Goal: Feedback & Contribution: Submit feedback/report problem

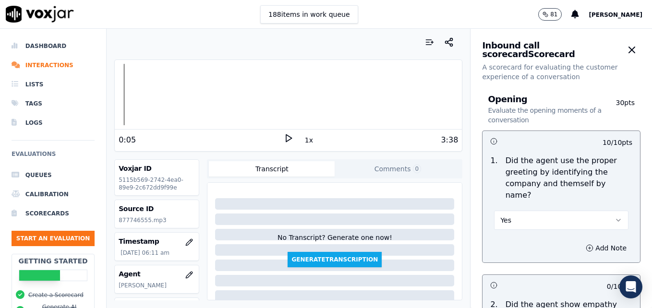
scroll to position [672, 0]
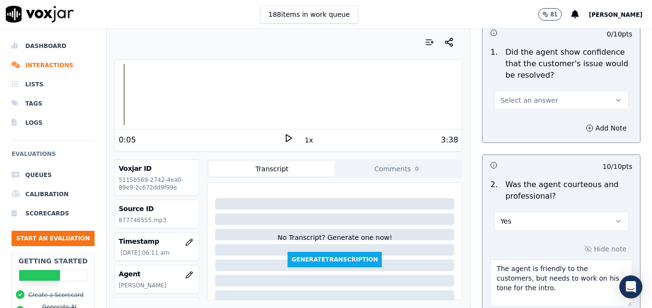
click at [285, 135] on icon at bounding box center [289, 138] width 10 height 10
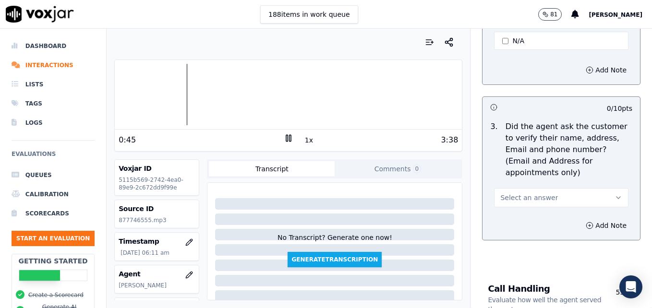
scroll to position [432, 0]
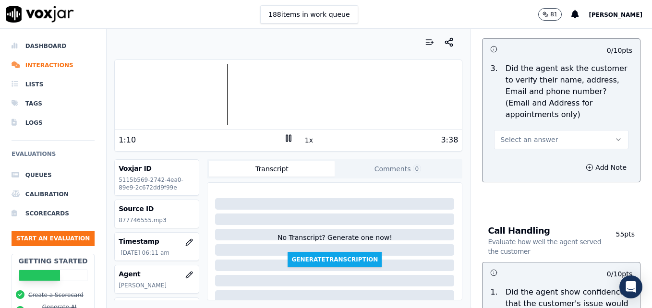
click at [131, 93] on div at bounding box center [288, 94] width 347 height 61
click at [124, 95] on div at bounding box center [288, 94] width 347 height 61
click at [284, 135] on icon at bounding box center [289, 138] width 10 height 10
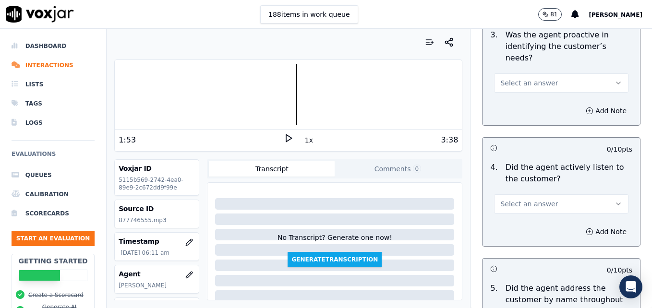
scroll to position [1008, 0]
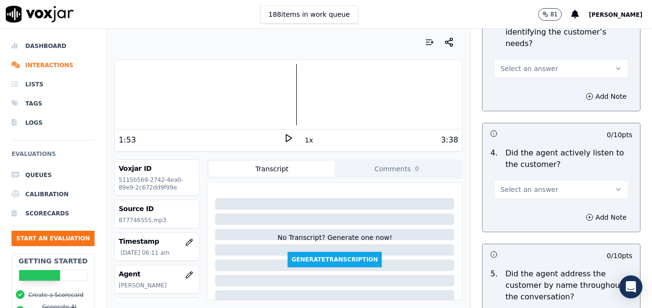
click at [615, 186] on icon "button" at bounding box center [619, 190] width 8 height 8
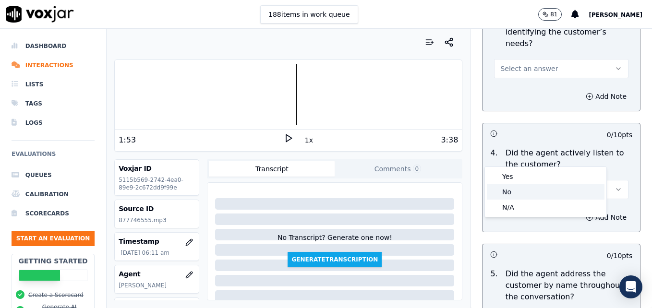
click at [526, 192] on div "No" at bounding box center [546, 191] width 118 height 15
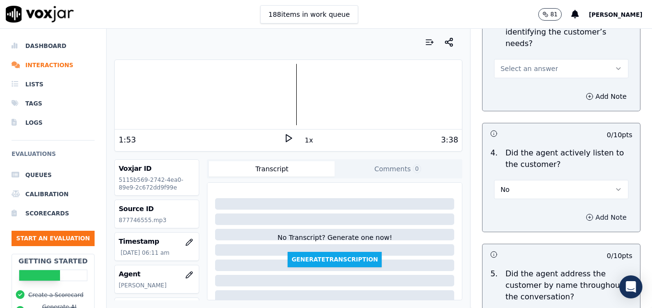
click at [580, 211] on button "Add Note" at bounding box center [606, 217] width 52 height 13
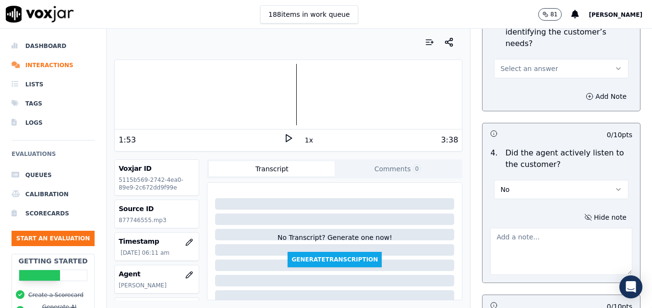
click at [550, 228] on textarea at bounding box center [561, 251] width 142 height 47
type textarea "The customer had to repeat what services she needed pricing for three different…"
click at [285, 138] on icon at bounding box center [289, 138] width 10 height 10
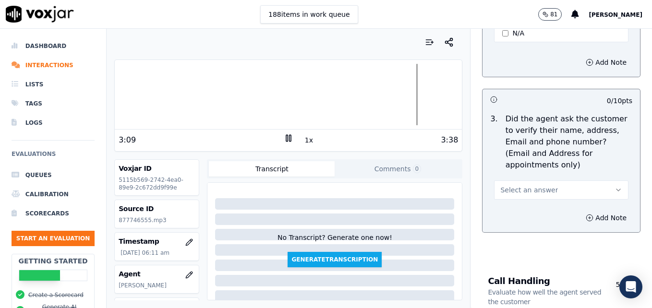
scroll to position [432, 0]
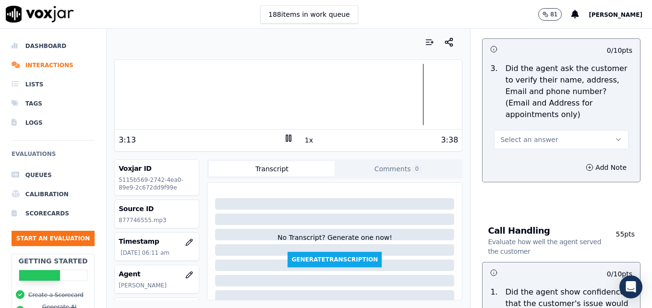
click at [615, 136] on icon "button" at bounding box center [619, 140] width 8 height 8
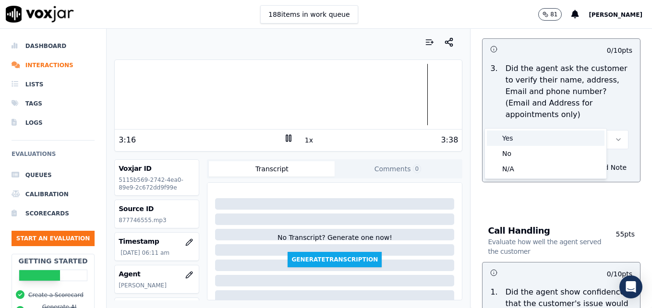
click at [498, 137] on div "Yes" at bounding box center [546, 138] width 118 height 15
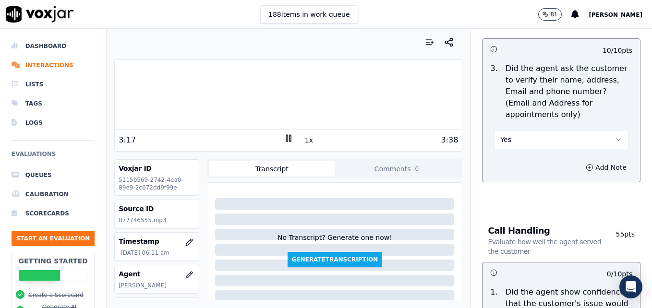
click at [589, 168] on icon "button" at bounding box center [590, 168] width 2 height 0
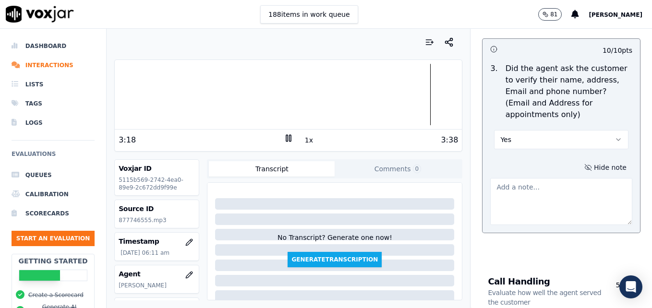
click at [554, 178] on textarea at bounding box center [561, 201] width 142 height 47
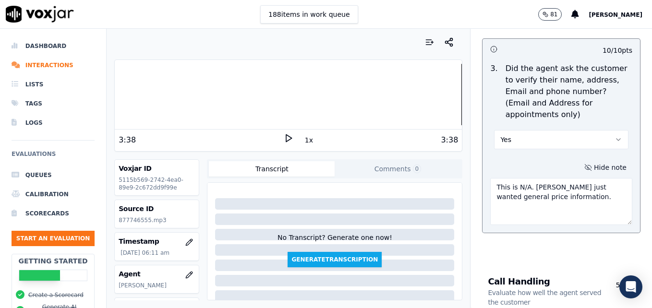
drag, startPoint x: 487, startPoint y: 164, endPoint x: 544, endPoint y: 175, distance: 58.1
click at [544, 178] on textarea "This is N/A. Caller just wanted general price information." at bounding box center [561, 201] width 142 height 47
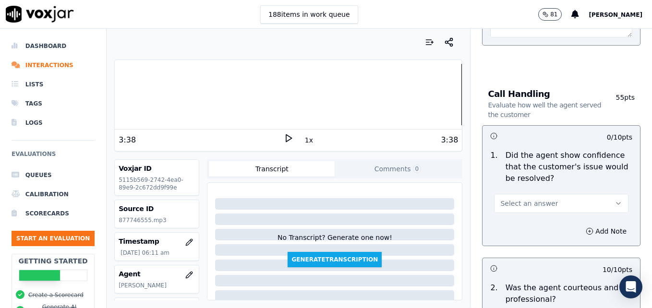
scroll to position [624, 0]
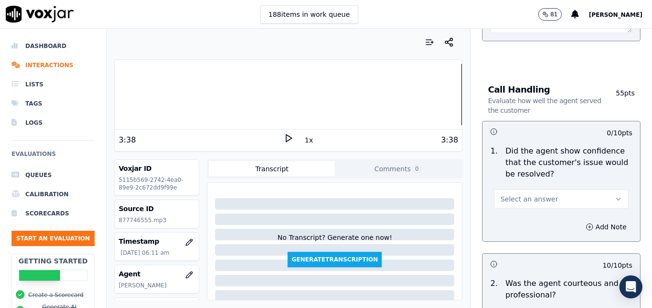
type textarea "This is N/A. Caller just wanted general price information."
click at [615, 195] on icon "button" at bounding box center [619, 199] width 8 height 8
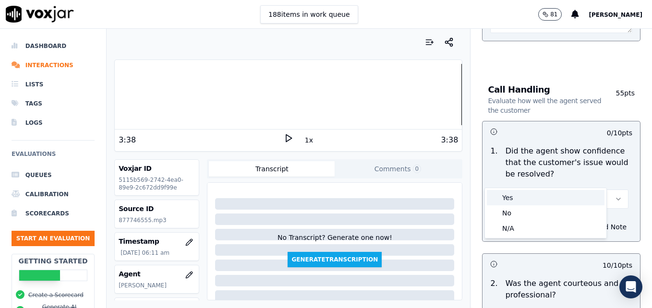
click at [546, 198] on div "Yes" at bounding box center [546, 197] width 118 height 15
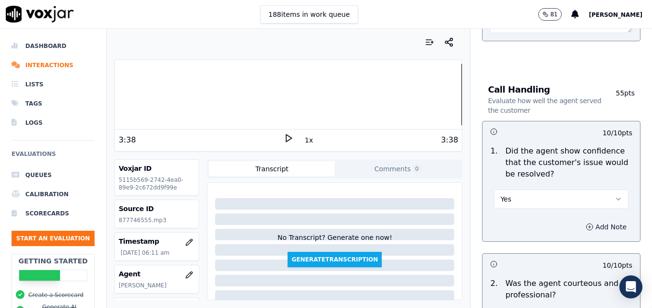
click at [586, 223] on icon "button" at bounding box center [590, 227] width 8 height 8
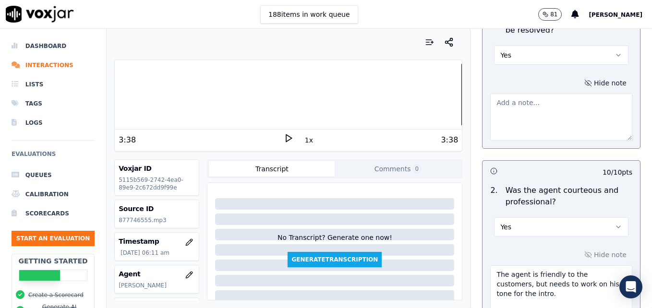
scroll to position [816, 0]
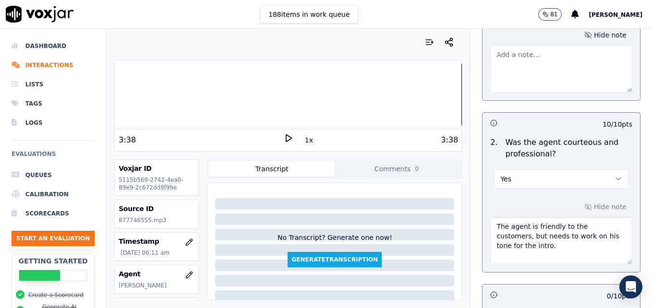
click at [519, 224] on textarea "The agent is friendly to the customers, but needs to work on his tone for the i…" at bounding box center [561, 241] width 142 height 47
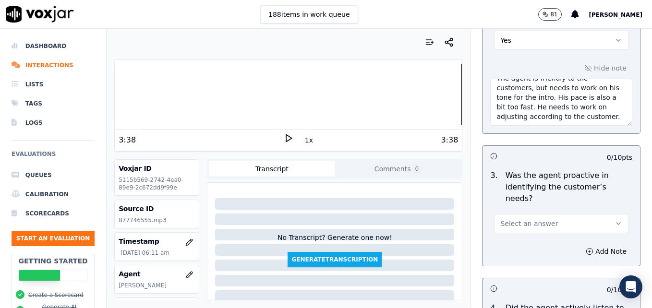
scroll to position [960, 0]
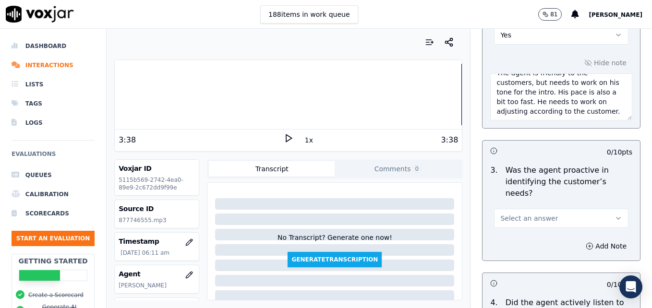
type textarea "The agent is friendly to the customers, but needs to work on his tone for the i…"
click at [615, 215] on icon "button" at bounding box center [619, 219] width 8 height 8
click at [522, 202] on div "Yes" at bounding box center [546, 205] width 118 height 15
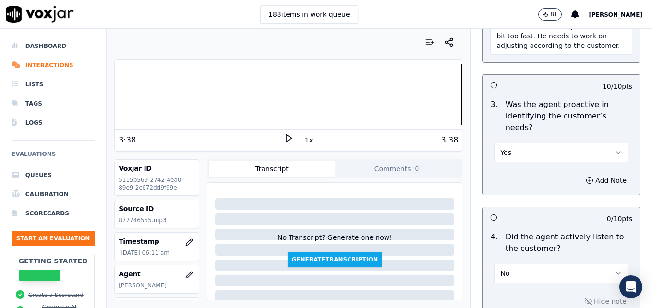
scroll to position [1008, 0]
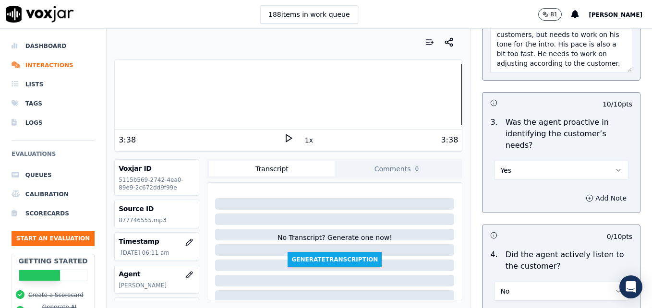
click at [586, 194] on icon "button" at bounding box center [590, 198] width 8 height 8
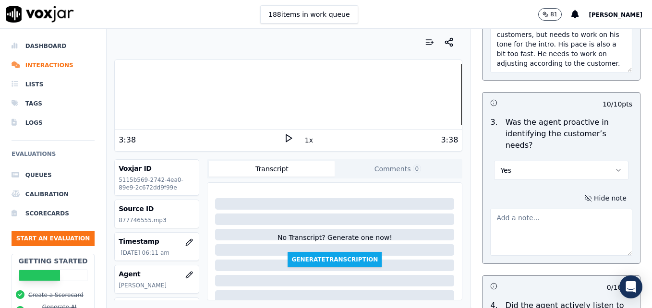
click at [555, 209] on textarea at bounding box center [561, 232] width 142 height 47
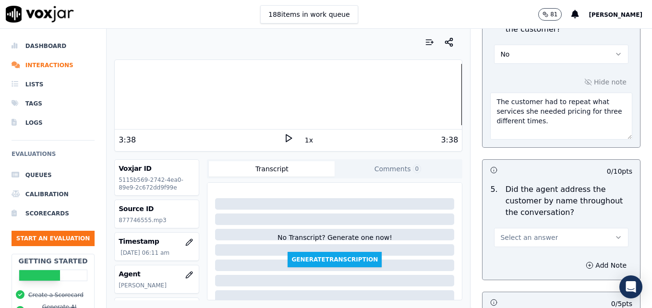
scroll to position [1345, 0]
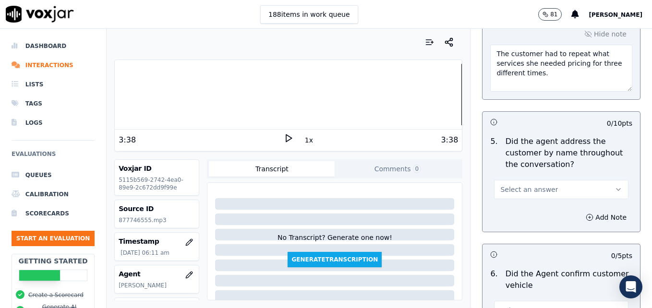
type textarea "Good job advising the customer that an appointment could be set on this call if…"
click at [615, 186] on icon "button" at bounding box center [619, 190] width 8 height 8
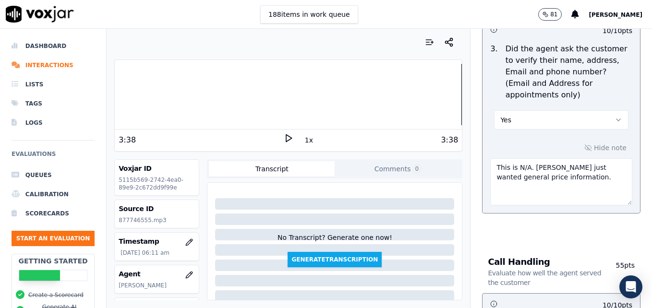
scroll to position [432, 0]
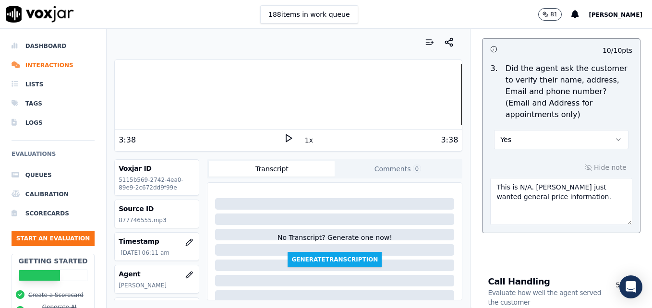
click at [615, 136] on icon "button" at bounding box center [619, 140] width 8 height 8
click at [519, 152] on div "No" at bounding box center [546, 153] width 118 height 15
drag, startPoint x: 484, startPoint y: 165, endPoint x: 567, endPoint y: 173, distance: 83.0
click at [567, 178] on textarea "This is N/A. Caller just wanted general price information." at bounding box center [561, 201] width 142 height 47
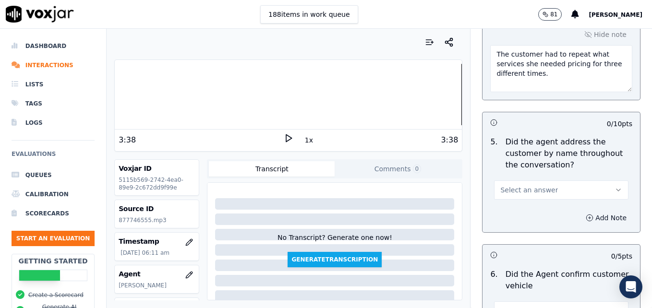
scroll to position [1345, 0]
type textarea "Even though this caller was asking general questions, we should have at least a…"
click at [592, 180] on button "Select an answer" at bounding box center [561, 189] width 134 height 19
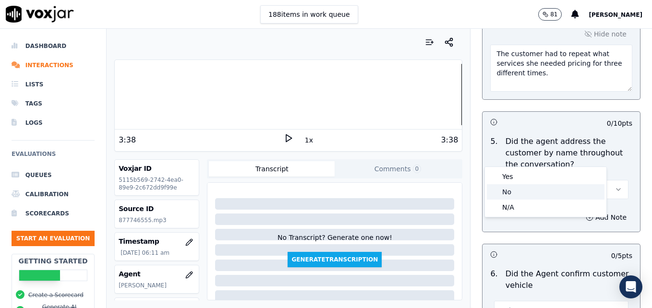
click at [516, 194] on div "No" at bounding box center [546, 191] width 118 height 15
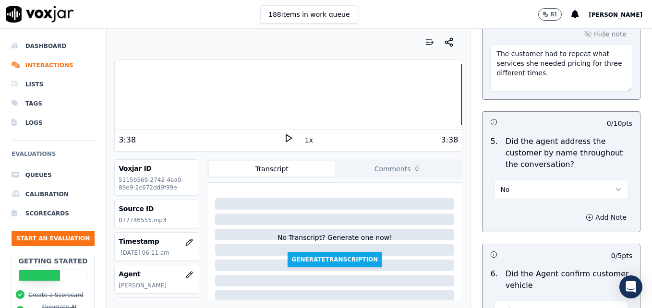
click at [580, 211] on button "Add Note" at bounding box center [606, 217] width 52 height 13
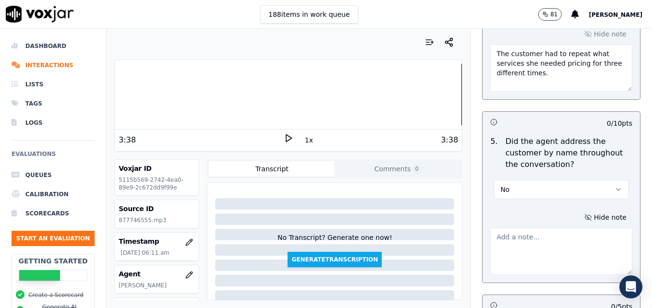
click at [544, 228] on textarea at bounding box center [561, 251] width 142 height 47
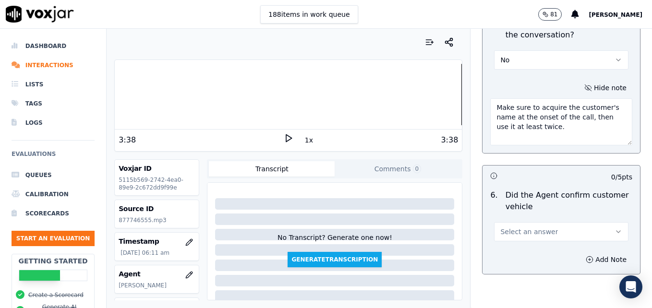
scroll to position [1489, 0]
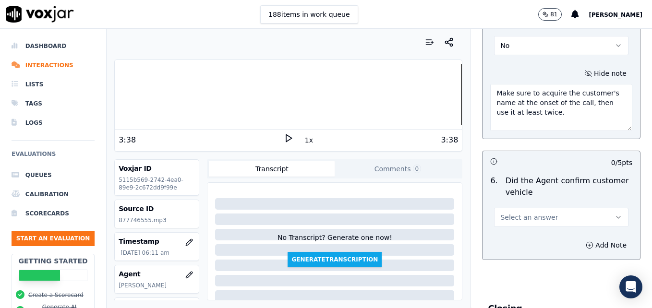
type textarea "Make sure to acquire the customer's name at the onset of the call, then use it …"
click at [592, 208] on button "Select an answer" at bounding box center [561, 217] width 134 height 19
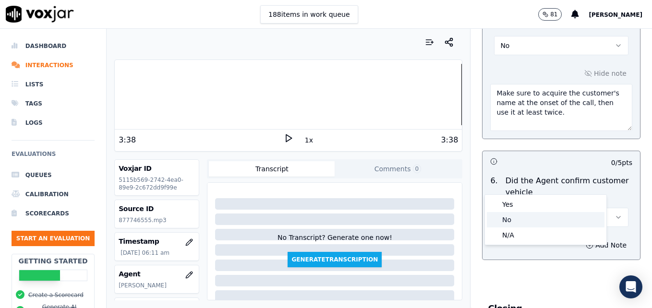
click at [508, 217] on div "No" at bounding box center [546, 219] width 118 height 15
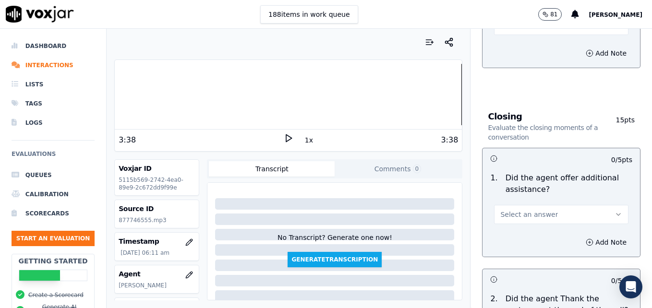
scroll to position [1729, 0]
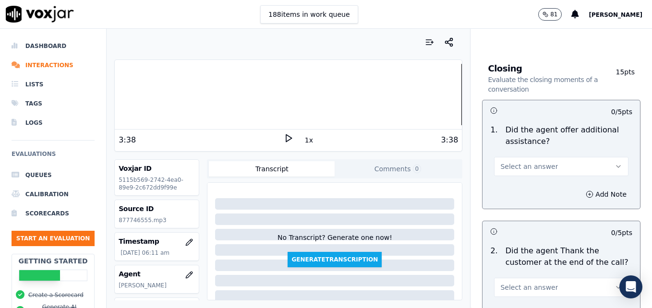
click at [598, 157] on button "Select an answer" at bounding box center [561, 166] width 134 height 19
click at [507, 148] on div "Yes" at bounding box center [546, 153] width 118 height 15
drag, startPoint x: 569, startPoint y: 160, endPoint x: 568, endPoint y: 165, distance: 4.9
click at [586, 191] on icon "button" at bounding box center [590, 195] width 8 height 8
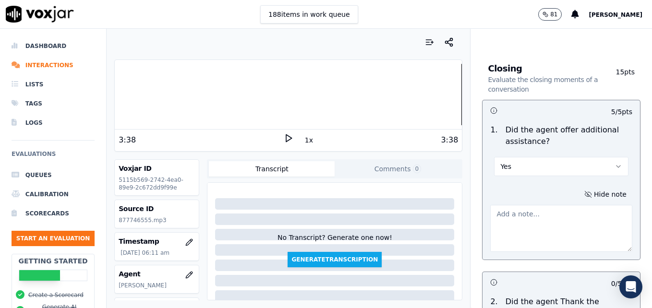
click at [556, 205] on textarea at bounding box center [561, 228] width 142 height 47
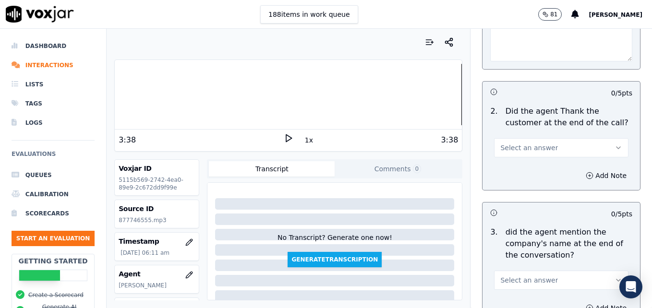
scroll to position [1921, 0]
type textarea "No additional assistance offered."
click at [615, 143] on icon "button" at bounding box center [619, 147] width 8 height 8
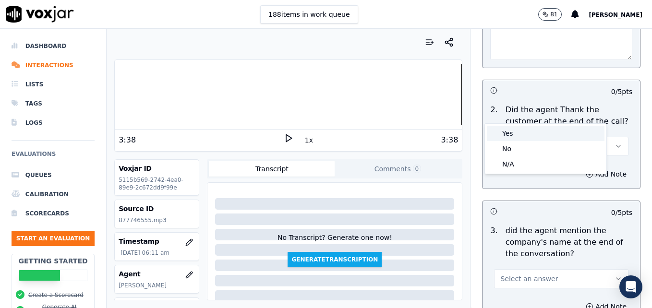
click at [541, 138] on div "Yes" at bounding box center [546, 133] width 118 height 15
click at [615, 275] on icon "button" at bounding box center [619, 279] width 8 height 8
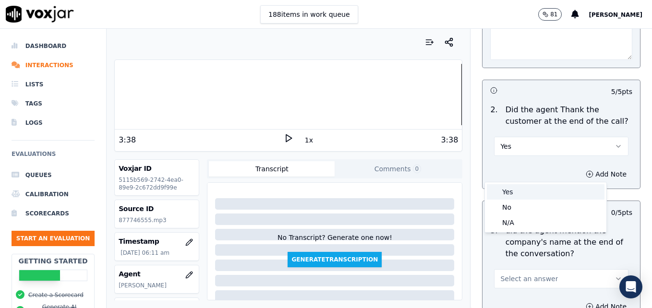
click at [508, 190] on div "Yes" at bounding box center [546, 191] width 118 height 15
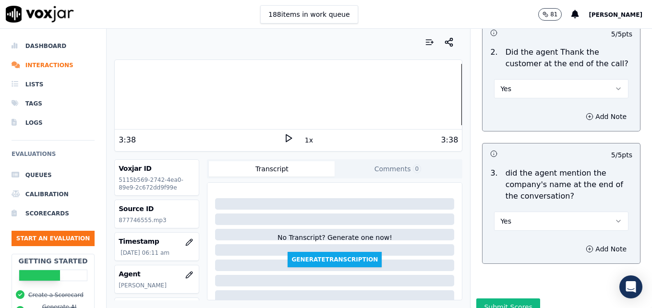
scroll to position [1979, 0]
click at [503, 298] on button "Submit Scores" at bounding box center [508, 306] width 64 height 17
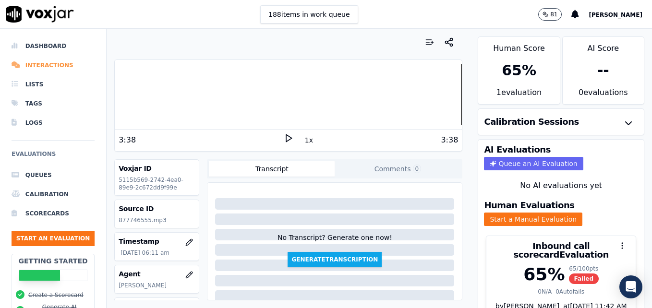
click at [50, 66] on li "Interactions" at bounding box center [53, 65] width 83 height 19
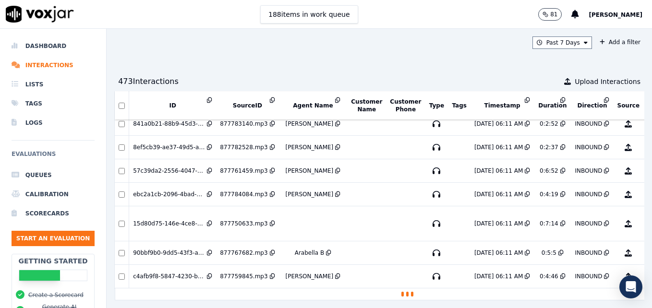
scroll to position [4100, 0]
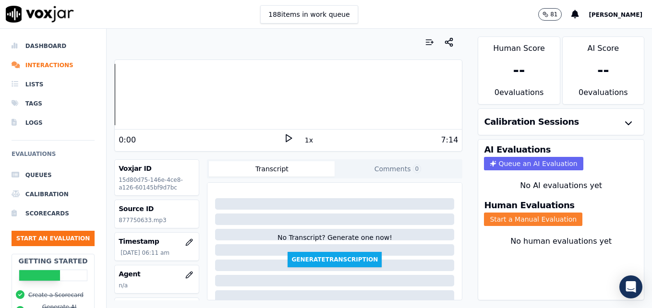
click at [533, 219] on button "Start a Manual Evaluation" at bounding box center [533, 219] width 98 height 13
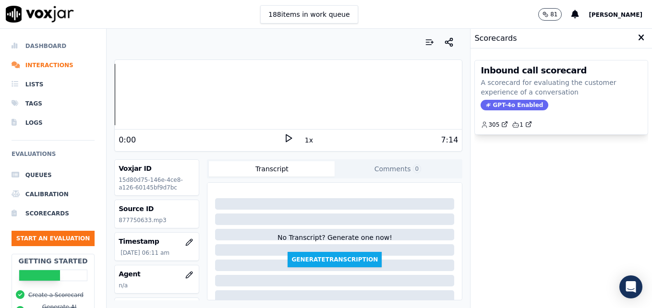
click at [59, 45] on li "Dashboard" at bounding box center [53, 45] width 83 height 19
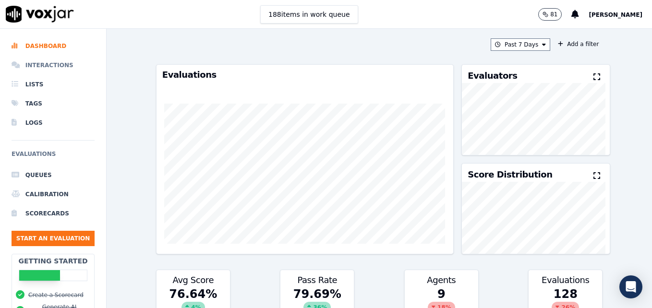
click at [55, 63] on li "Interactions" at bounding box center [53, 65] width 83 height 19
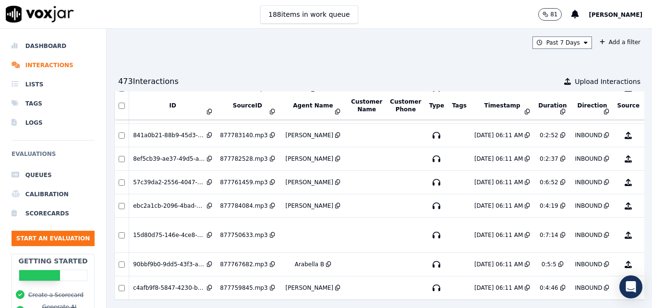
scroll to position [4089, 0]
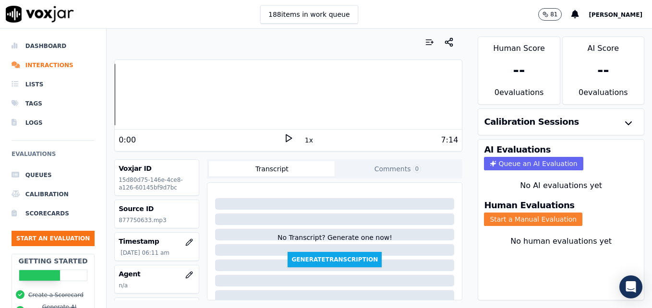
click at [524, 220] on button "Start a Manual Evaluation" at bounding box center [533, 219] width 98 height 13
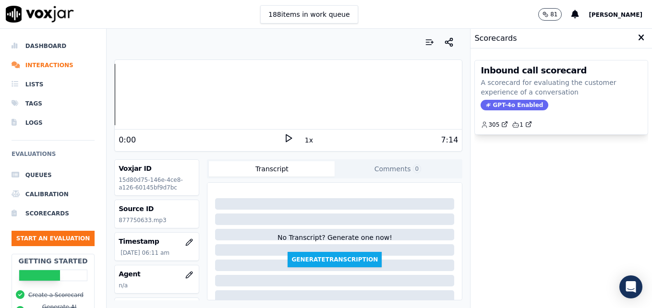
click at [512, 105] on span "GPT-4o Enabled" at bounding box center [515, 105] width 68 height 11
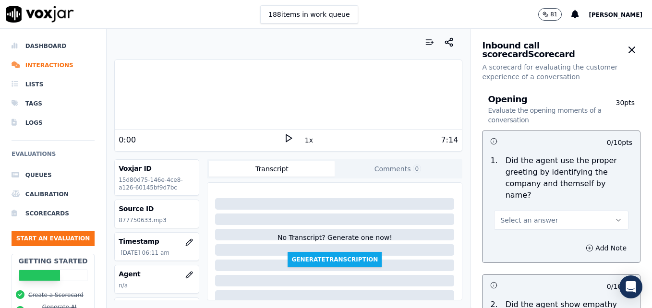
click at [284, 137] on icon at bounding box center [289, 138] width 10 height 10
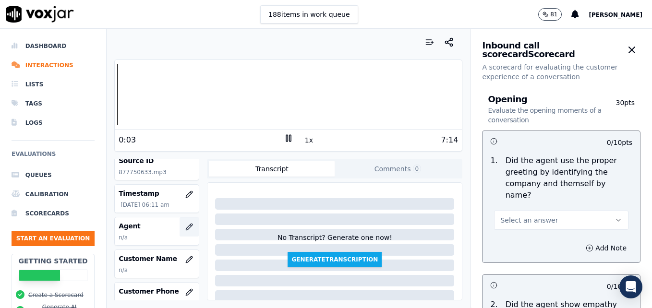
click at [185, 226] on icon "button" at bounding box center [189, 227] width 8 height 8
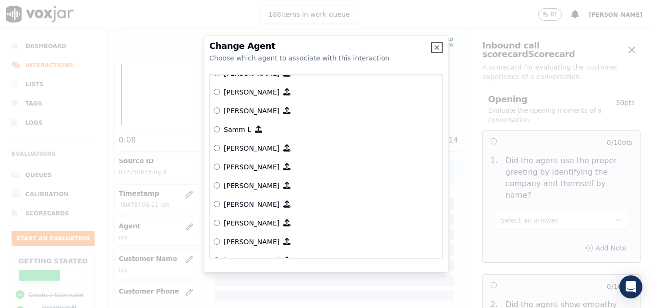
scroll to position [912, 0]
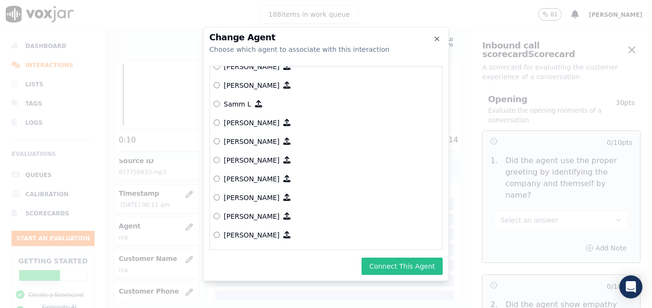
click at [387, 264] on button "Connect This Agent" at bounding box center [402, 266] width 81 height 17
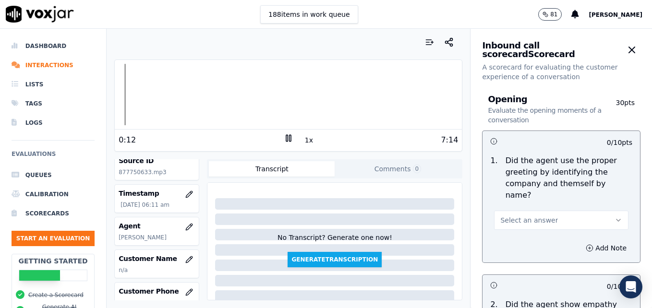
drag, startPoint x: 600, startPoint y: 205, endPoint x: 575, endPoint y: 219, distance: 28.6
click at [615, 217] on icon "button" at bounding box center [619, 221] width 8 height 8
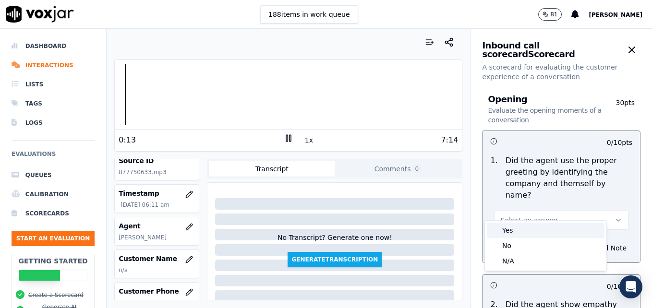
click at [528, 232] on div "Yes" at bounding box center [546, 230] width 118 height 15
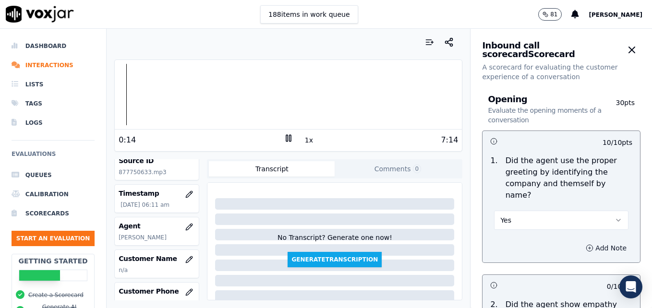
drag, startPoint x: 566, startPoint y: 236, endPoint x: 566, endPoint y: 241, distance: 5.3
click at [586, 244] on icon "button" at bounding box center [590, 248] width 8 height 8
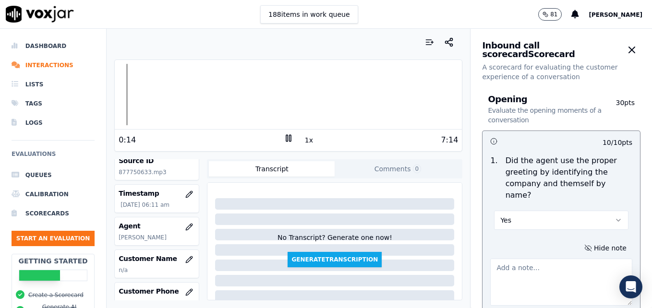
click at [554, 262] on textarea at bounding box center [561, 282] width 142 height 47
type textarea "Agent sounds like she is talking on speaker."
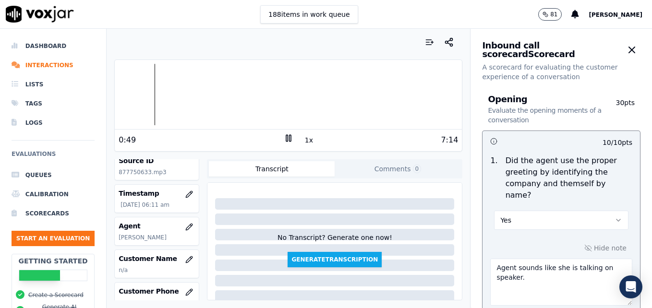
click at [289, 138] on rect at bounding box center [289, 138] width 1 height 6
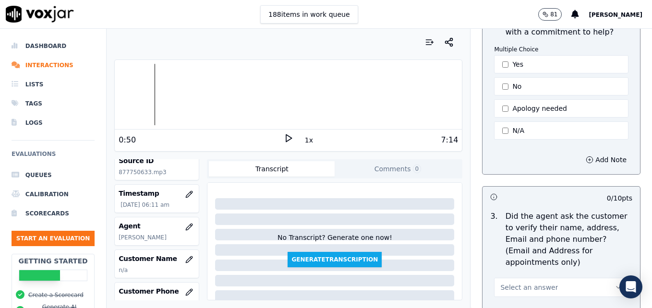
scroll to position [336, 0]
click at [586, 155] on icon "button" at bounding box center [590, 159] width 8 height 8
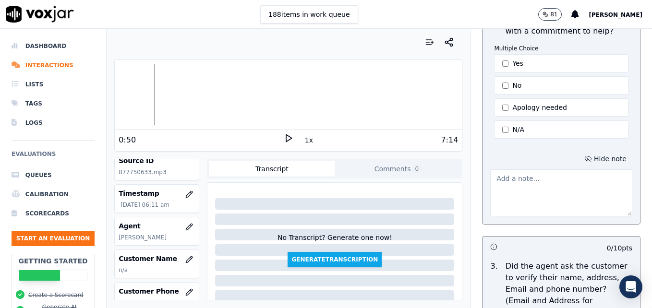
click at [549, 183] on textarea at bounding box center [561, 193] width 142 height 47
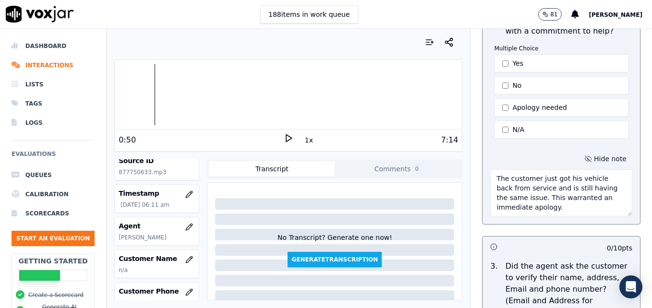
type textarea "The customer just got his vehicle back from service and is still having the sam…"
click at [284, 139] on icon at bounding box center [289, 138] width 10 height 10
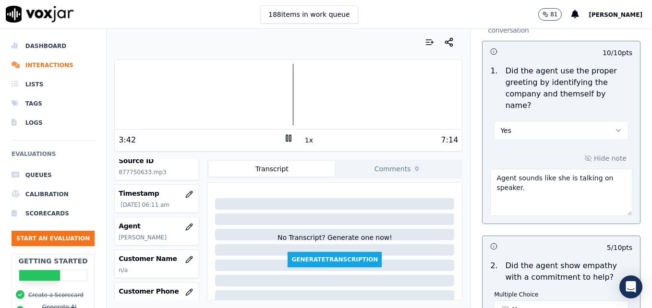
scroll to position [96, 0]
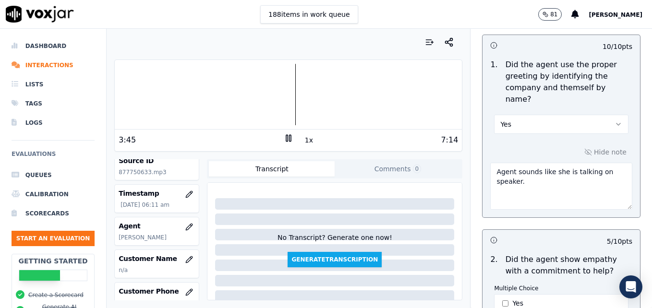
click at [528, 163] on textarea "Agent sounds like she is talking on speaker." at bounding box center [561, 186] width 142 height 47
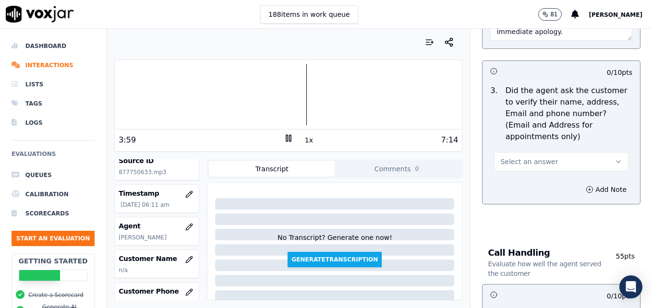
scroll to position [528, 0]
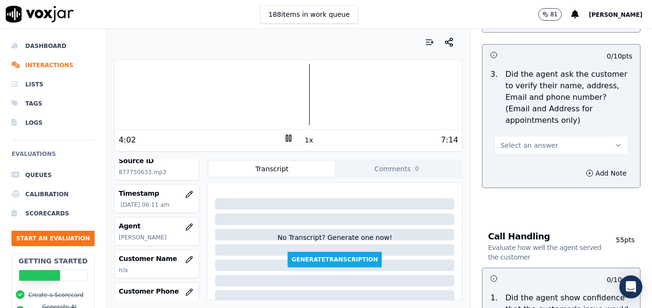
click at [181, 96] on div at bounding box center [288, 94] width 347 height 61
type textarea "Agent sounds very muffled, like she is talking on speaker."
click at [615, 142] on icon "button" at bounding box center [619, 146] width 8 height 8
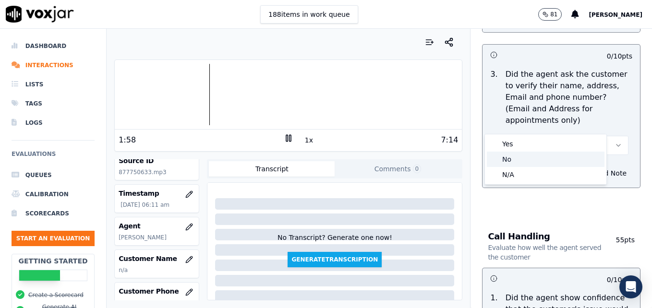
click at [539, 154] on div "No" at bounding box center [546, 159] width 118 height 15
click at [615, 142] on icon "button" at bounding box center [619, 146] width 8 height 8
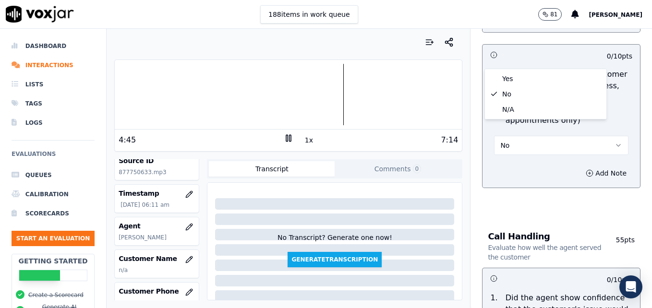
scroll to position [753, 0]
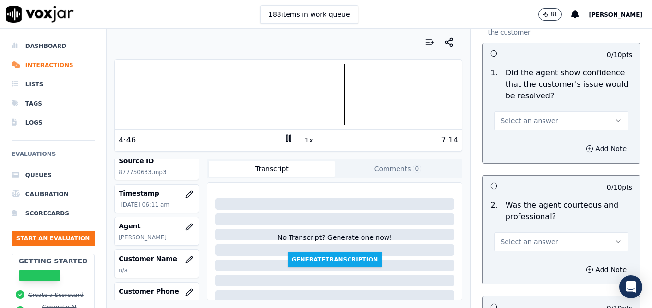
click at [580, 142] on button "Add Note" at bounding box center [606, 148] width 52 height 13
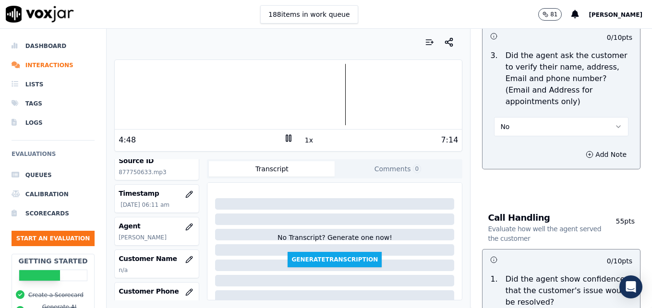
scroll to position [513, 0]
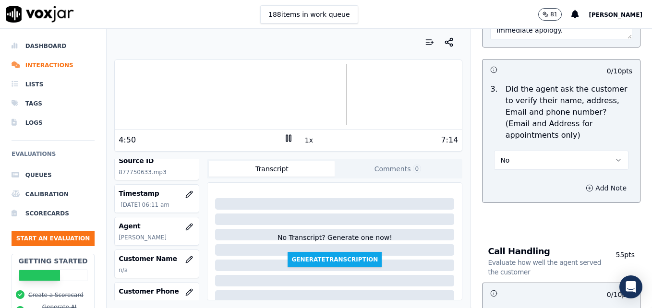
click at [580, 182] on button "Add Note" at bounding box center [606, 188] width 52 height 13
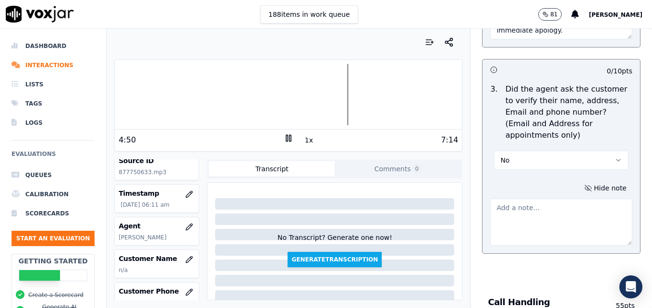
click at [564, 199] on textarea at bounding box center [561, 222] width 142 height 47
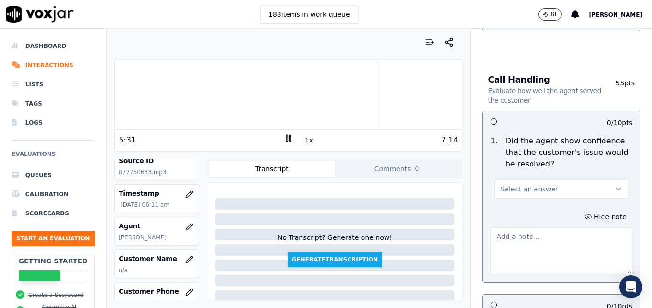
scroll to position [753, 0]
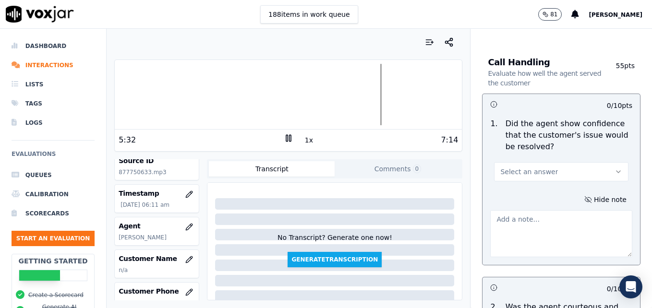
type textarea "Customer mailing address not confirmed."
click at [615, 168] on icon "button" at bounding box center [619, 172] width 8 height 8
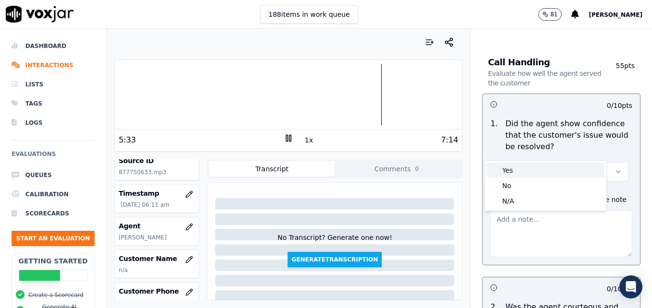
click at [536, 172] on div "Yes" at bounding box center [546, 170] width 118 height 15
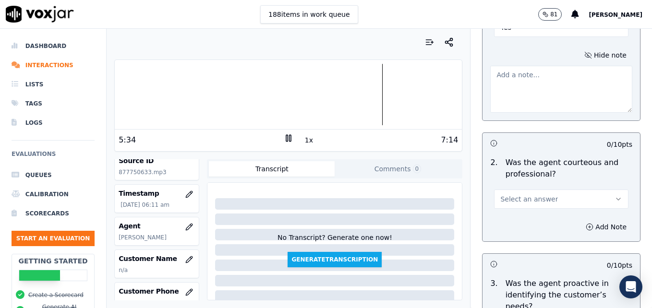
scroll to position [946, 0]
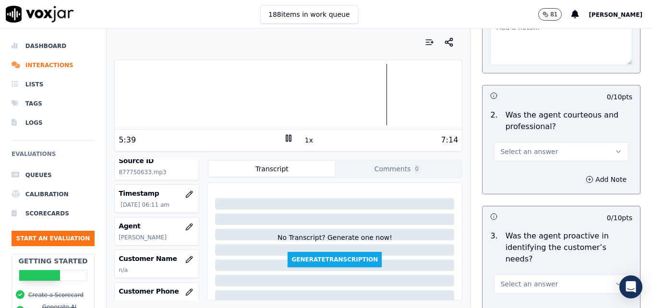
click at [615, 148] on icon "button" at bounding box center [619, 152] width 8 height 8
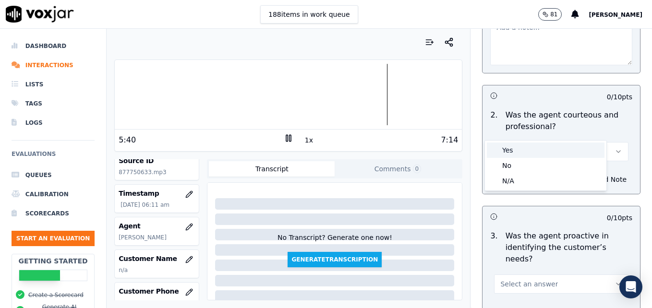
click at [535, 148] on div "Yes" at bounding box center [546, 150] width 118 height 15
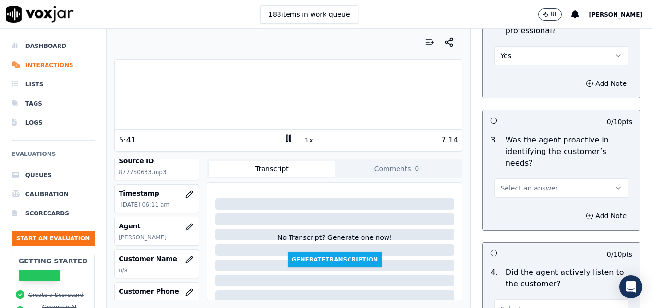
scroll to position [1090, 0]
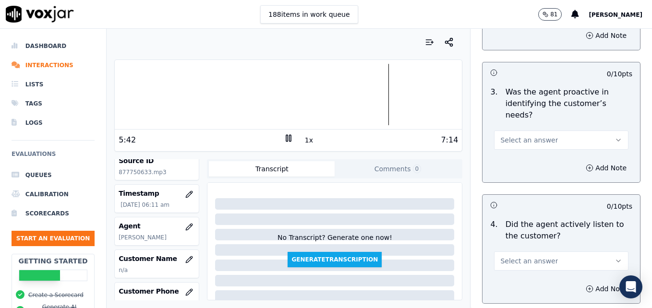
click at [599, 131] on button "Select an answer" at bounding box center [561, 140] width 134 height 19
click at [575, 130] on div "Yes" at bounding box center [546, 127] width 118 height 15
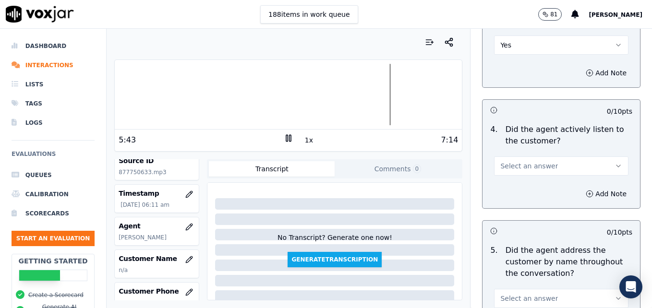
scroll to position [1186, 0]
click at [590, 156] on button "Select an answer" at bounding box center [561, 165] width 134 height 19
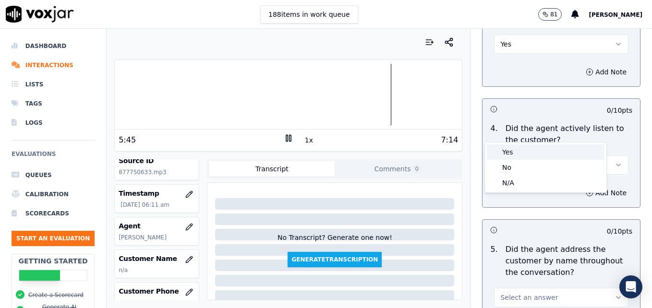
click at [547, 149] on div "Yes" at bounding box center [546, 152] width 118 height 15
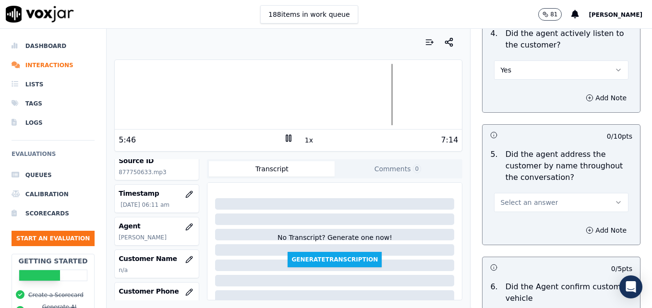
scroll to position [1282, 0]
click at [615, 198] on icon "button" at bounding box center [619, 202] width 8 height 8
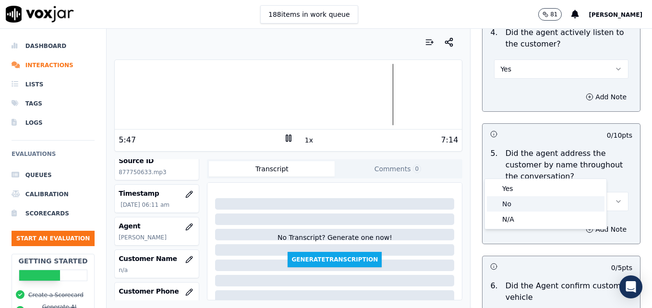
click at [524, 202] on div "No" at bounding box center [546, 203] width 118 height 15
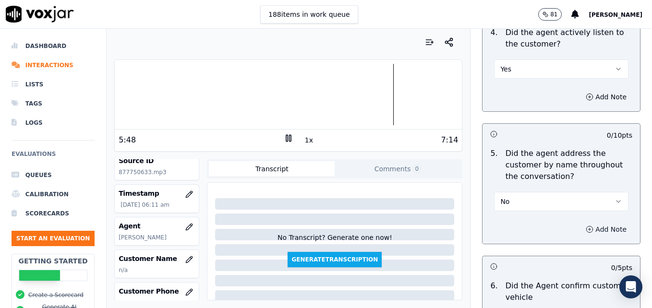
click at [587, 226] on circle "button" at bounding box center [590, 229] width 6 height 6
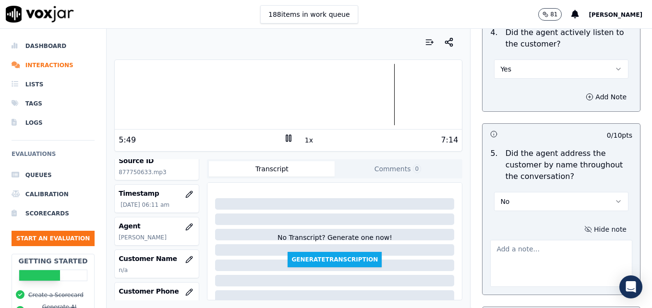
click at [552, 240] on textarea at bounding box center [561, 263] width 142 height 47
type textarea "P"
type textarea "Good use of the customer's name during the call."
click at [615, 198] on icon "button" at bounding box center [619, 202] width 8 height 8
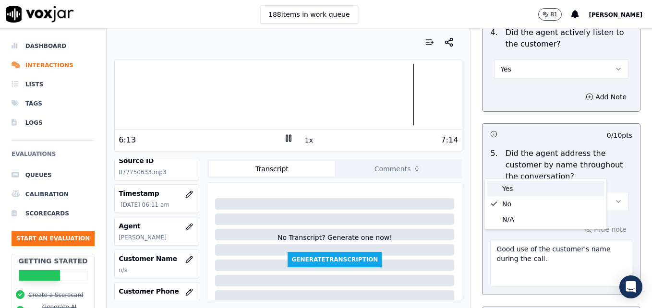
click at [502, 187] on div "Yes" at bounding box center [546, 188] width 118 height 15
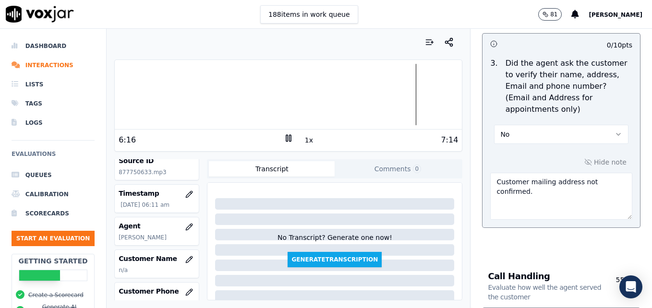
scroll to position [513, 0]
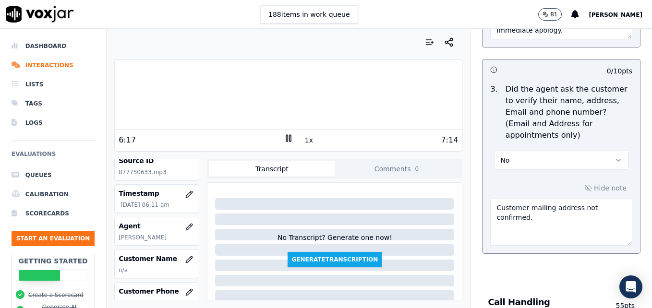
click at [528, 199] on textarea "Customer mailing address not confirmed." at bounding box center [561, 222] width 142 height 47
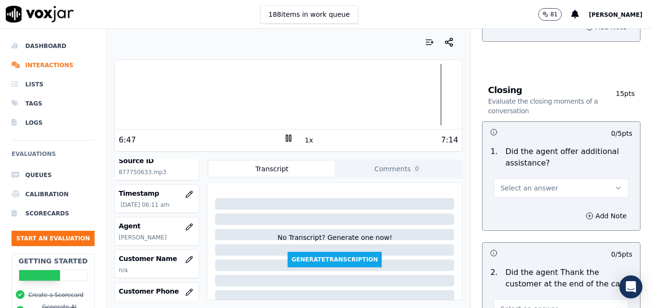
scroll to position [1666, 0]
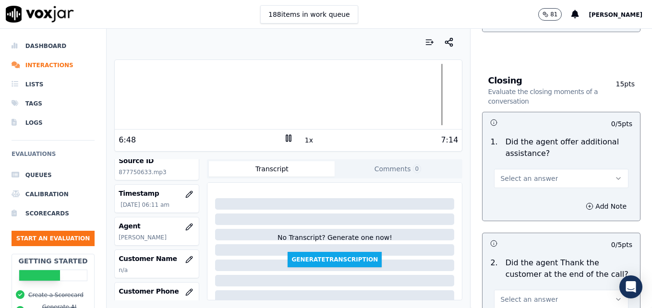
type textarea "Customer mailing address not confirmed. Wait/drop off not confirmed. Vehicle ty…"
click at [592, 169] on button "Select an answer" at bounding box center [561, 178] width 134 height 19
click at [525, 164] on div "Yes" at bounding box center [546, 165] width 118 height 15
click at [586, 203] on icon "button" at bounding box center [590, 207] width 8 height 8
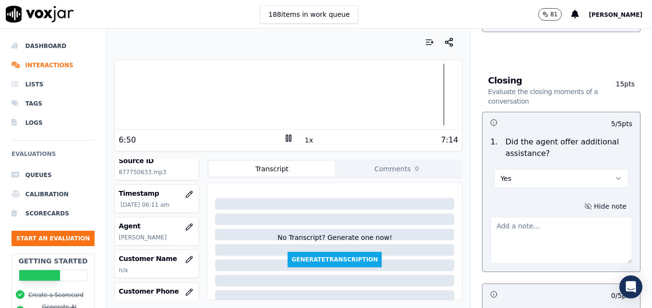
click at [559, 217] on textarea at bounding box center [561, 240] width 142 height 47
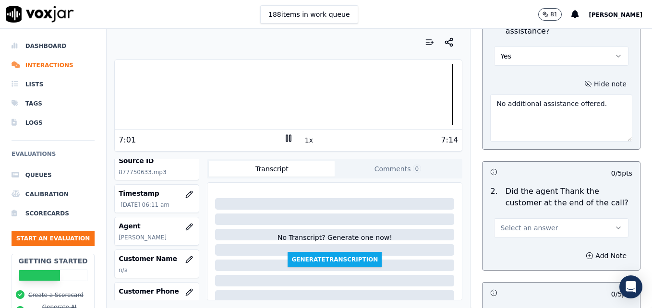
scroll to position [1810, 0]
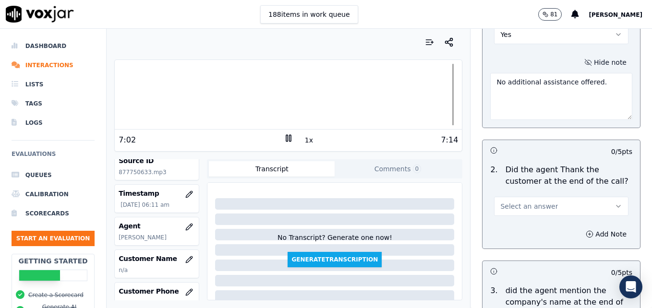
type textarea "No additional assistance offered."
click at [615, 203] on icon "button" at bounding box center [619, 207] width 8 height 8
click at [534, 197] on div "Yes" at bounding box center [546, 193] width 118 height 15
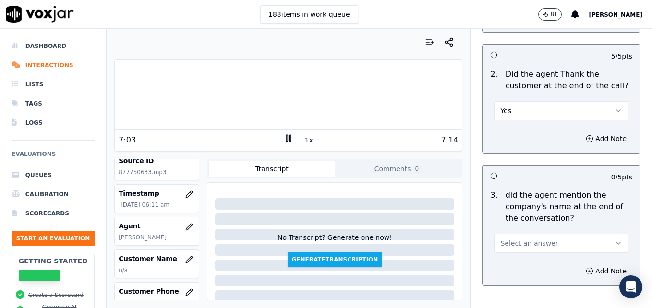
scroll to position [1928, 0]
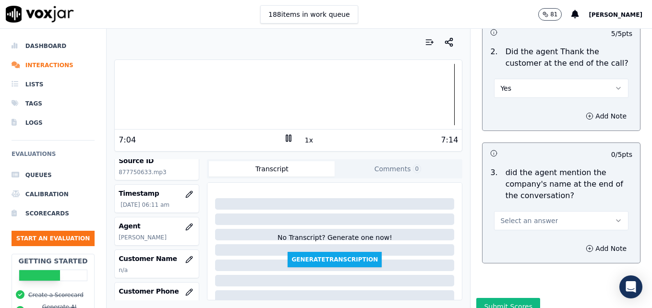
click at [615, 217] on icon "button" at bounding box center [619, 221] width 8 height 8
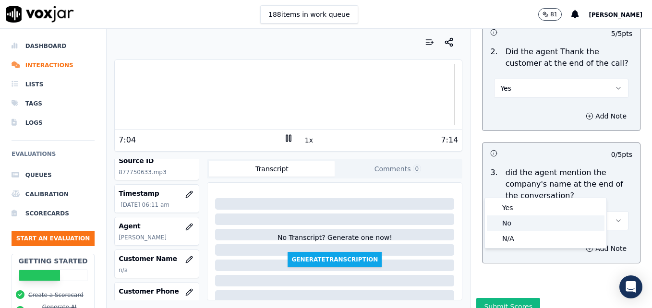
click at [528, 220] on div "No" at bounding box center [546, 223] width 118 height 15
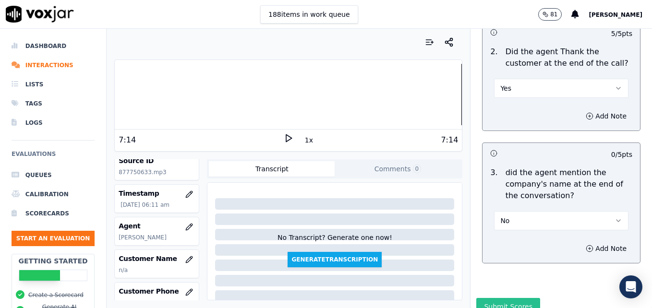
click at [501, 298] on button "Submit Scores" at bounding box center [508, 306] width 64 height 17
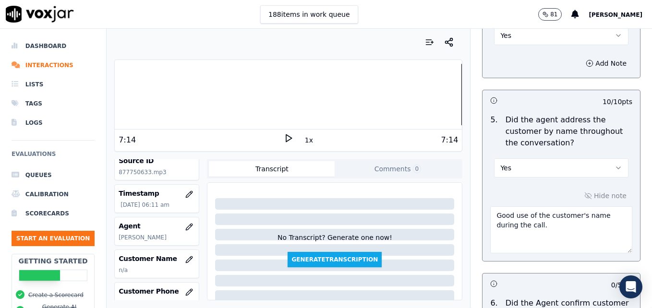
scroll to position [1459, 0]
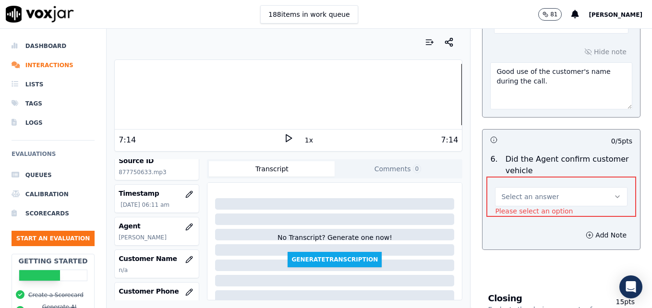
drag, startPoint x: 598, startPoint y: 158, endPoint x: 582, endPoint y: 171, distance: 20.9
click at [614, 193] on icon "button" at bounding box center [618, 197] width 8 height 8
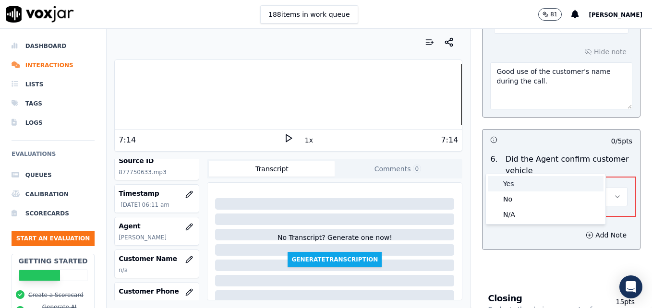
click at [544, 180] on div "Yes" at bounding box center [546, 183] width 116 height 15
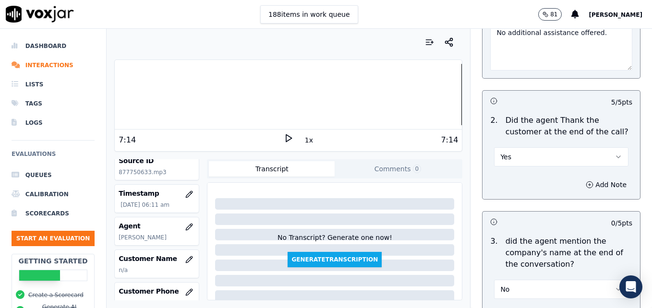
scroll to position [1928, 0]
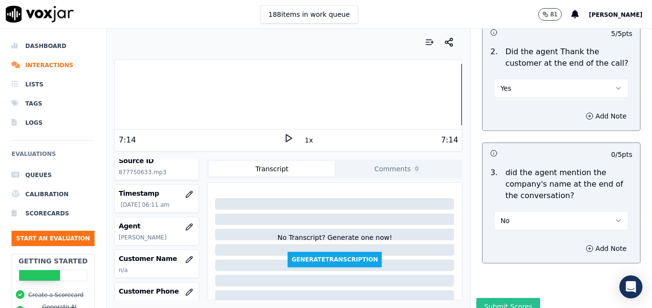
click at [490, 298] on button "Submit Scores" at bounding box center [508, 306] width 64 height 17
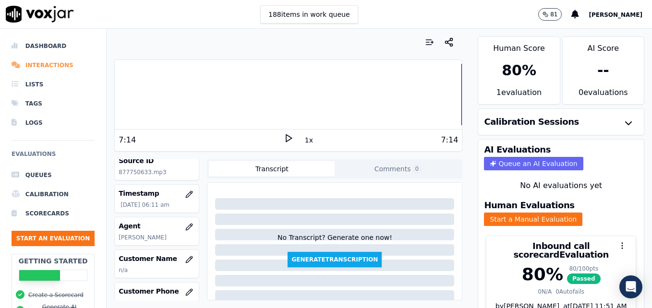
click at [55, 65] on li "Interactions" at bounding box center [53, 65] width 83 height 19
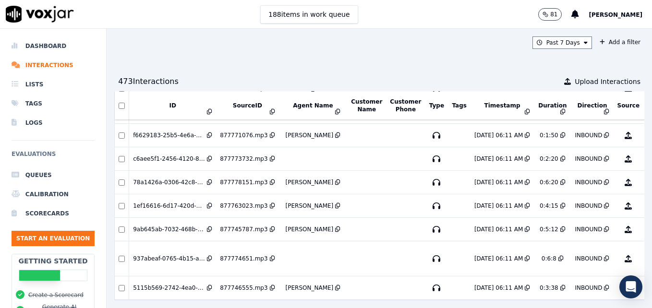
scroll to position [4557, 0]
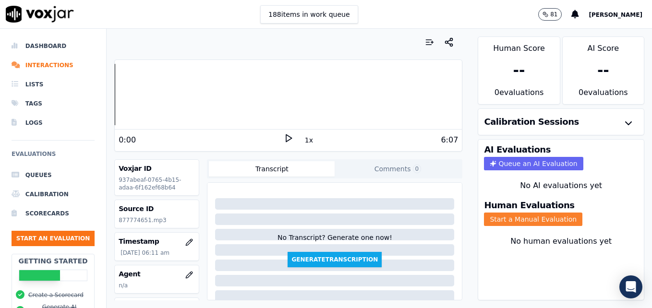
click at [537, 220] on button "Start a Manual Evaluation" at bounding box center [533, 219] width 98 height 13
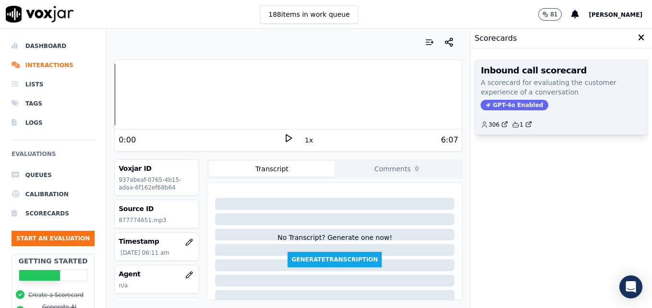
click at [515, 106] on span "GPT-4o Enabled" at bounding box center [515, 105] width 68 height 11
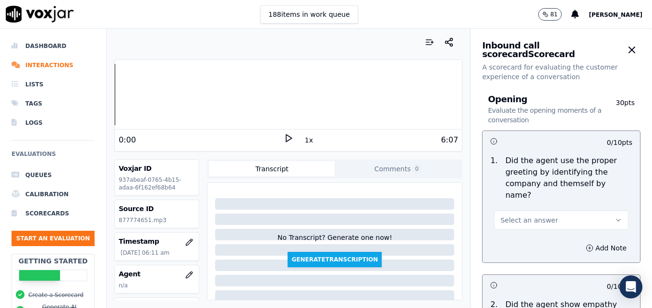
click at [284, 137] on icon at bounding box center [289, 138] width 10 height 10
click at [185, 274] on icon "button" at bounding box center [189, 275] width 8 height 8
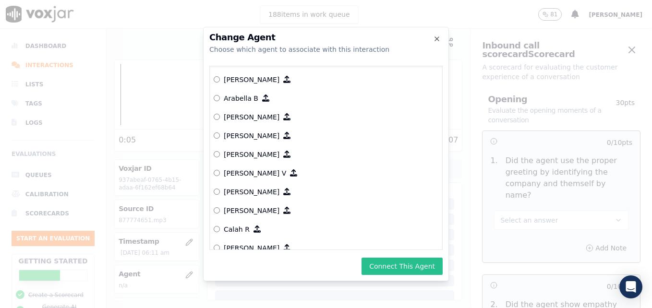
click at [396, 260] on button "Connect This Agent" at bounding box center [402, 266] width 81 height 17
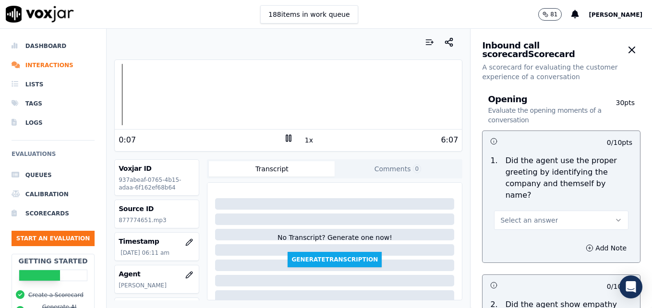
click at [615, 217] on icon "button" at bounding box center [619, 221] width 8 height 8
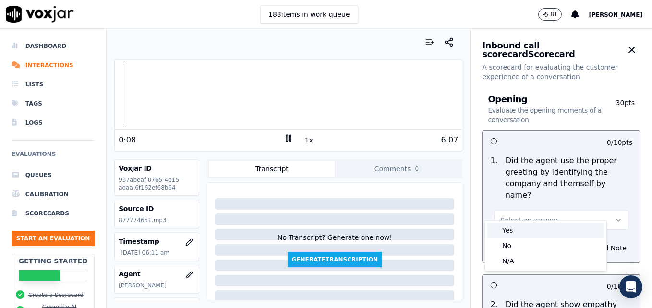
click at [518, 231] on div "Yes" at bounding box center [546, 230] width 118 height 15
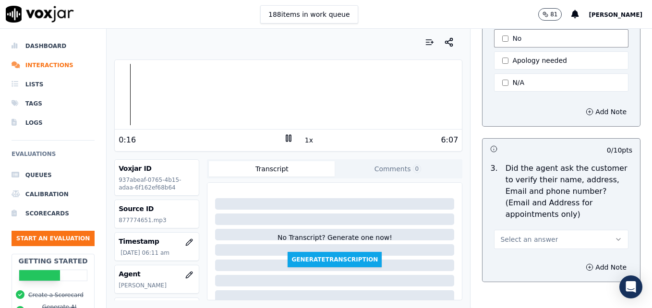
scroll to position [336, 0]
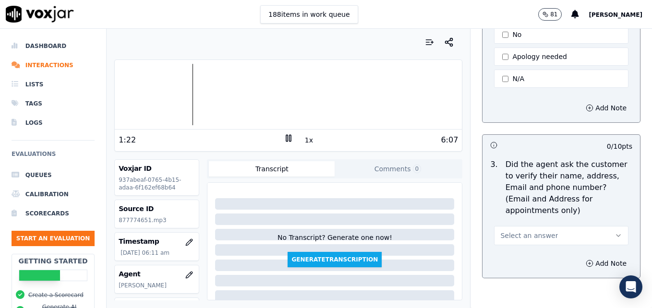
click at [171, 94] on div at bounding box center [288, 94] width 347 height 61
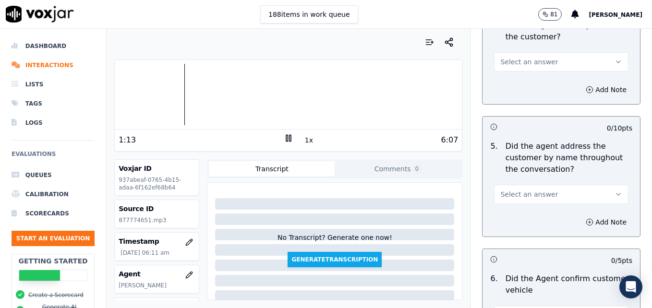
scroll to position [1104, 0]
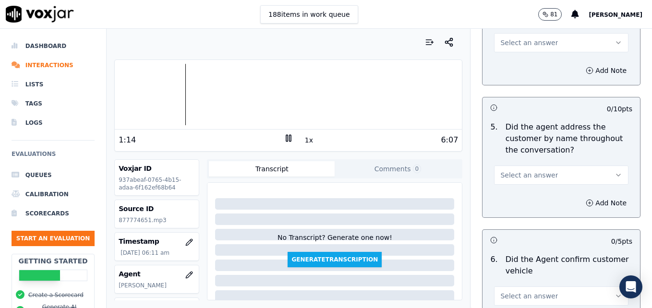
click at [615, 171] on icon "button" at bounding box center [619, 175] width 8 height 8
click at [542, 164] on div "Yes" at bounding box center [546, 162] width 118 height 15
click at [586, 199] on icon "button" at bounding box center [590, 203] width 8 height 8
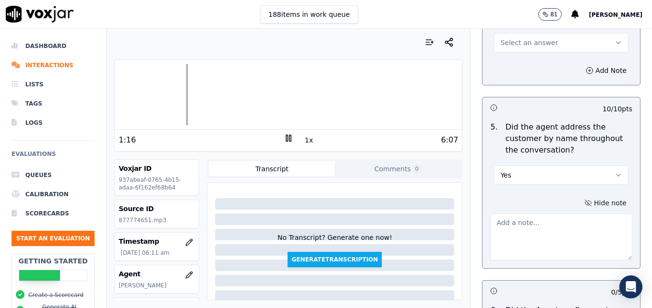
click at [560, 214] on textarea at bounding box center [561, 237] width 142 height 47
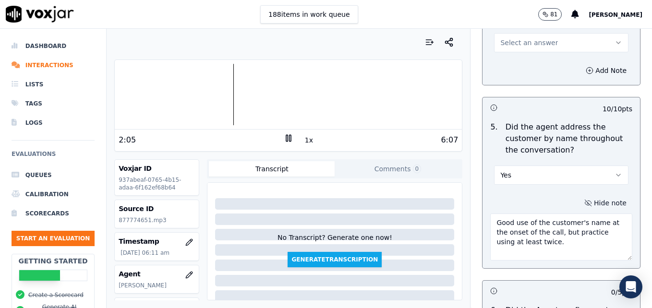
type textarea "Good use of the customer's name at the onset of the call, but practice using at…"
click at [289, 137] on rect at bounding box center [289, 138] width 1 height 6
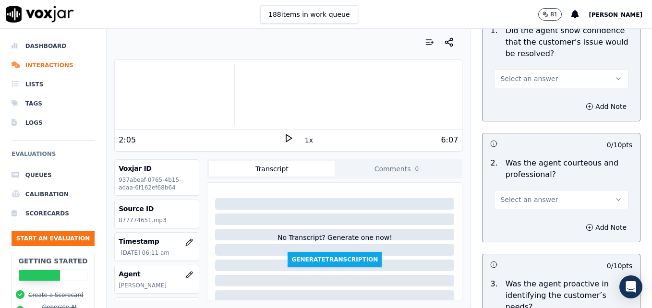
scroll to position [672, 0]
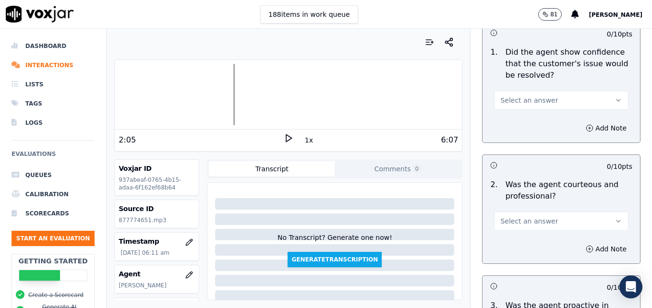
click at [615, 218] on icon "button" at bounding box center [619, 222] width 8 height 8
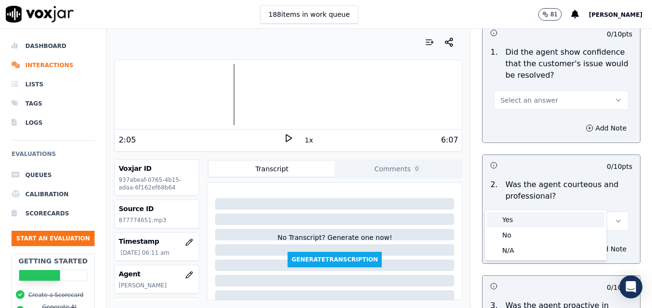
click at [520, 217] on div "Yes" at bounding box center [546, 219] width 118 height 15
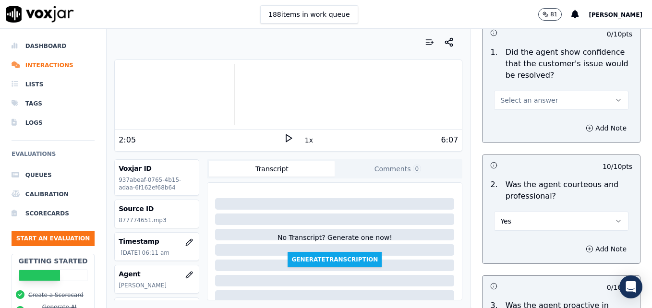
scroll to position [720, 0]
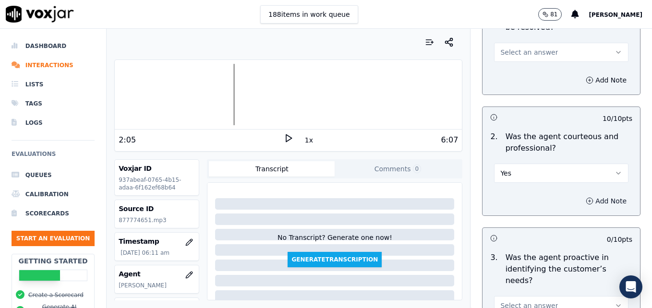
click at [589, 201] on icon "button" at bounding box center [590, 201] width 2 height 0
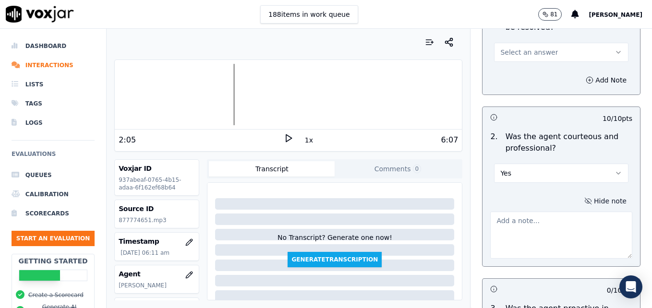
click at [565, 216] on textarea at bounding box center [561, 235] width 142 height 47
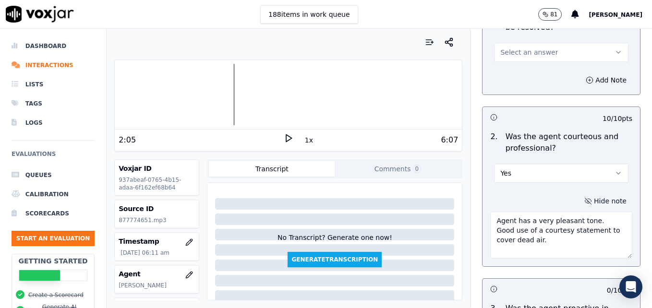
type textarea "Agent has a very pleasant tone. Good use of a courtesy statement to cover dead …"
click at [284, 140] on icon at bounding box center [289, 138] width 10 height 10
click at [289, 136] on rect at bounding box center [289, 138] width 1 height 6
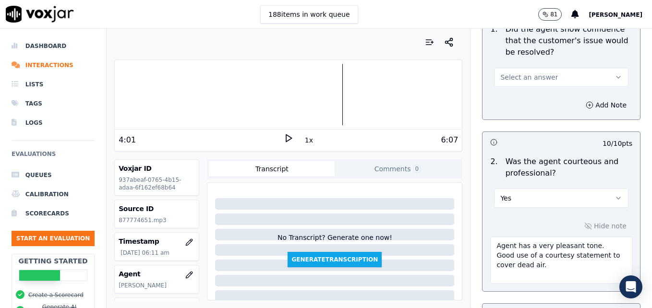
scroll to position [624, 0]
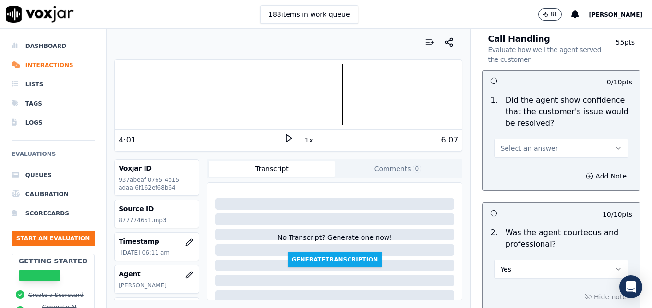
click at [615, 145] on icon "button" at bounding box center [619, 149] width 8 height 8
click at [514, 160] on div "No" at bounding box center [546, 162] width 118 height 15
click at [586, 172] on icon "button" at bounding box center [590, 176] width 8 height 8
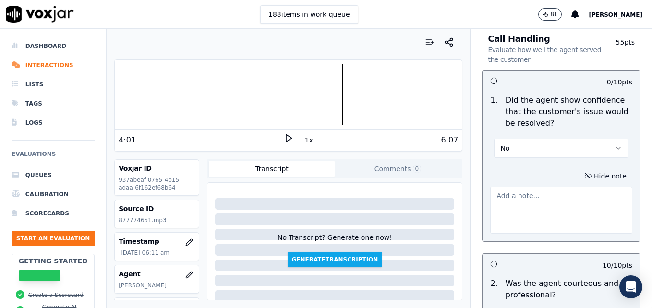
click at [541, 187] on textarea at bounding box center [561, 210] width 142 height 47
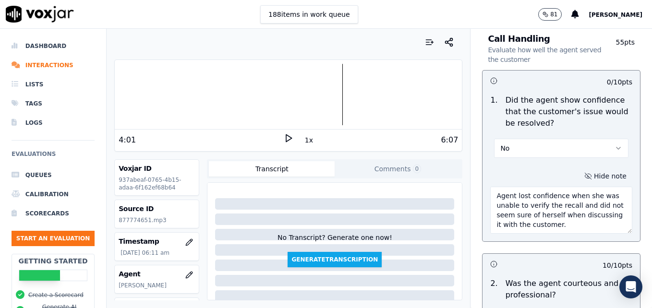
type textarea "Agent lost confidence when she was unable to verify the recall and did not seem…"
click at [284, 135] on icon at bounding box center [289, 138] width 10 height 10
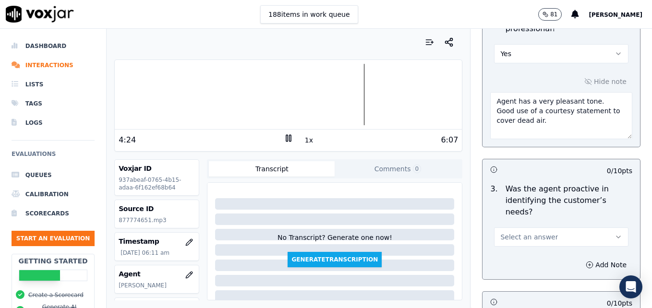
scroll to position [912, 0]
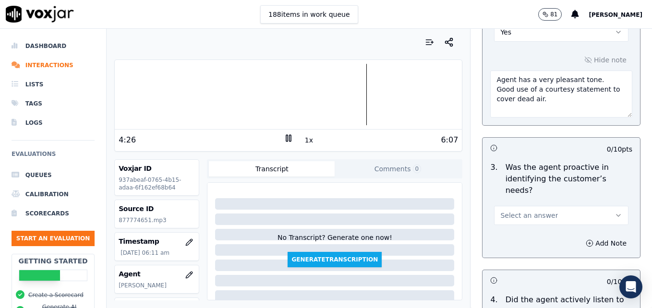
click at [603, 206] on button "Select an answer" at bounding box center [561, 215] width 134 height 19
click at [543, 201] on div "Yes" at bounding box center [546, 202] width 118 height 15
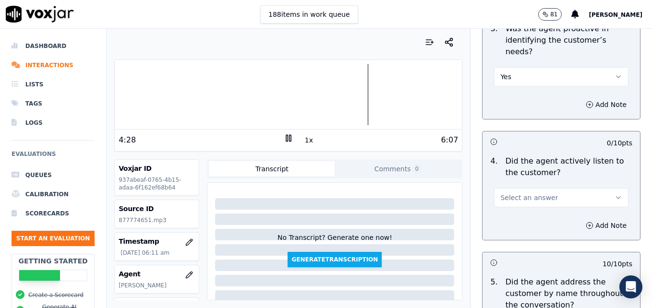
scroll to position [1056, 0]
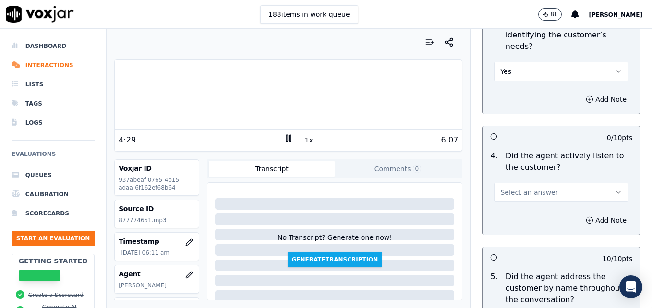
click at [615, 189] on icon "button" at bounding box center [619, 193] width 8 height 8
click at [549, 181] on div "Yes" at bounding box center [546, 179] width 118 height 15
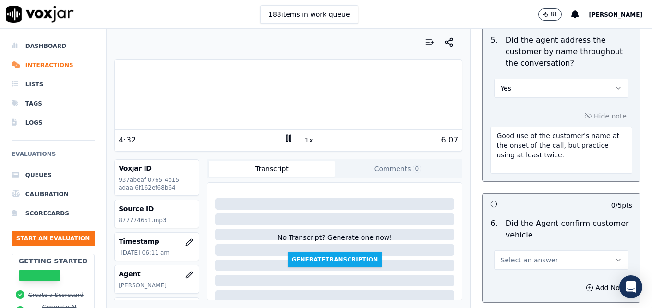
scroll to position [1297, 0]
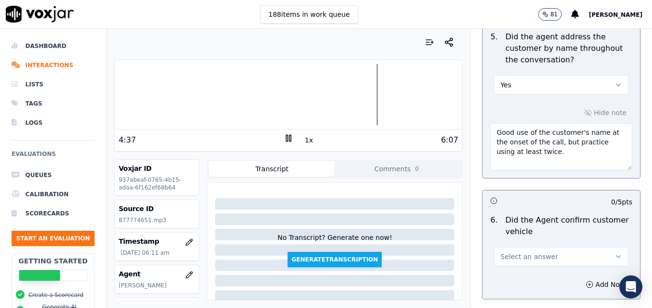
click at [615, 253] on icon "button" at bounding box center [619, 257] width 8 height 8
click at [523, 243] on div "Yes" at bounding box center [546, 243] width 118 height 15
click at [370, 95] on div at bounding box center [288, 94] width 347 height 61
click at [289, 138] on rect at bounding box center [289, 138] width 1 height 6
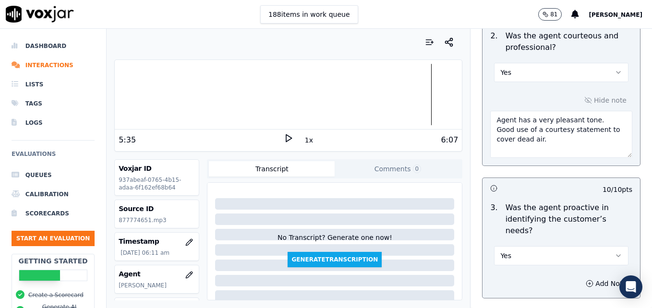
scroll to position [864, 0]
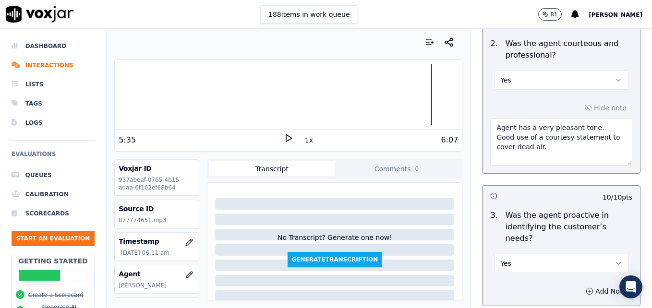
click at [546, 125] on textarea "Agent has a very pleasant tone. Good use of a courtesy statement to cover dead …" at bounding box center [561, 142] width 142 height 47
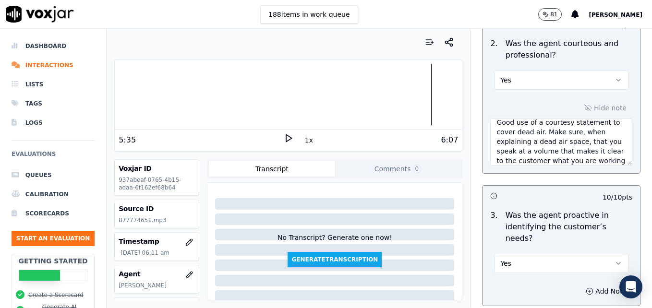
scroll to position [24, 0]
type textarea "Agent has a very pleasant tone. Good use of a courtesy statement to cover dead …"
click at [286, 138] on polygon at bounding box center [289, 138] width 6 height 7
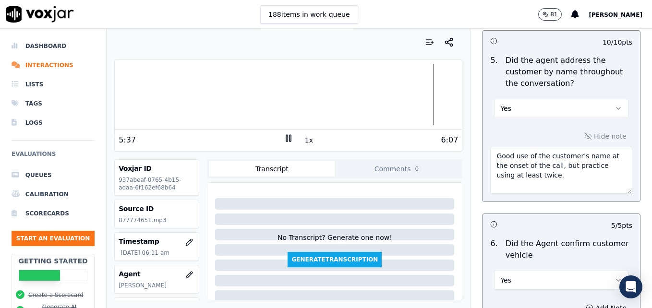
scroll to position [1297, 0]
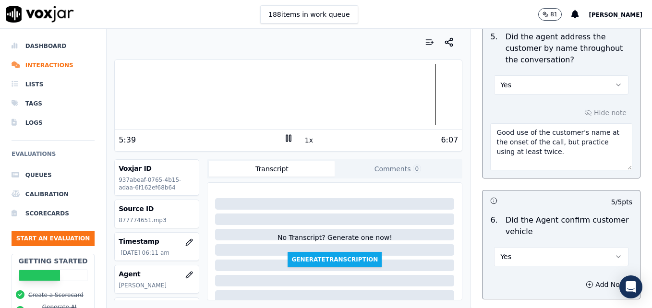
drag, startPoint x: 484, startPoint y: 101, endPoint x: 536, endPoint y: 115, distance: 53.7
click at [536, 123] on textarea "Good use of the customer's name at the onset of the call, but practice using at…" at bounding box center [561, 146] width 142 height 47
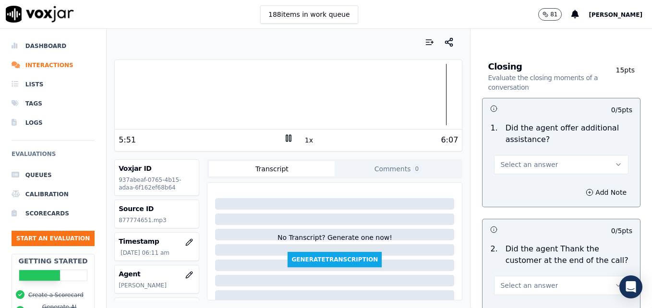
scroll to position [1633, 0]
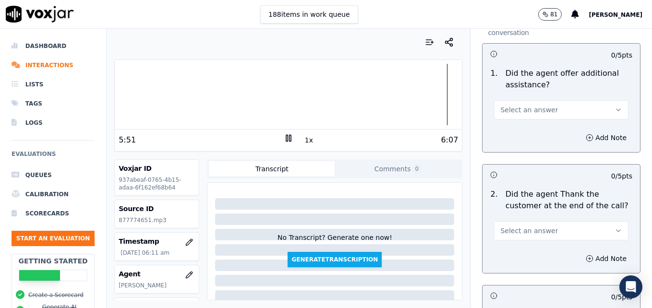
type textarea "Good use of the customer's name during the call."
click at [617, 109] on icon "button" at bounding box center [619, 110] width 4 height 2
click at [512, 93] on div "Yes" at bounding box center [546, 96] width 118 height 15
click at [586, 134] on icon "button" at bounding box center [590, 138] width 8 height 8
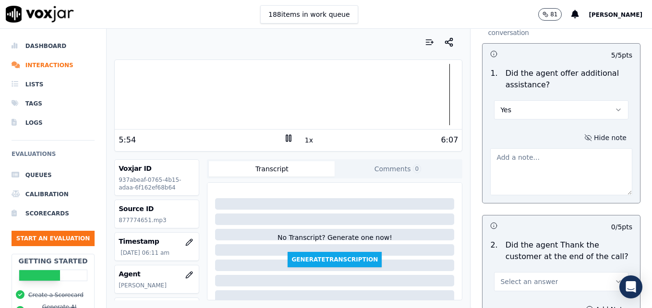
click at [540, 148] on textarea at bounding box center [561, 171] width 142 height 47
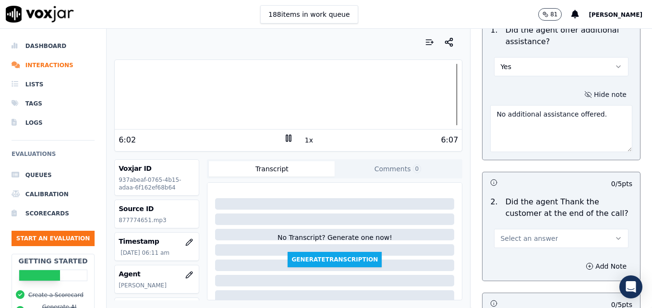
scroll to position [1729, 0]
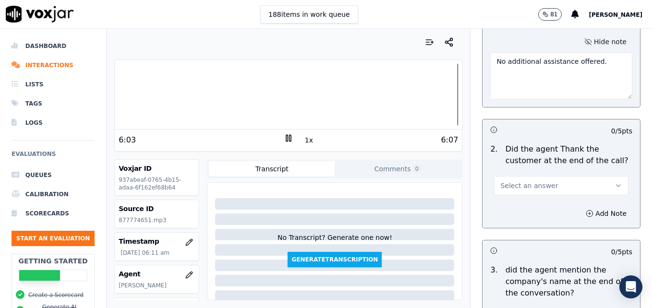
type textarea "No additional assistance offered."
click at [601, 176] on button "Select an answer" at bounding box center [561, 185] width 134 height 19
click at [537, 176] on div "Yes" at bounding box center [546, 172] width 118 height 15
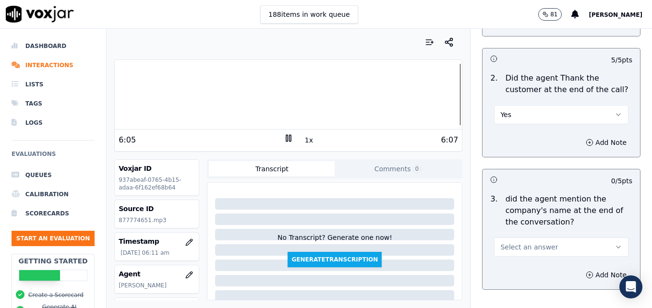
scroll to position [1826, 0]
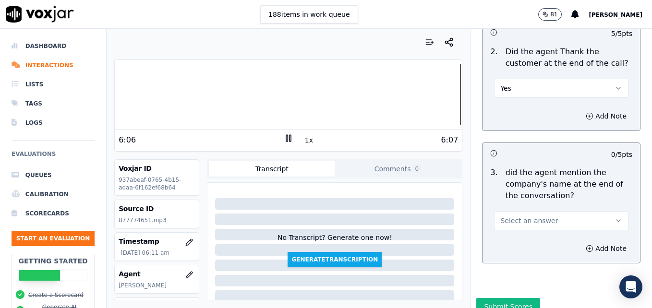
click at [573, 211] on button "Select an answer" at bounding box center [561, 220] width 134 height 19
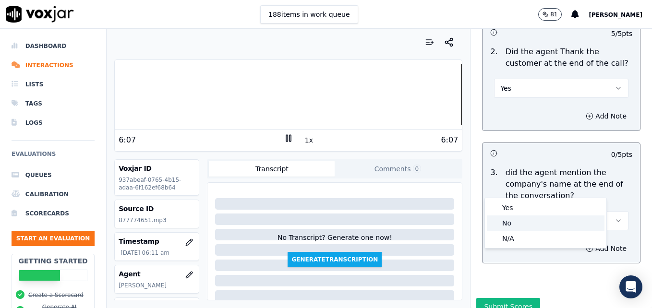
click at [513, 221] on div "No" at bounding box center [546, 223] width 118 height 15
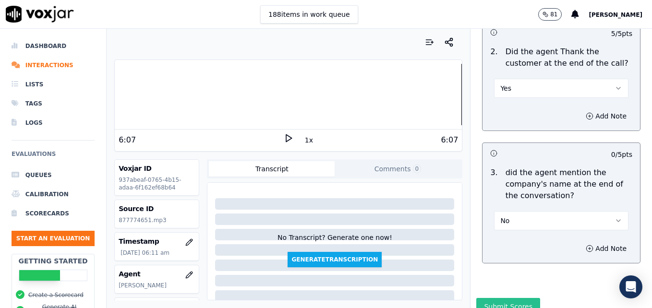
click at [513, 298] on button "Submit Scores" at bounding box center [508, 306] width 64 height 17
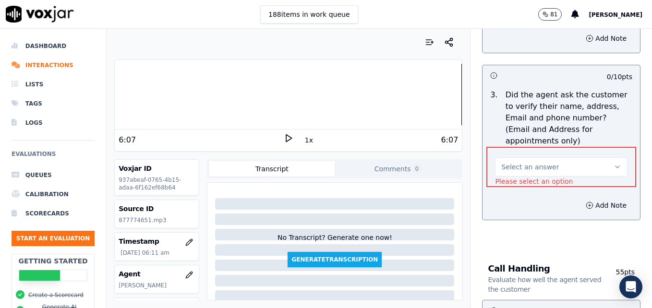
scroll to position [397, 0]
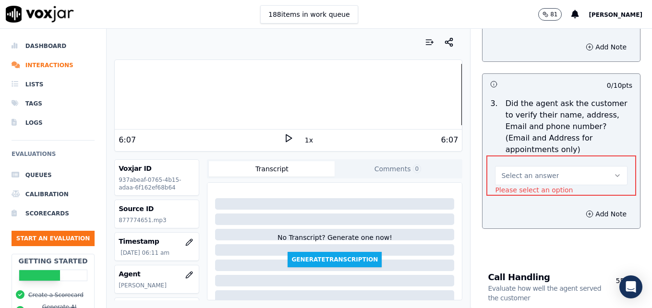
click at [600, 166] on button "Select an answer" at bounding box center [561, 175] width 133 height 19
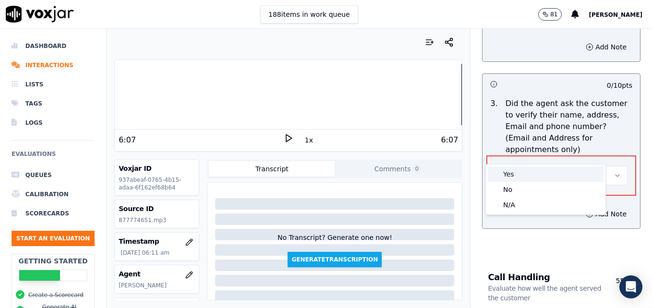
click at [530, 174] on div "Yes" at bounding box center [546, 174] width 116 height 15
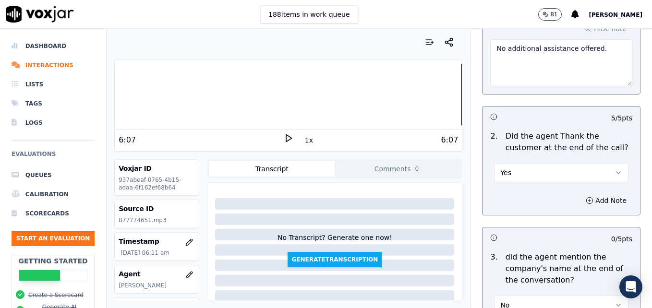
scroll to position [1826, 0]
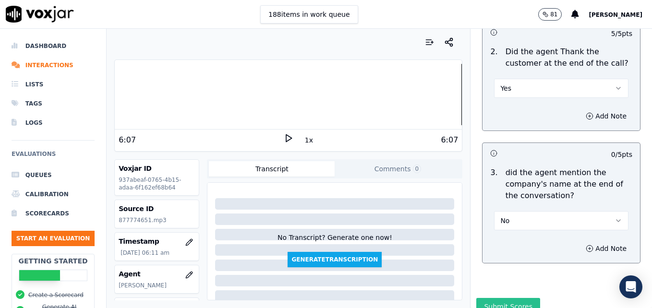
click at [484, 298] on button "Submit Scores" at bounding box center [508, 306] width 64 height 17
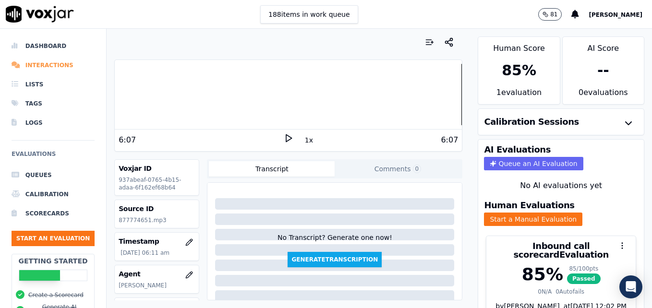
click at [48, 61] on li "Interactions" at bounding box center [53, 65] width 83 height 19
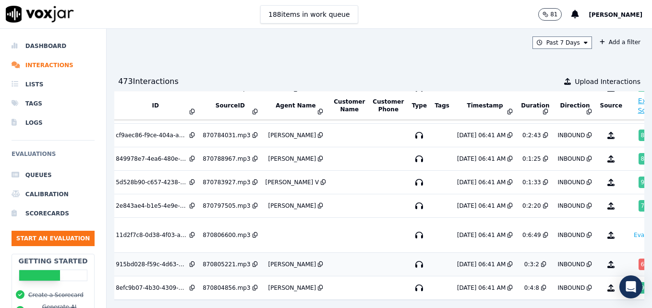
scroll to position [5039, 18]
click at [630, 226] on button "No Evaluation Yet" at bounding box center [649, 235] width 38 height 27
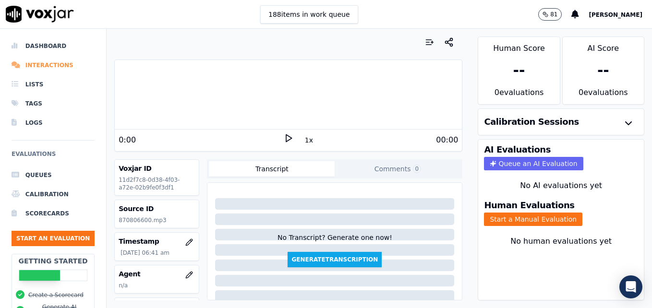
click at [45, 61] on li "Interactions" at bounding box center [53, 65] width 83 height 19
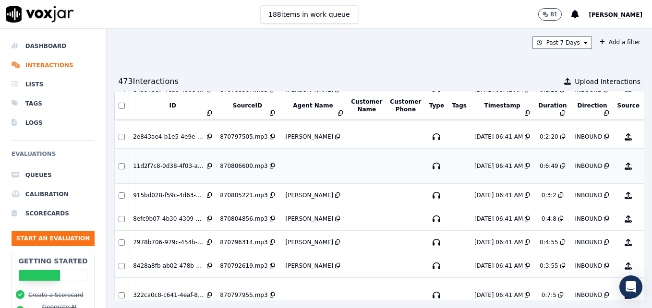
scroll to position [5112, 0]
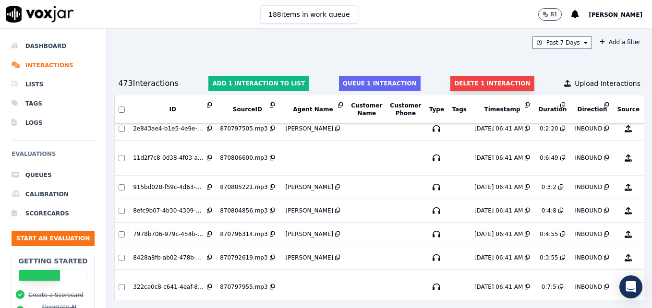
click at [463, 85] on button "Delete 1 interaction" at bounding box center [492, 83] width 84 height 15
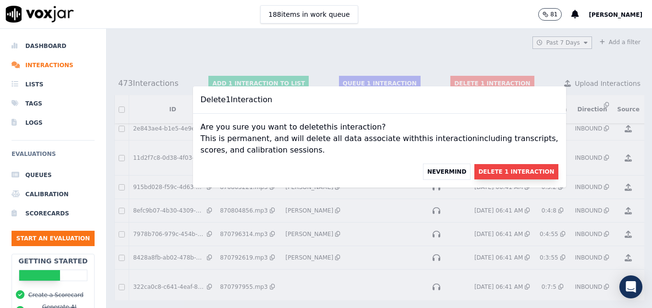
click at [475, 171] on button "Delete 1 Interaction" at bounding box center [516, 171] width 84 height 15
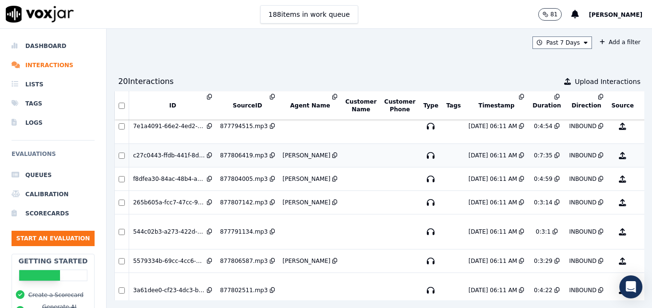
scroll to position [2245, 0]
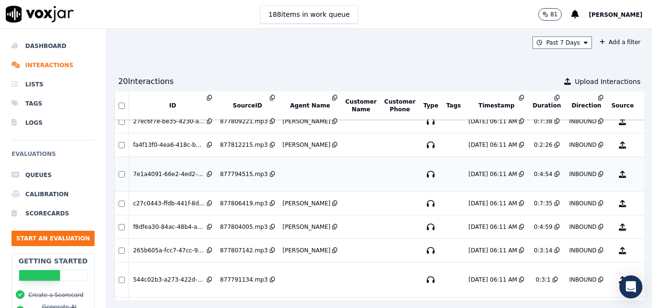
click at [642, 173] on button "No Evaluation Yet" at bounding box center [661, 174] width 38 height 27
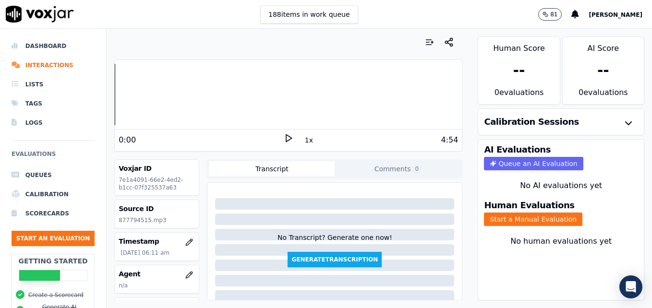
click at [284, 136] on icon at bounding box center [289, 138] width 10 height 10
click at [186, 275] on icon "button" at bounding box center [189, 275] width 6 height 6
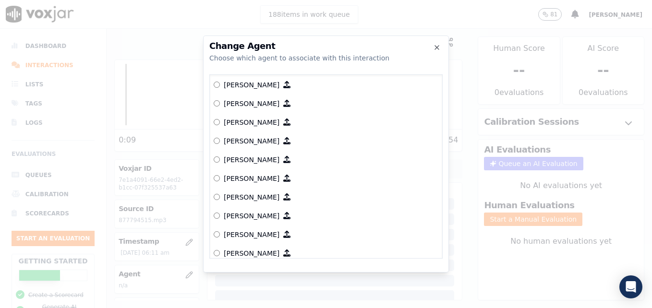
scroll to position [684, 0]
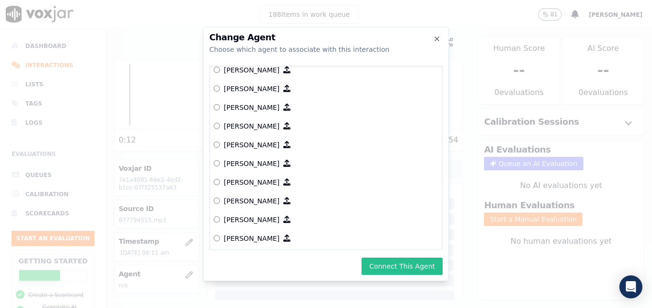
click at [404, 269] on button "Connect This Agent" at bounding box center [402, 266] width 81 height 17
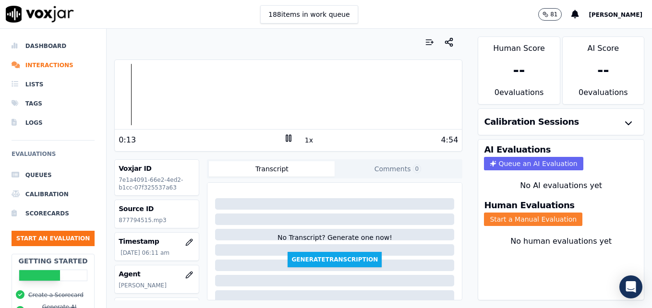
click at [508, 217] on button "Start a Manual Evaluation" at bounding box center [533, 219] width 98 height 13
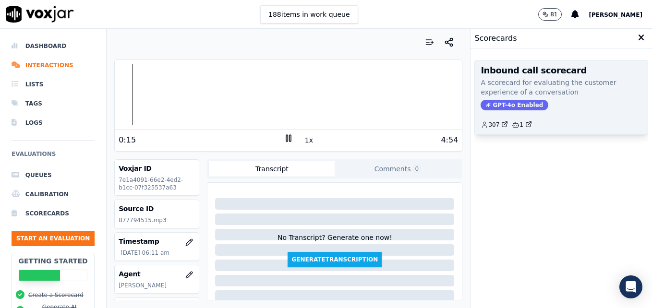
click at [499, 101] on span "GPT-4o Enabled" at bounding box center [515, 105] width 68 height 11
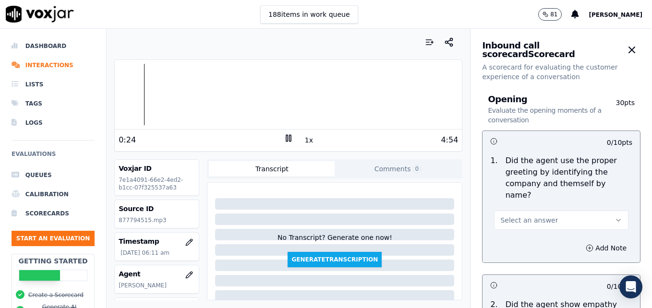
click at [286, 135] on rect at bounding box center [286, 138] width 1 height 6
click at [615, 217] on icon "button" at bounding box center [619, 221] width 8 height 8
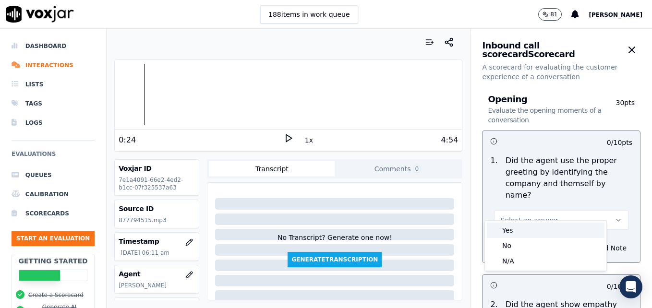
click at [515, 230] on div "Yes" at bounding box center [546, 230] width 118 height 15
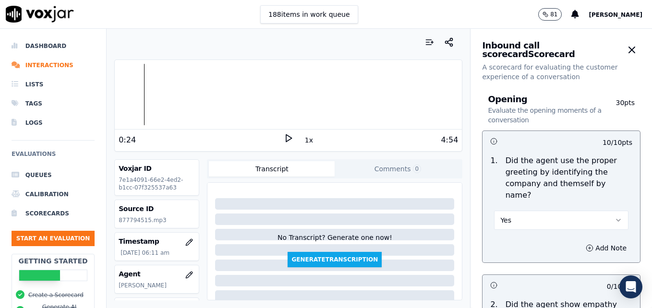
click at [123, 93] on div at bounding box center [288, 94] width 347 height 61
click at [284, 139] on icon at bounding box center [289, 138] width 10 height 10
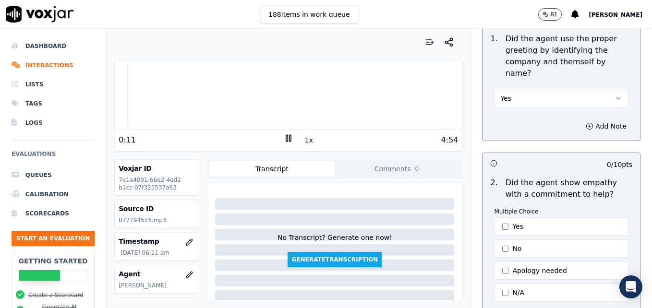
scroll to position [192, 0]
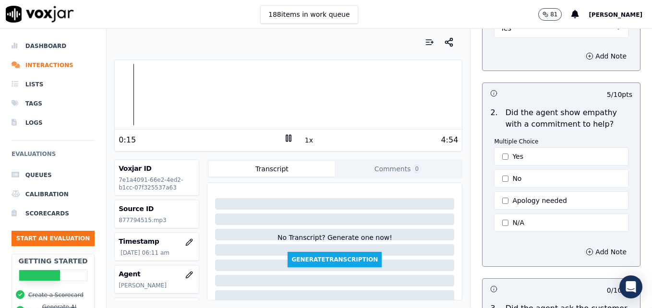
click at [284, 136] on icon at bounding box center [289, 138] width 10 height 10
click at [587, 249] on circle "button" at bounding box center [590, 252] width 6 height 6
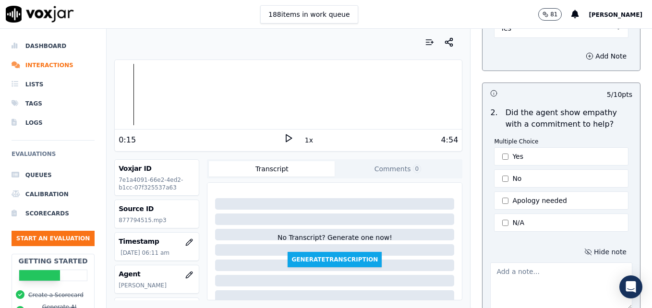
click at [541, 268] on textarea at bounding box center [561, 286] width 142 height 47
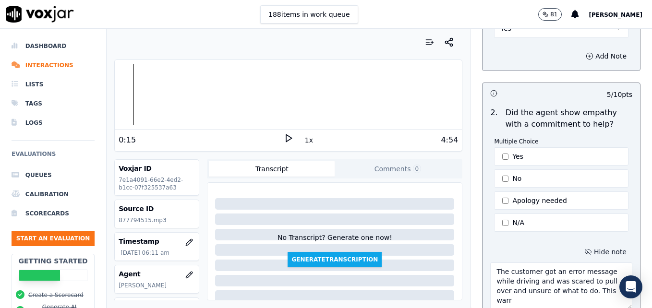
scroll to position [199, 0]
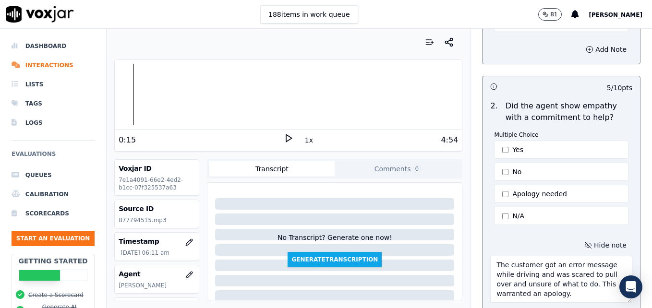
type textarea "The customer got an error message while driving and was scared to pull over and…"
click at [284, 142] on icon at bounding box center [289, 138] width 10 height 10
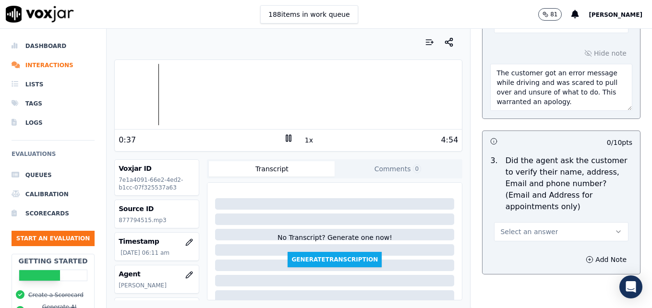
scroll to position [439, 0]
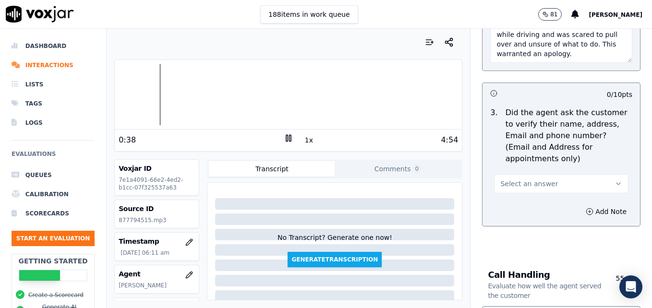
click at [615, 180] on icon "button" at bounding box center [619, 184] width 8 height 8
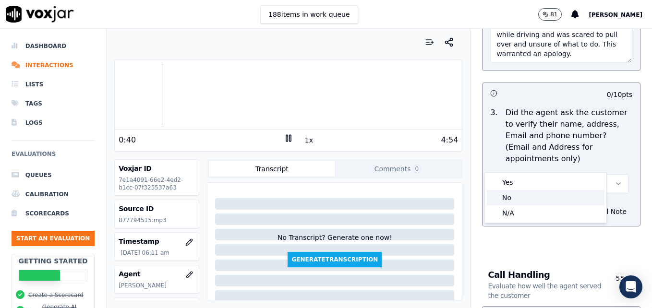
click at [524, 200] on div "No" at bounding box center [546, 197] width 118 height 15
click at [590, 210] on icon "button" at bounding box center [590, 211] width 0 height 2
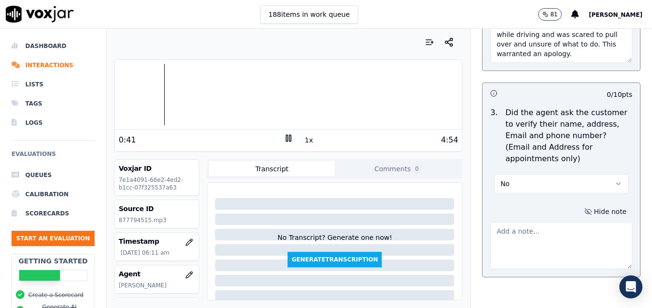
click at [553, 222] on textarea at bounding box center [561, 245] width 142 height 47
click at [122, 93] on div at bounding box center [288, 94] width 347 height 61
click at [165, 95] on div at bounding box center [288, 94] width 347 height 61
click at [151, 92] on div at bounding box center [288, 94] width 347 height 61
type textarea "Customer phone number not verified."
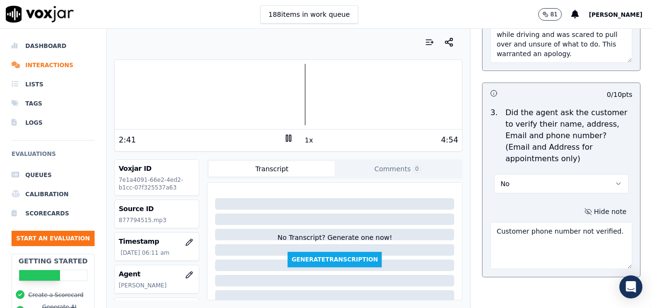
drag, startPoint x: 606, startPoint y: 209, endPoint x: 453, endPoint y: 210, distance: 152.2
click at [453, 210] on div "Your browser does not support the audio element. 2:41 1x 4:54 Voxjar ID 7e1a409…" at bounding box center [380, 168] width 546 height 279
click at [592, 174] on button "No" at bounding box center [561, 183] width 134 height 19
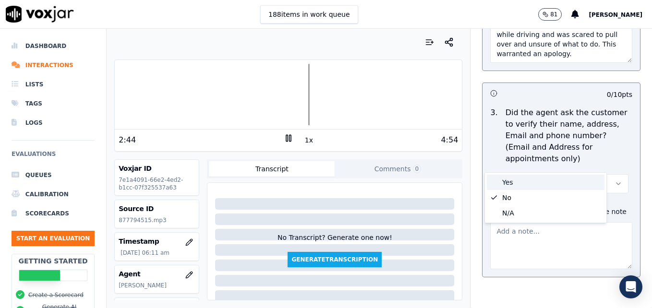
click at [532, 180] on div "Yes" at bounding box center [546, 182] width 118 height 15
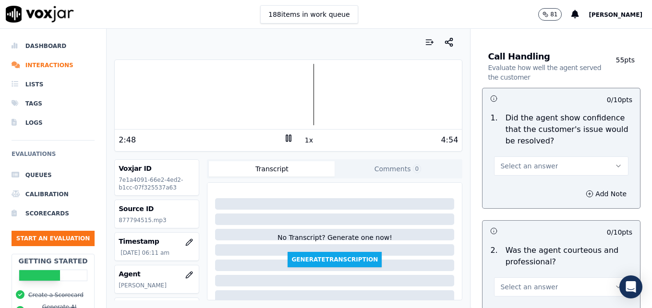
scroll to position [727, 0]
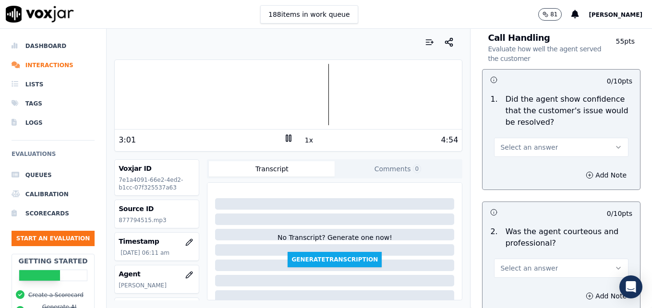
click at [284, 139] on icon at bounding box center [289, 138] width 10 height 10
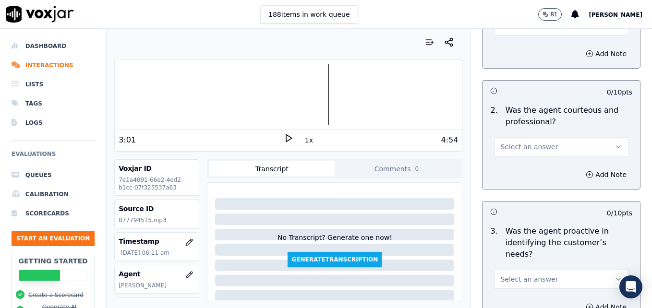
scroll to position [871, 0]
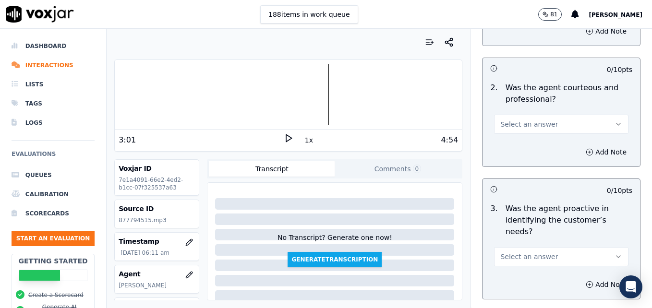
click at [615, 121] on icon "button" at bounding box center [619, 125] width 8 height 8
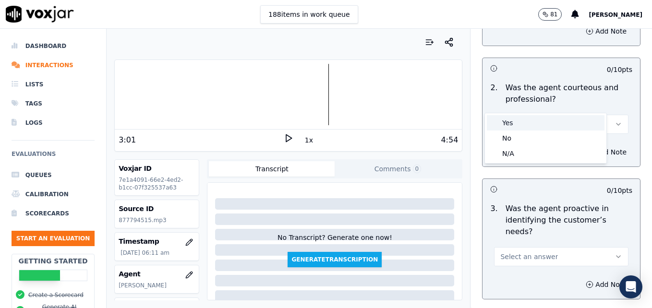
click at [543, 121] on div "Yes" at bounding box center [546, 122] width 118 height 15
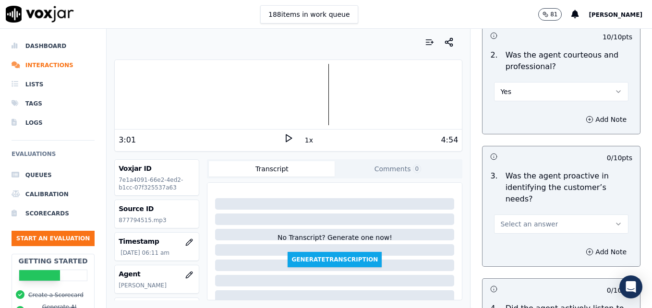
scroll to position [967, 0]
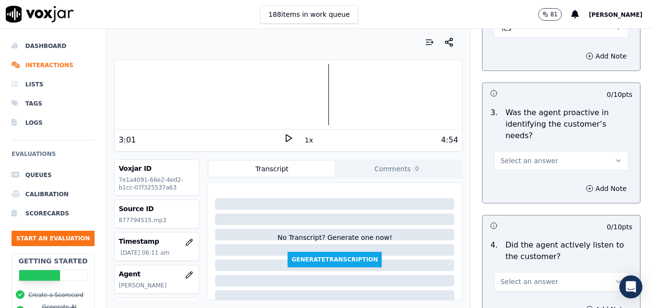
click at [615, 157] on icon "button" at bounding box center [619, 161] width 8 height 8
click at [531, 149] on div "Yes" at bounding box center [546, 147] width 118 height 15
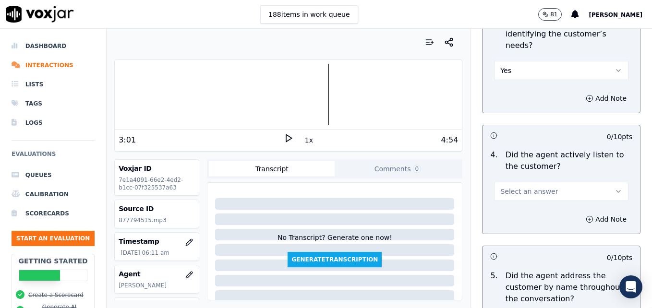
scroll to position [1063, 0]
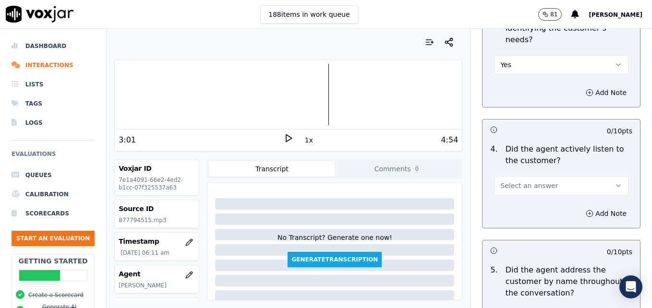
click at [592, 176] on button "Select an answer" at bounding box center [561, 185] width 134 height 19
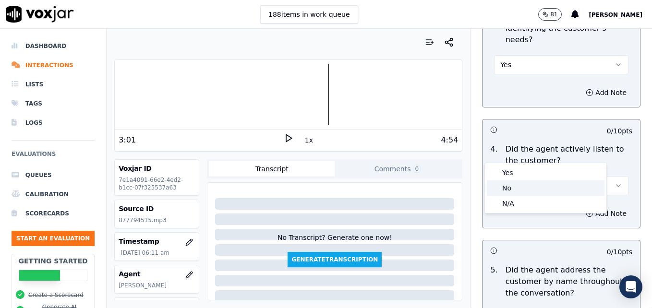
click at [530, 185] on div "No" at bounding box center [546, 188] width 118 height 15
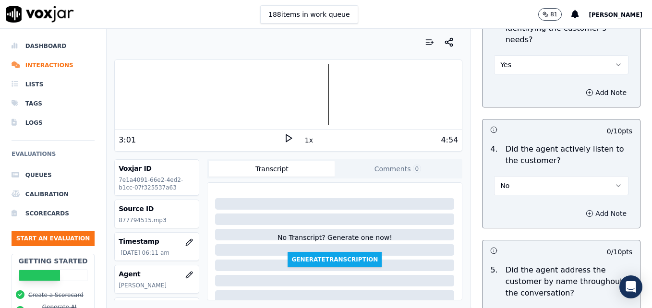
click at [586, 210] on icon "button" at bounding box center [590, 214] width 8 height 8
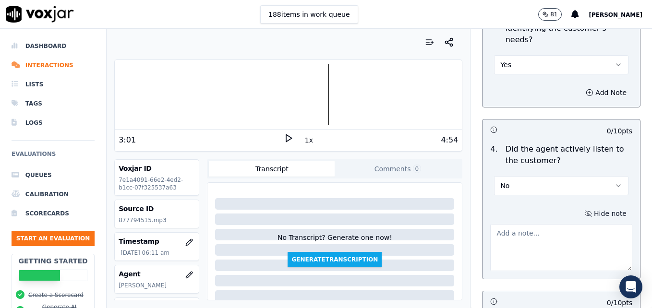
click at [562, 224] on textarea at bounding box center [561, 247] width 142 height 47
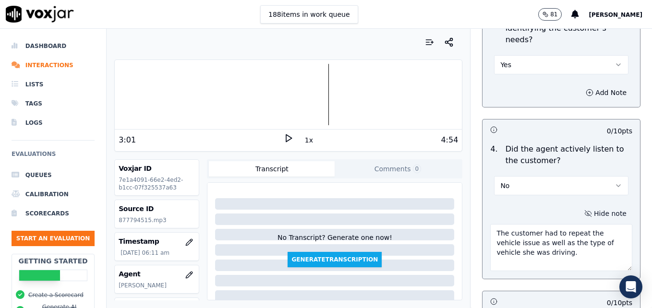
type textarea "The customer had to repeat the vehicle issue as well as the type of vehicle she…"
click at [284, 133] on icon at bounding box center [289, 138] width 10 height 10
click at [289, 137] on rect at bounding box center [289, 138] width 1 height 6
click at [286, 137] on icon at bounding box center [289, 138] width 10 height 10
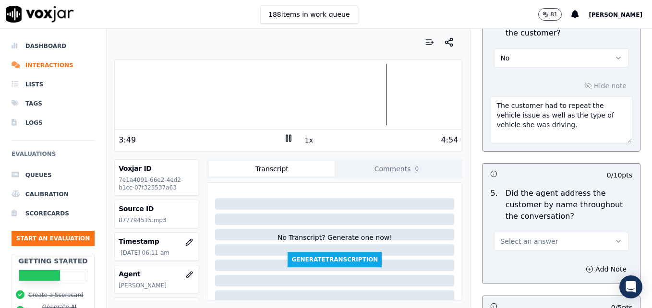
scroll to position [1207, 0]
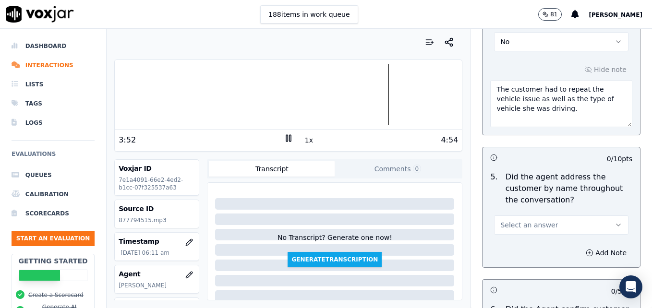
click at [615, 221] on icon "button" at bounding box center [619, 225] width 8 height 8
click at [524, 210] on div "Yes" at bounding box center [546, 212] width 118 height 15
click at [586, 249] on icon "button" at bounding box center [590, 253] width 8 height 8
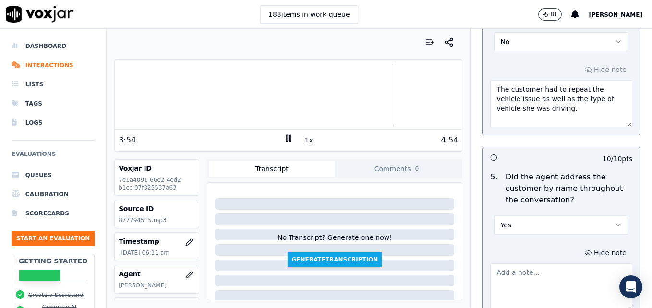
click at [562, 264] on textarea at bounding box center [561, 287] width 142 height 47
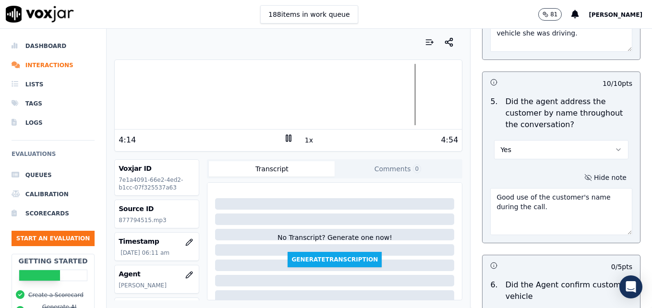
scroll to position [1351, 0]
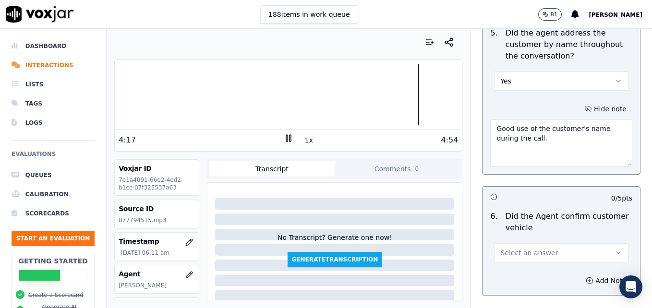
type textarea "Good use of the customer's name during the call."
click at [615, 249] on icon "button" at bounding box center [619, 253] width 8 height 8
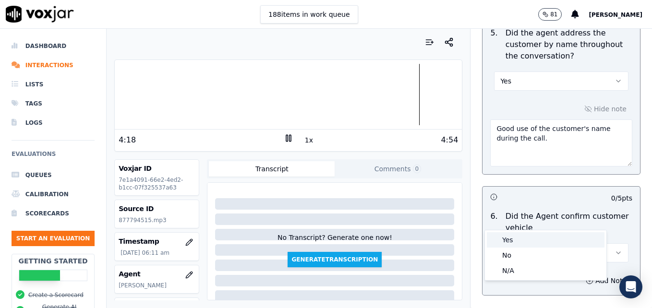
click at [535, 234] on div "Yes" at bounding box center [546, 239] width 118 height 15
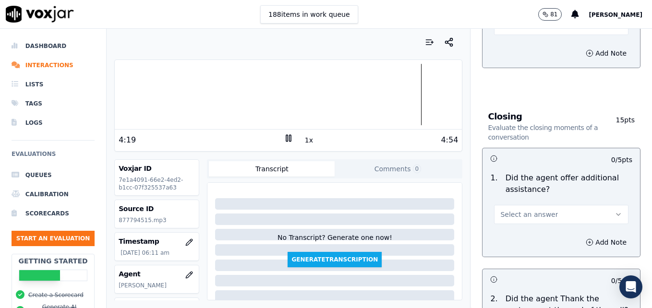
scroll to position [1591, 0]
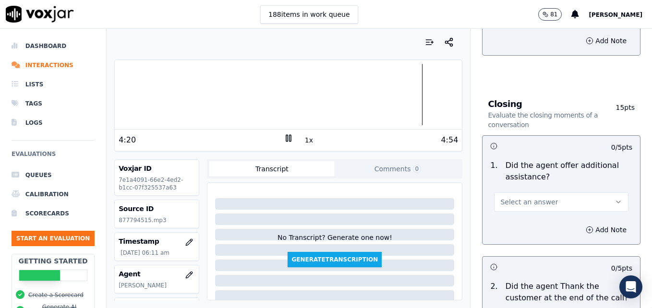
click at [599, 193] on button "Select an answer" at bounding box center [561, 202] width 134 height 19
click at [526, 187] on div "Yes" at bounding box center [546, 189] width 118 height 15
drag, startPoint x: 569, startPoint y: 194, endPoint x: 567, endPoint y: 201, distance: 7.5
click at [586, 226] on icon "button" at bounding box center [590, 230] width 8 height 8
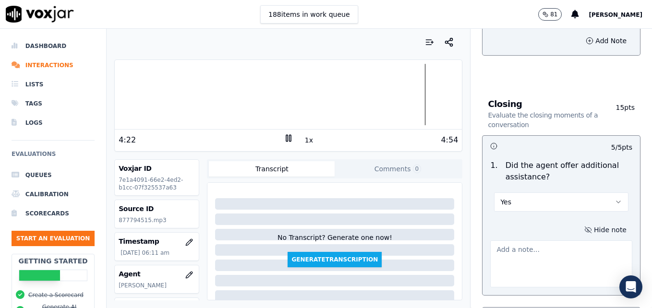
click at [561, 241] on textarea at bounding box center [561, 264] width 142 height 47
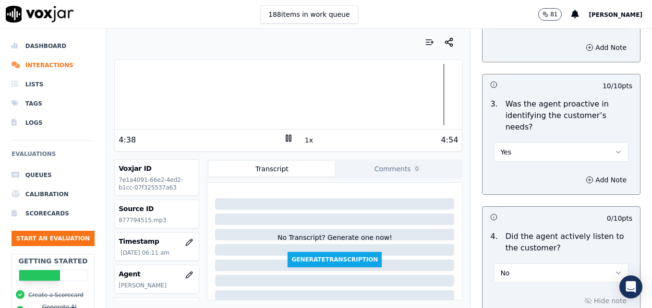
scroll to position [967, 0]
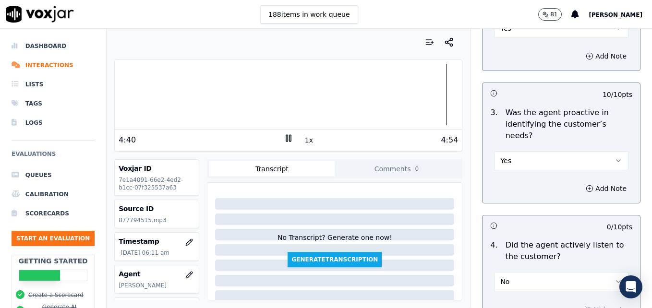
type textarea "No additional assistance offered."
click at [615, 157] on icon "button" at bounding box center [619, 161] width 8 height 8
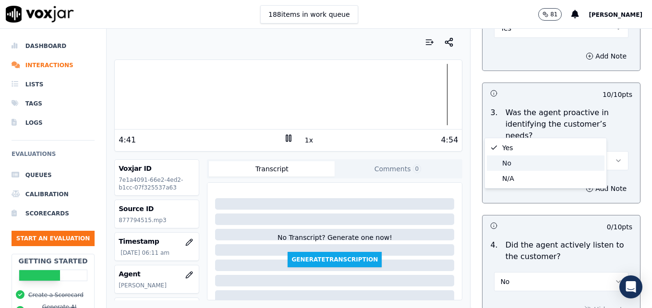
click at [503, 157] on div "No" at bounding box center [546, 163] width 118 height 15
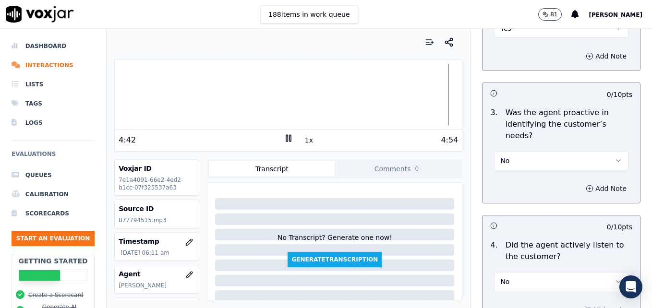
click at [591, 182] on button "Add Note" at bounding box center [606, 188] width 52 height 13
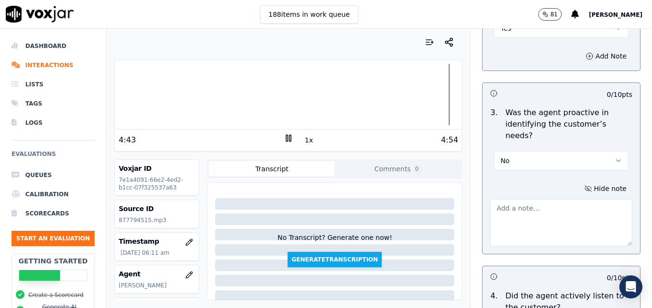
click at [551, 199] on textarea at bounding box center [561, 222] width 142 height 47
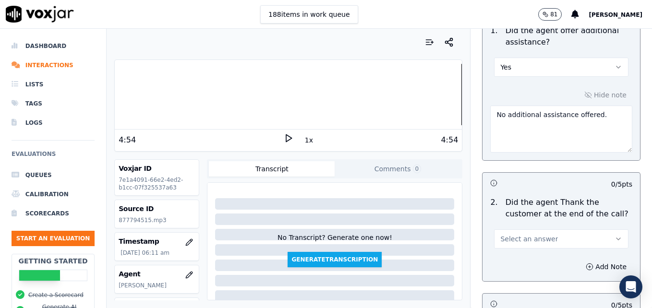
scroll to position [1832, 0]
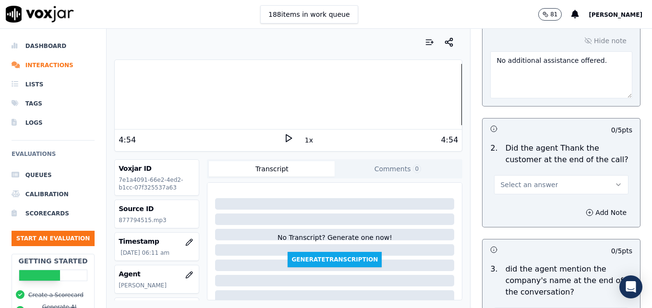
type textarea "We should have moved forward with scheduling an appointment for this customer t…"
click at [601, 175] on button "Select an answer" at bounding box center [561, 184] width 134 height 19
click at [543, 173] on div "Yes" at bounding box center [546, 171] width 118 height 15
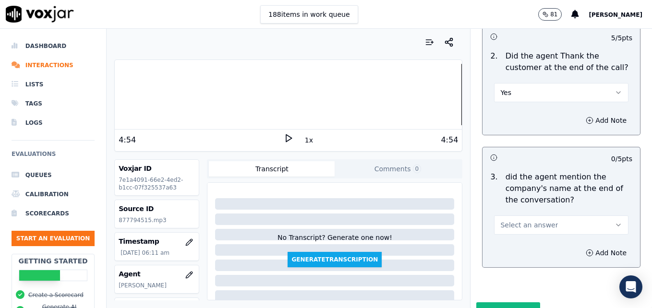
scroll to position [1928, 0]
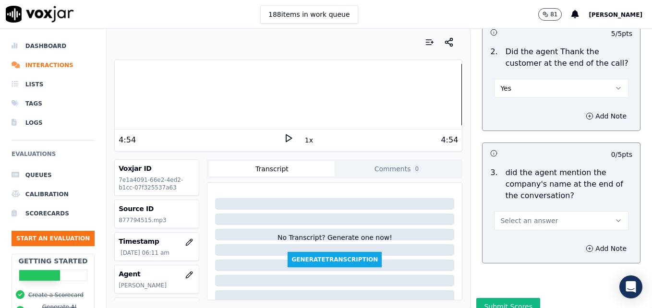
click at [574, 211] on button "Select an answer" at bounding box center [561, 220] width 134 height 19
click at [525, 205] on div "Yes" at bounding box center [546, 207] width 118 height 15
click at [509, 298] on button "Submit Scores" at bounding box center [508, 306] width 64 height 17
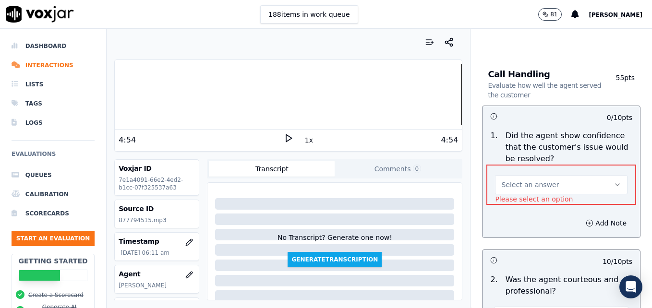
scroll to position [691, 0]
click at [596, 175] on button "Select an answer" at bounding box center [561, 184] width 133 height 19
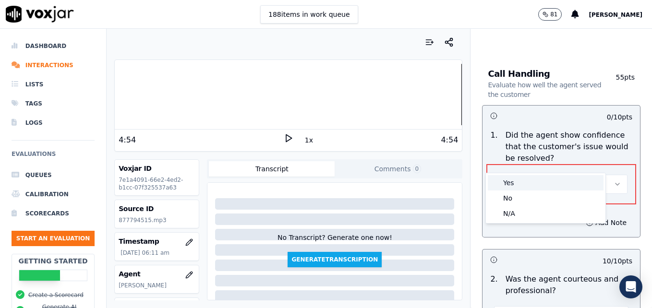
click at [524, 182] on div "Yes" at bounding box center [546, 182] width 116 height 15
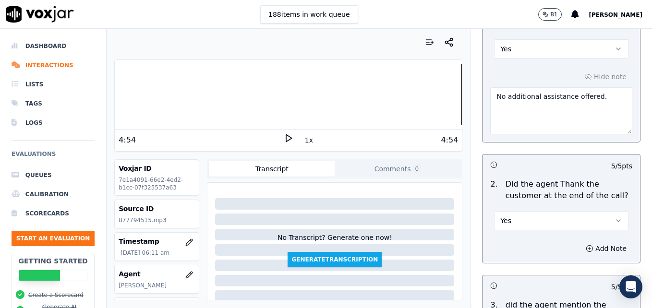
scroll to position [1928, 0]
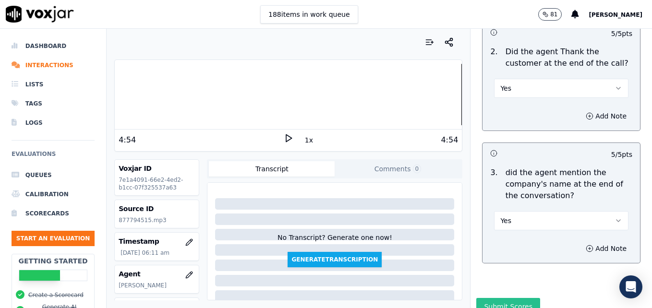
click at [505, 298] on button "Submit Scores" at bounding box center [508, 306] width 64 height 17
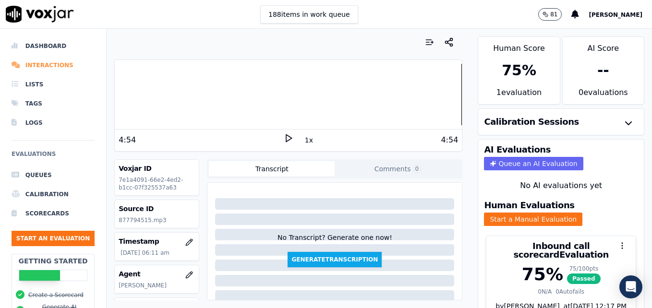
click at [39, 65] on li "Interactions" at bounding box center [53, 65] width 83 height 19
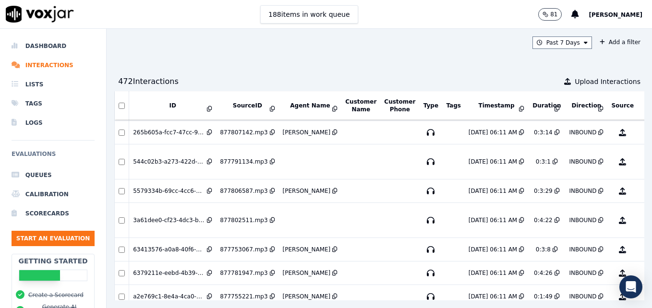
scroll to position [2291, 0]
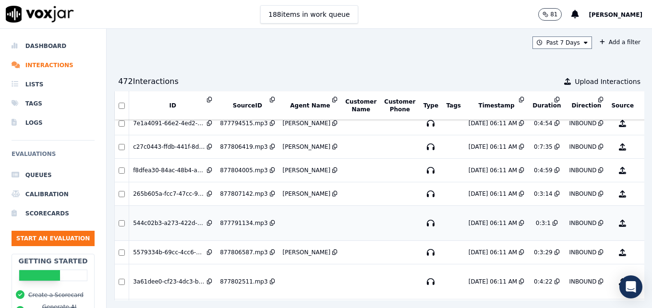
click at [642, 220] on button "No Evaluation Yet" at bounding box center [661, 223] width 38 height 27
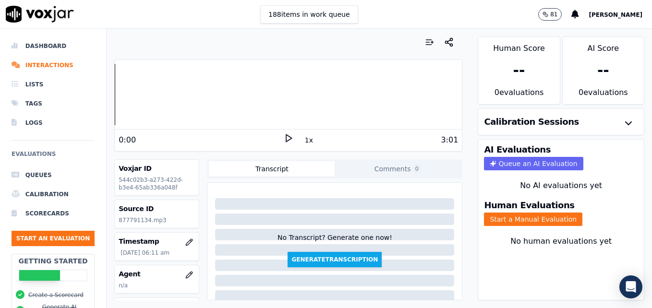
click at [284, 138] on icon at bounding box center [289, 138] width 10 height 10
click at [286, 138] on rect at bounding box center [286, 138] width 1 height 6
click at [185, 273] on icon "button" at bounding box center [189, 275] width 8 height 8
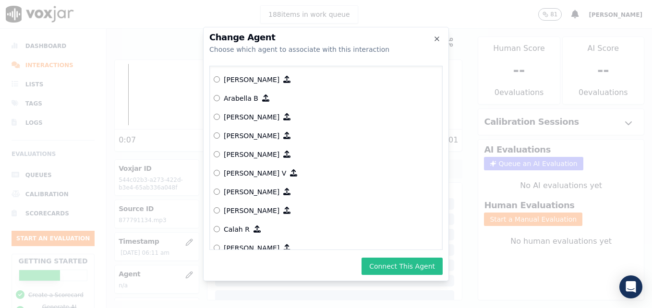
click at [388, 267] on button "Connect This Agent" at bounding box center [402, 266] width 81 height 17
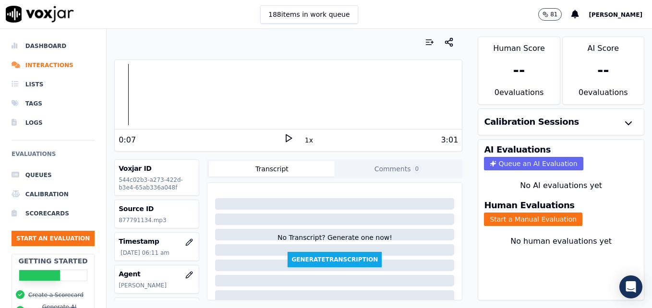
click at [284, 142] on icon at bounding box center [289, 138] width 10 height 10
click at [529, 217] on button "Start a Manual Evaluation" at bounding box center [533, 219] width 98 height 13
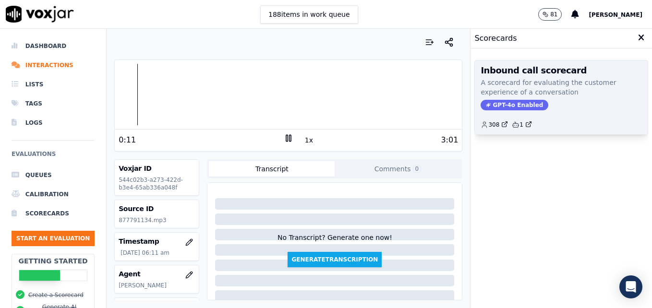
click at [511, 103] on span "GPT-4o Enabled" at bounding box center [515, 105] width 68 height 11
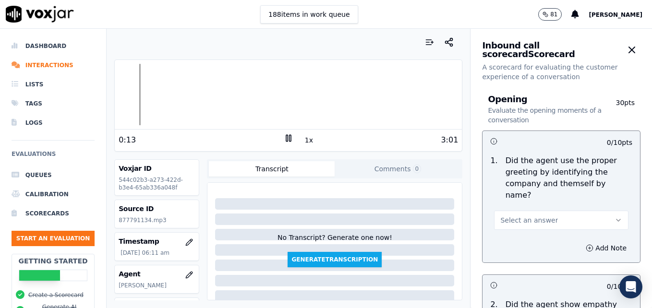
scroll to position [48, 0]
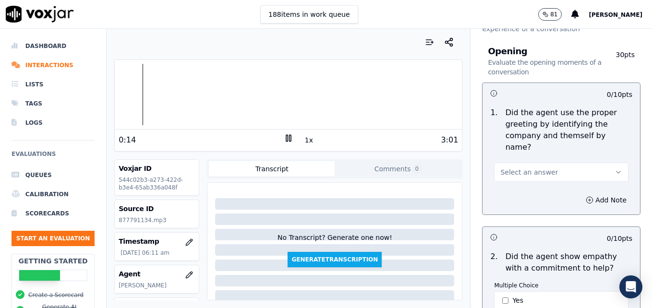
click at [597, 163] on button "Select an answer" at bounding box center [561, 172] width 134 height 19
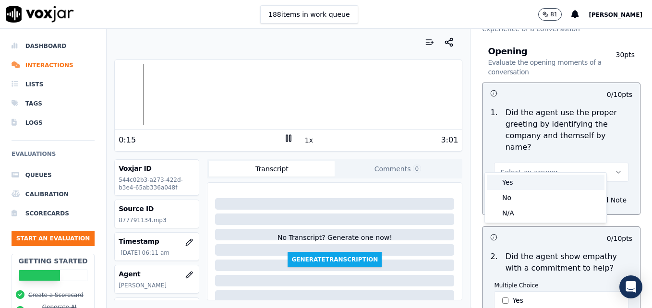
click at [540, 182] on div "Yes" at bounding box center [546, 182] width 118 height 15
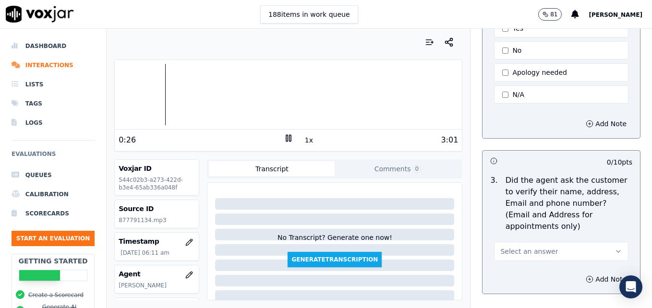
scroll to position [336, 0]
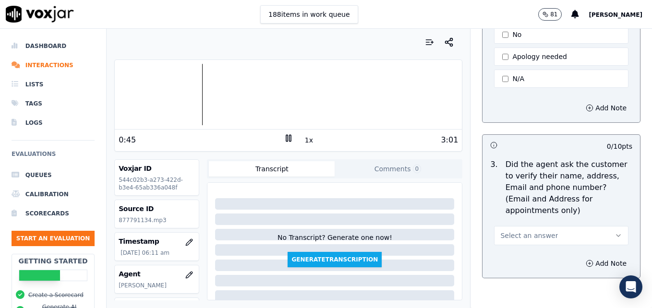
click at [289, 138] on rect at bounding box center [289, 138] width 1 height 6
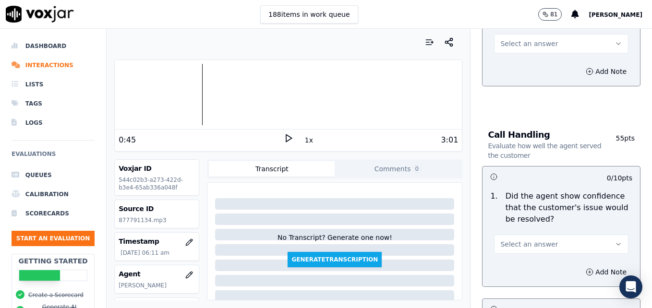
scroll to position [480, 0]
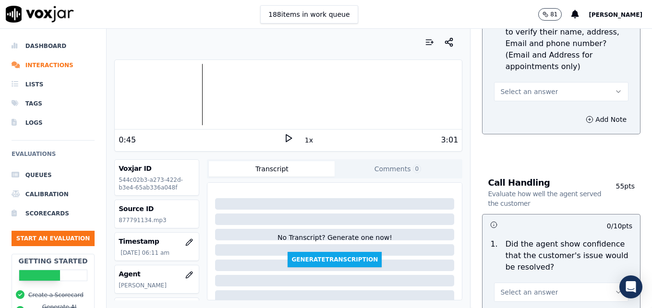
click at [615, 88] on icon "button" at bounding box center [619, 92] width 8 height 8
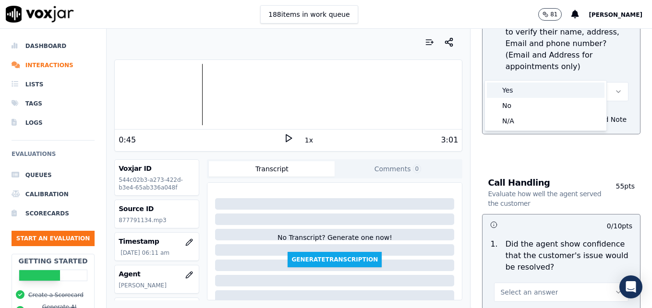
click at [513, 89] on div "Yes" at bounding box center [546, 90] width 118 height 15
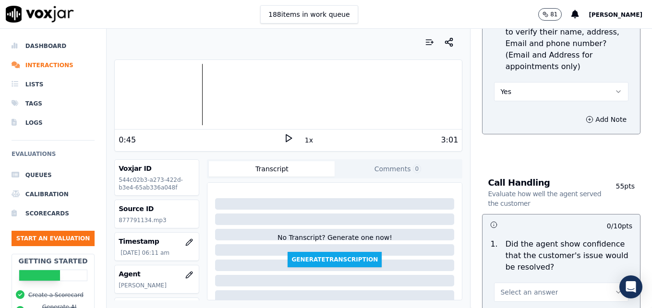
click at [122, 95] on div at bounding box center [288, 94] width 347 height 61
click at [284, 136] on icon at bounding box center [289, 138] width 10 height 10
click at [284, 138] on icon at bounding box center [289, 138] width 10 height 10
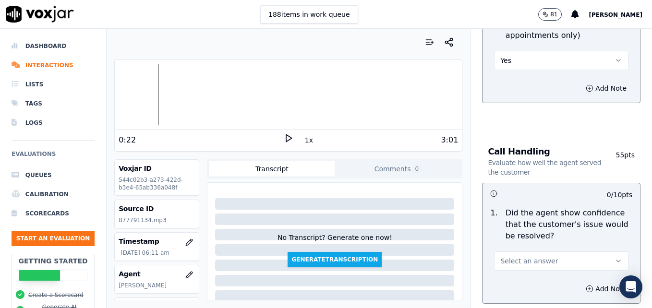
scroll to position [528, 0]
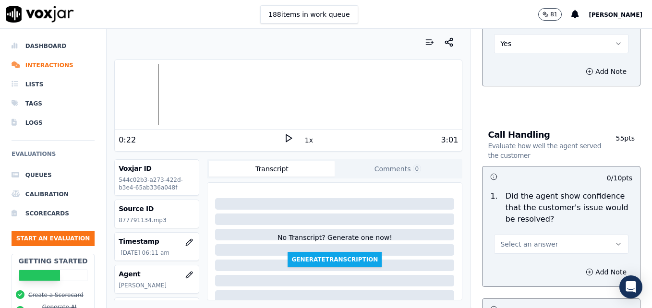
click at [615, 241] on icon "button" at bounding box center [619, 245] width 8 height 8
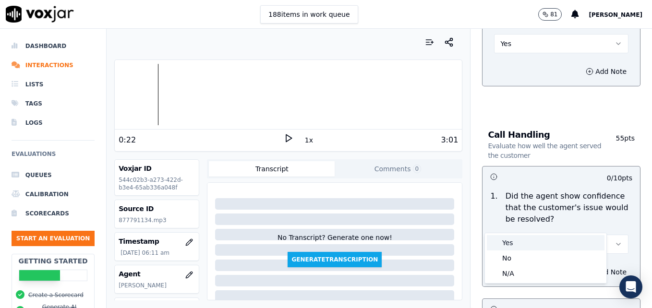
click at [539, 240] on div "Yes" at bounding box center [546, 242] width 118 height 15
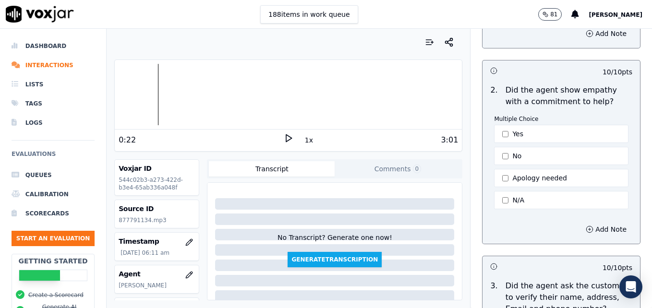
scroll to position [192, 0]
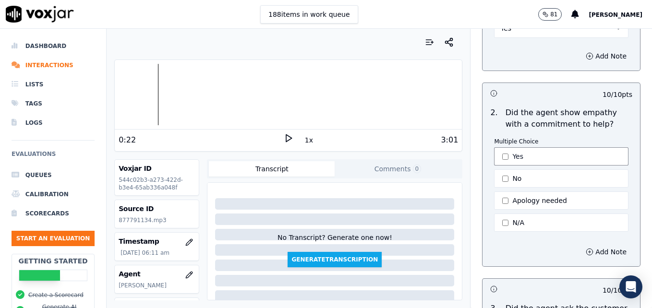
click at [499, 147] on button "Yes" at bounding box center [561, 156] width 134 height 18
click at [580, 245] on button "Add Note" at bounding box center [606, 251] width 52 height 13
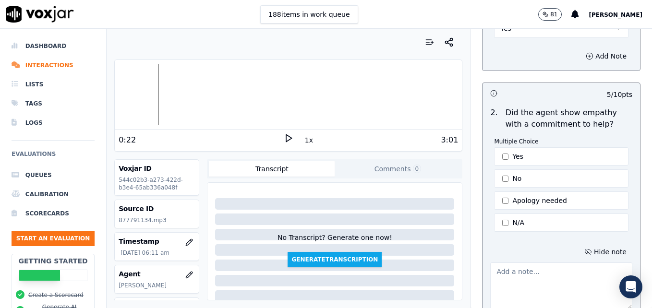
click at [529, 266] on textarea at bounding box center [561, 286] width 142 height 47
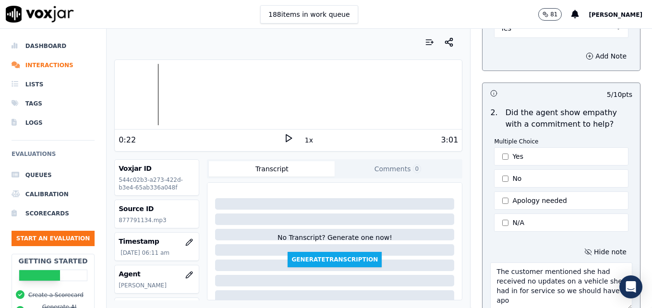
scroll to position [199, 0]
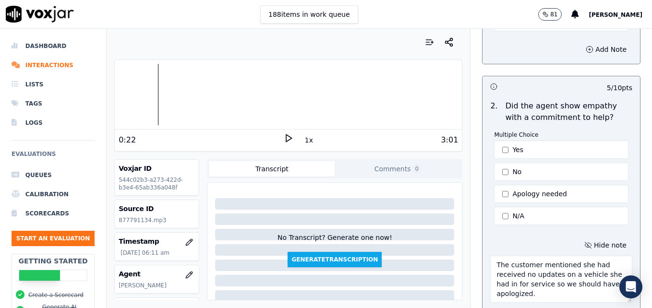
type textarea "The customer mentioned she had received no updates on a vehicle she had in for …"
click at [284, 137] on icon at bounding box center [289, 138] width 10 height 10
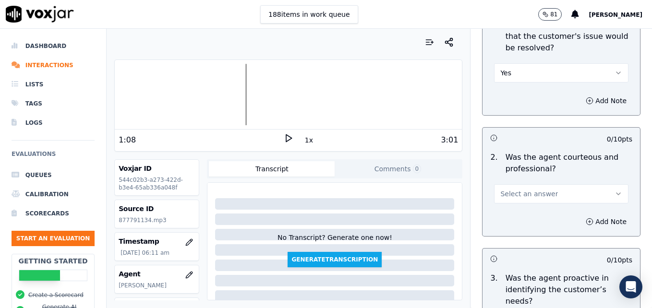
scroll to position [760, 0]
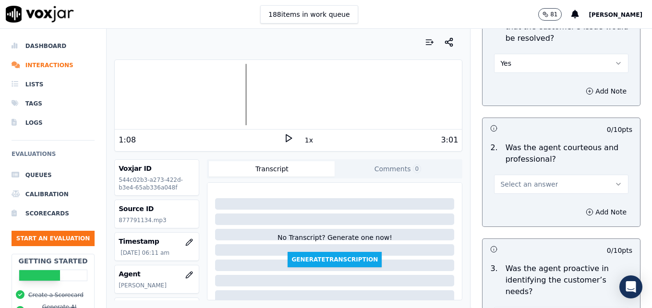
click at [604, 175] on button "Select an answer" at bounding box center [561, 184] width 134 height 19
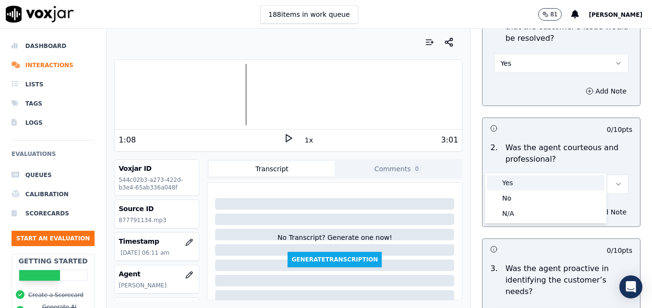
click at [545, 182] on div "Yes" at bounding box center [546, 182] width 118 height 15
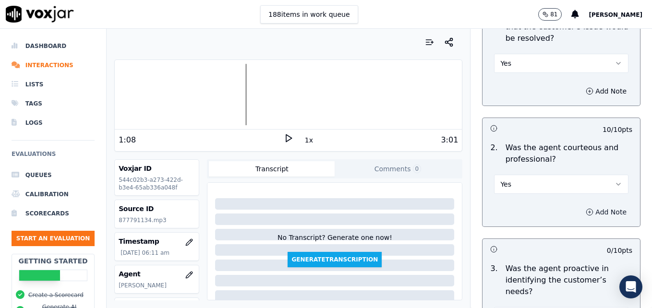
click at [586, 208] on icon "button" at bounding box center [590, 212] width 8 height 8
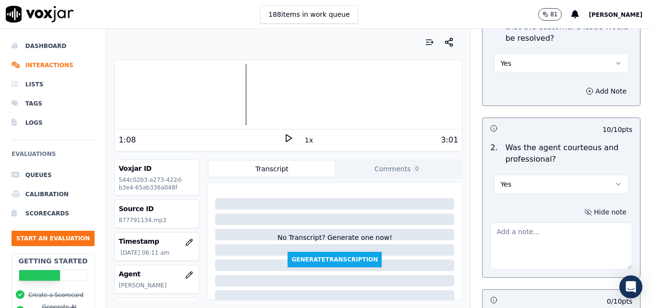
click at [562, 223] on textarea at bounding box center [561, 246] width 142 height 47
type textarea "Dead air with no courtesy statement observed from :37-1:07."
click at [285, 138] on icon at bounding box center [289, 138] width 10 height 10
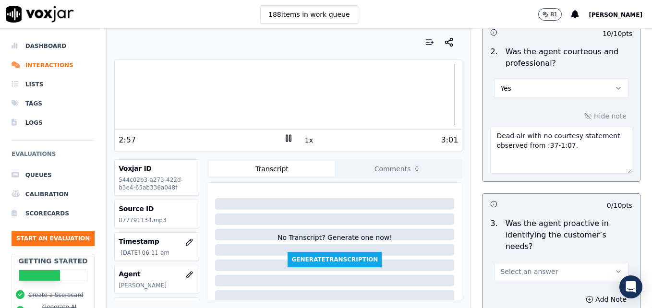
scroll to position [904, 0]
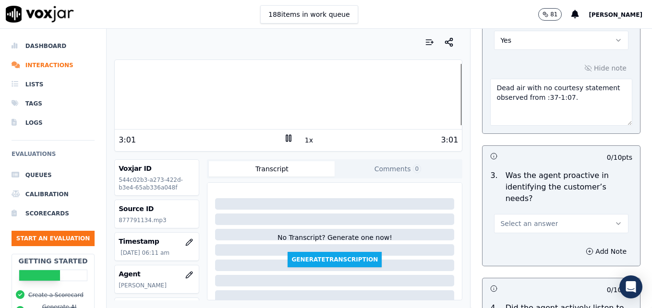
click at [597, 214] on button "Select an answer" at bounding box center [561, 223] width 134 height 19
click at [525, 207] on div "Yes" at bounding box center [546, 210] width 118 height 15
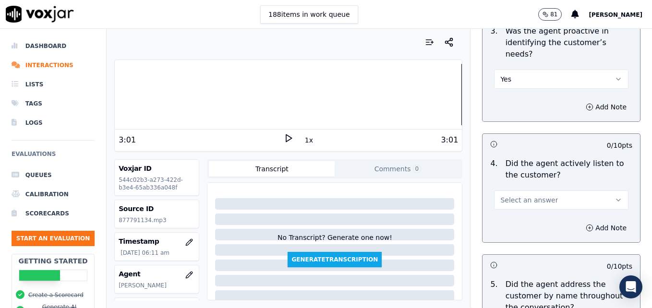
scroll to position [1096, 0]
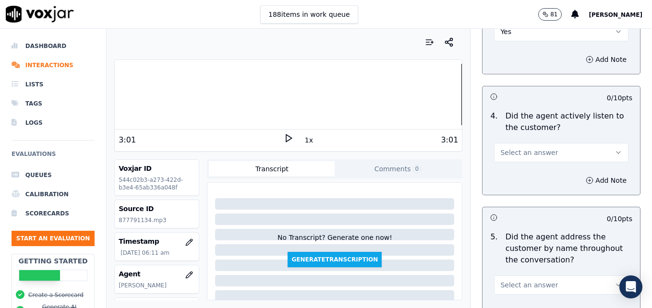
click at [589, 143] on button "Select an answer" at bounding box center [561, 152] width 134 height 19
click at [562, 140] on div "Yes" at bounding box center [546, 139] width 118 height 15
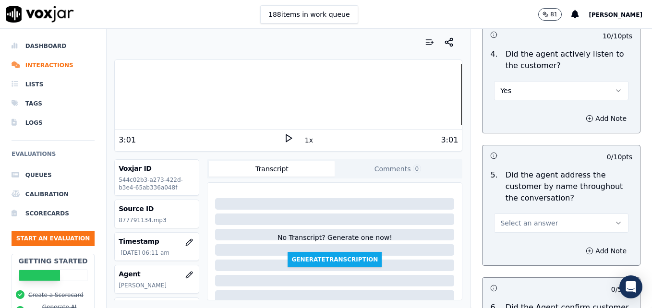
scroll to position [1192, 0]
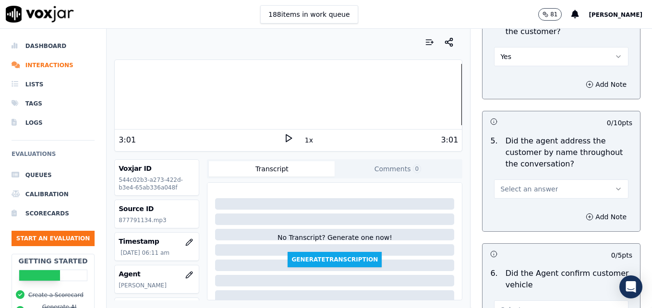
click at [615, 185] on icon "button" at bounding box center [619, 189] width 8 height 8
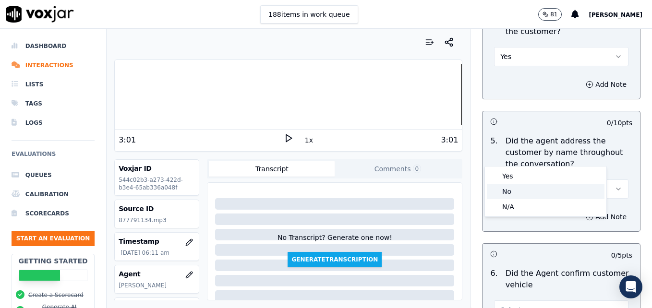
click at [528, 190] on div "No" at bounding box center [546, 191] width 118 height 15
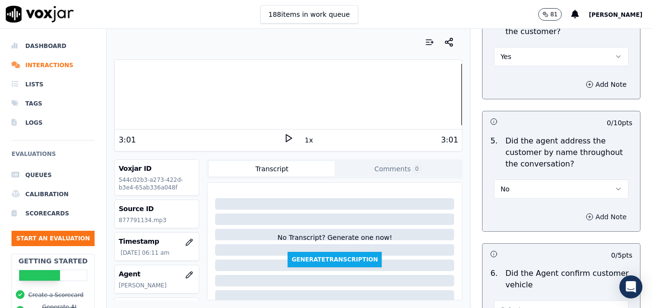
click at [586, 213] on icon "button" at bounding box center [590, 217] width 8 height 8
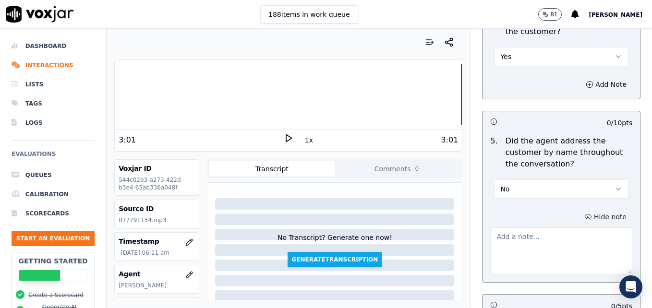
click at [546, 228] on textarea at bounding box center [561, 251] width 142 height 47
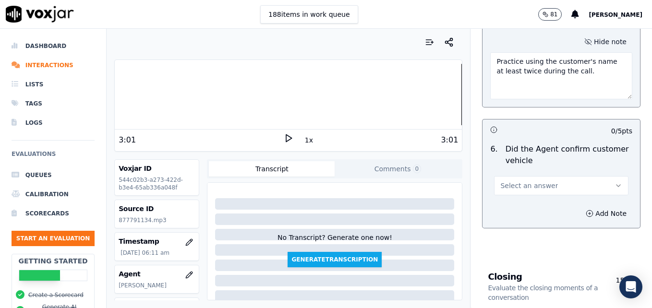
scroll to position [1384, 0]
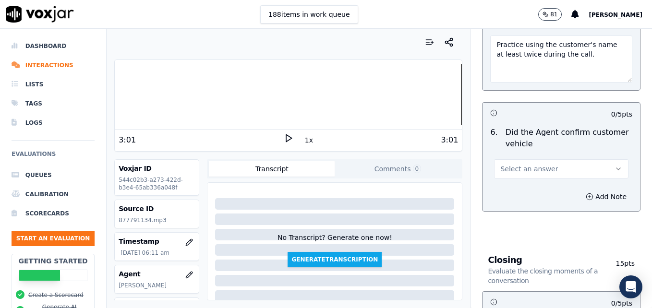
type textarea "Practice using the customer's name at least twice during the call."
click at [615, 165] on icon "button" at bounding box center [619, 169] width 8 height 8
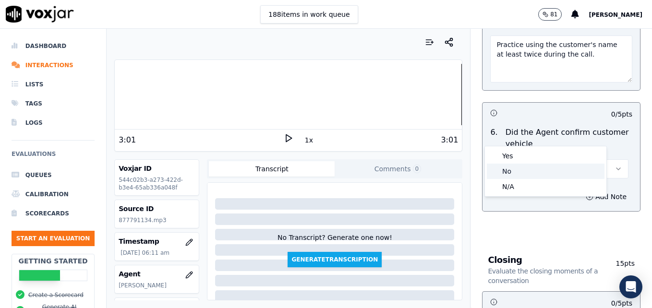
click at [518, 172] on div "No" at bounding box center [546, 171] width 118 height 15
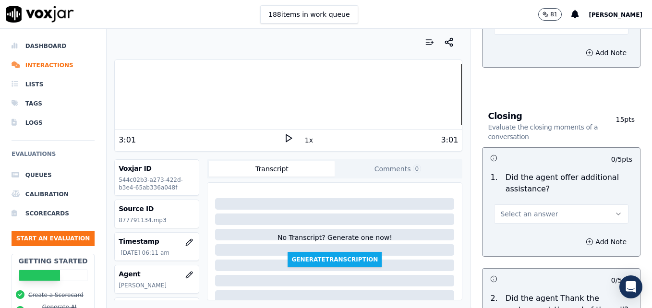
scroll to position [1577, 0]
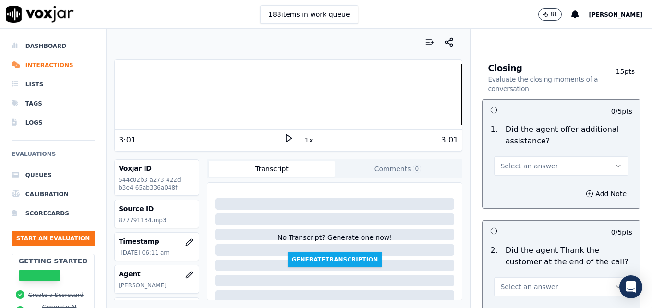
click at [284, 138] on icon at bounding box center [289, 138] width 10 height 10
click at [284, 139] on icon at bounding box center [289, 138] width 10 height 10
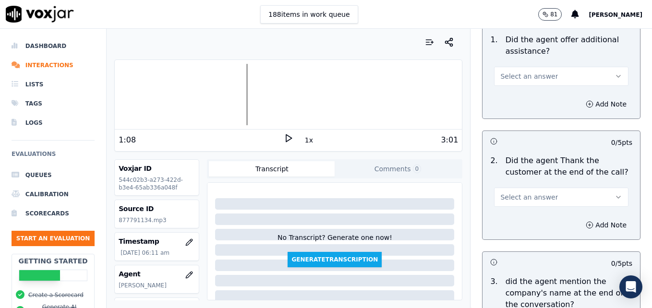
scroll to position [1673, 0]
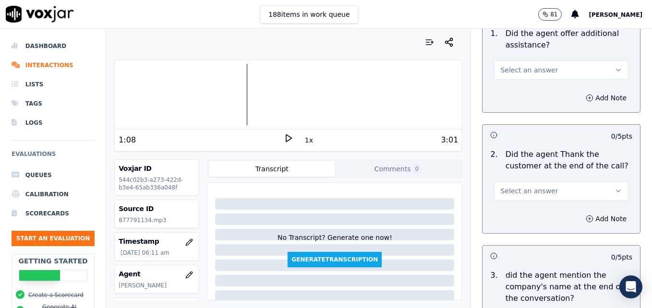
click at [615, 187] on icon "button" at bounding box center [619, 191] width 8 height 8
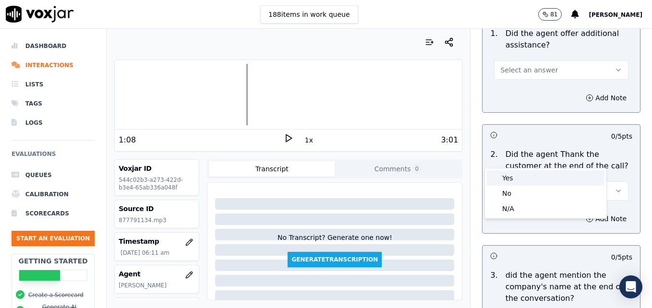
click at [515, 175] on div "Yes" at bounding box center [546, 177] width 118 height 15
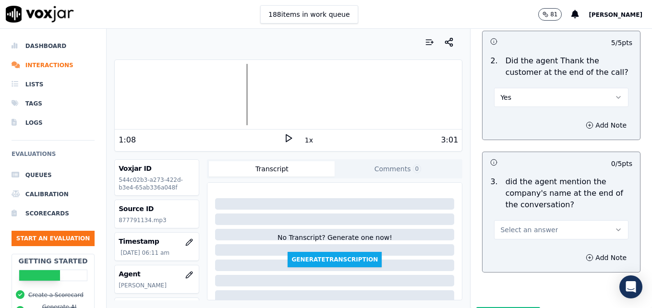
scroll to position [1775, 0]
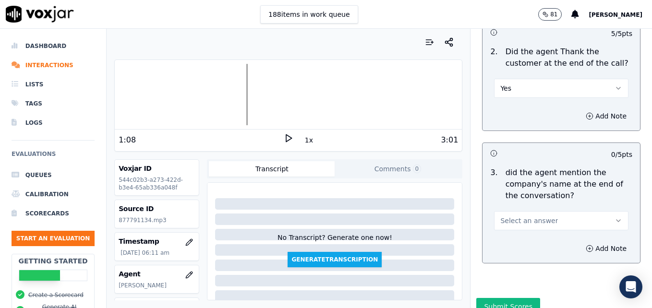
click at [596, 211] on button "Select an answer" at bounding box center [561, 220] width 134 height 19
click at [523, 205] on div "Yes" at bounding box center [546, 207] width 118 height 15
click at [498, 298] on button "Submit Scores" at bounding box center [508, 306] width 64 height 17
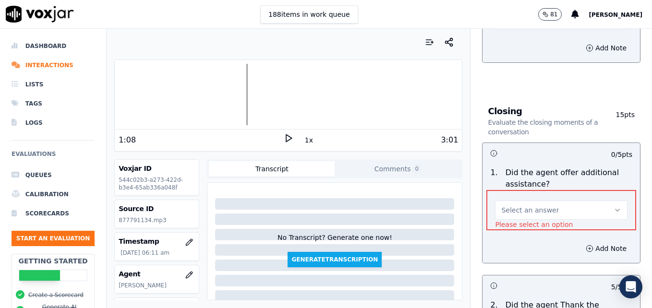
scroll to position [1547, 0]
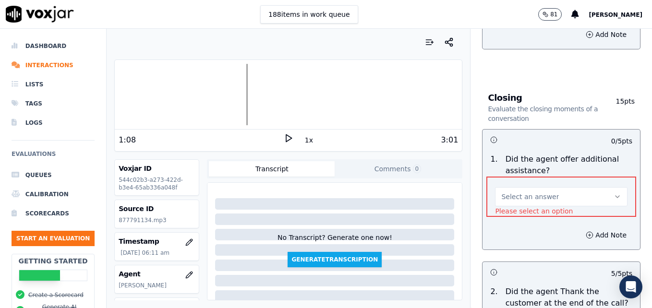
drag, startPoint x: 596, startPoint y: 156, endPoint x: 583, endPoint y: 168, distance: 17.7
click at [595, 187] on button "Select an answer" at bounding box center [561, 196] width 133 height 19
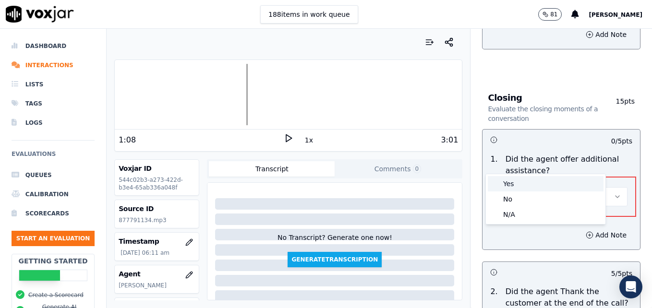
click at [515, 183] on div "Yes" at bounding box center [546, 183] width 116 height 15
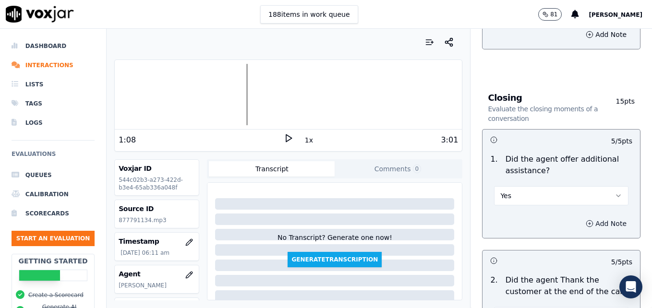
click at [580, 217] on button "Add Note" at bounding box center [606, 223] width 52 height 13
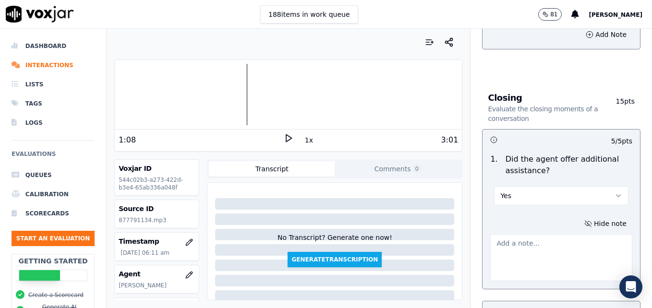
click at [556, 234] on textarea at bounding box center [561, 257] width 142 height 47
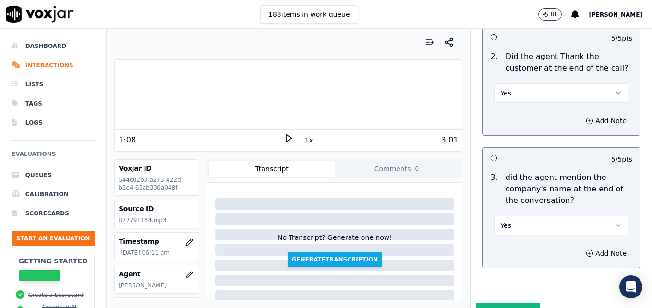
scroll to position [1826, 0]
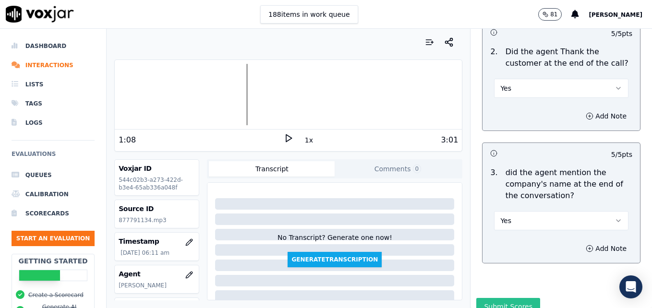
type textarea "No additional assistance offered."
click at [498, 298] on button "Submit Scores" at bounding box center [508, 306] width 64 height 17
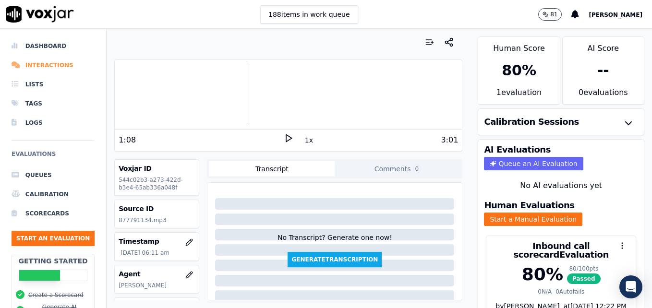
click at [53, 61] on li "Interactions" at bounding box center [53, 65] width 83 height 19
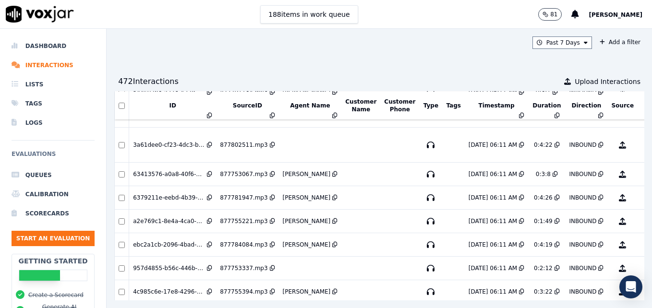
scroll to position [2387, 0]
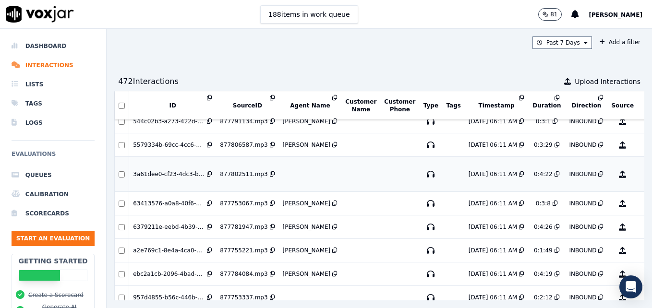
click at [642, 175] on button "No Evaluation Yet" at bounding box center [661, 174] width 38 height 27
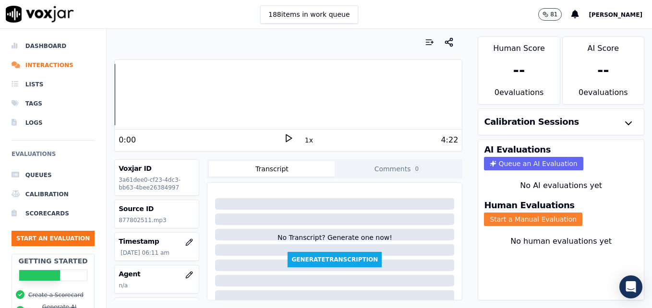
click at [530, 221] on button "Start a Manual Evaluation" at bounding box center [533, 219] width 98 height 13
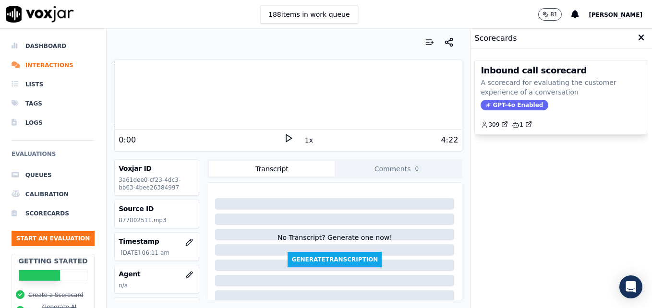
click at [483, 100] on div "Inbound call scorecard A scorecard for evaluating the customer experience of a …" at bounding box center [561, 98] width 173 height 74
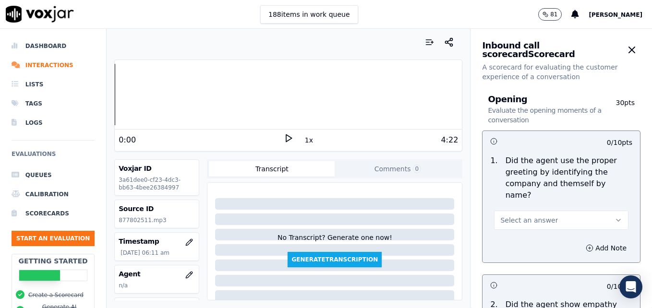
click at [285, 136] on icon at bounding box center [289, 138] width 10 height 10
click at [185, 275] on icon "button" at bounding box center [189, 275] width 8 height 8
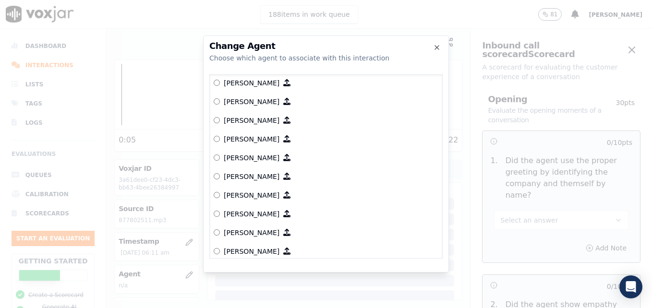
scroll to position [288, 0]
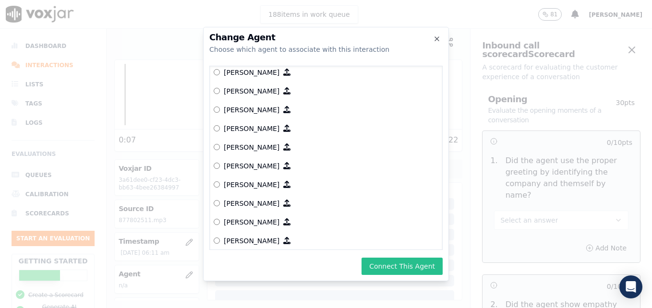
click at [398, 267] on button "Connect This Agent" at bounding box center [402, 266] width 81 height 17
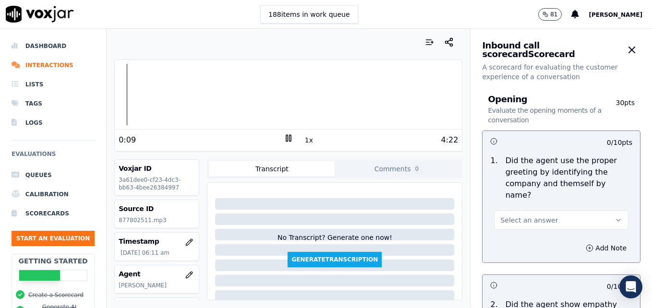
click at [615, 217] on icon "button" at bounding box center [619, 221] width 8 height 8
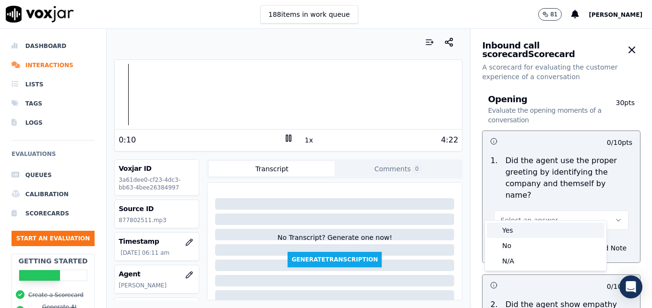
click at [518, 232] on div "Yes" at bounding box center [546, 230] width 118 height 15
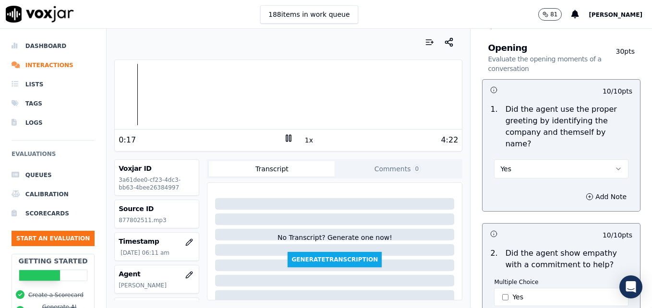
scroll to position [48, 0]
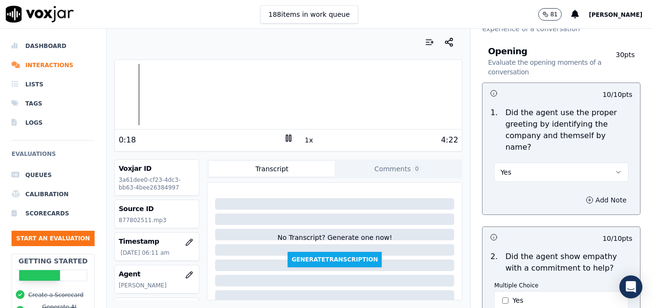
click at [586, 196] on icon "button" at bounding box center [590, 200] width 8 height 8
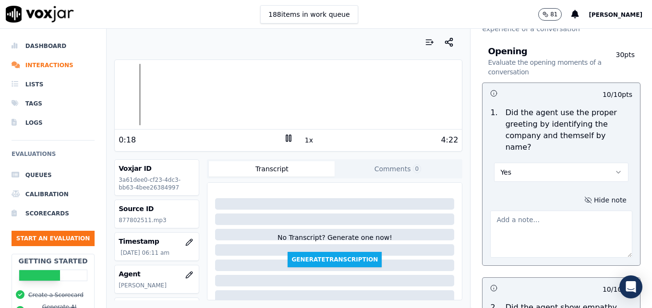
click at [552, 219] on textarea at bounding box center [561, 234] width 142 height 47
type textarea "Agent sounds muffled, like she is talking on speaker."
click at [284, 136] on icon at bounding box center [289, 138] width 10 height 10
click at [286, 136] on polygon at bounding box center [289, 138] width 6 height 7
click at [284, 136] on icon at bounding box center [289, 138] width 10 height 10
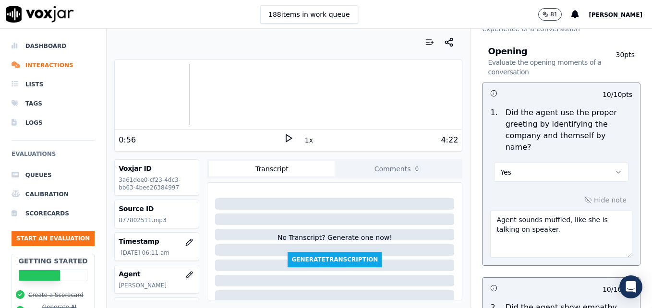
click at [286, 136] on polygon at bounding box center [289, 138] width 6 height 7
click at [166, 92] on div at bounding box center [288, 94] width 347 height 61
click at [139, 93] on div at bounding box center [288, 94] width 347 height 61
click at [267, 93] on div at bounding box center [288, 94] width 347 height 61
click at [289, 140] on rect at bounding box center [289, 138] width 1 height 6
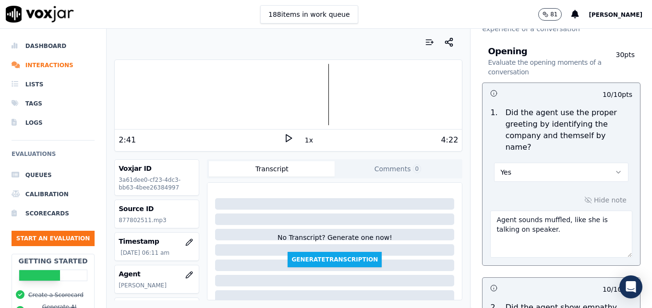
click at [283, 132] on div "2:41 1x 4:22" at bounding box center [288, 140] width 347 height 21
click at [284, 137] on icon at bounding box center [289, 138] width 10 height 10
click at [286, 138] on rect at bounding box center [286, 138] width 1 height 6
click at [52, 63] on li "Interactions" at bounding box center [53, 65] width 83 height 19
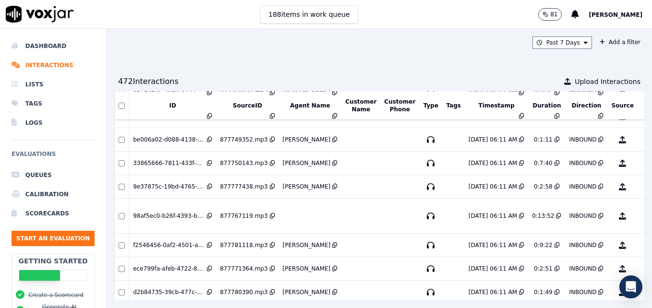
scroll to position [3447, 0]
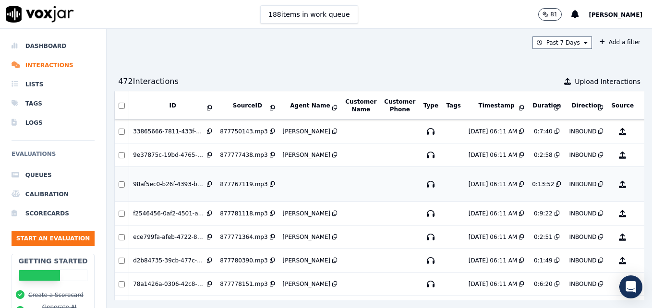
click at [642, 182] on button "No Evaluation Yet" at bounding box center [661, 184] width 38 height 27
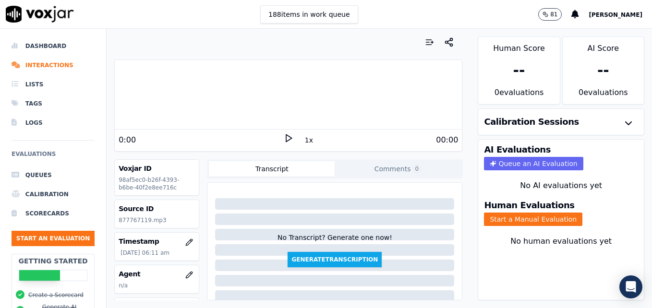
click at [284, 134] on icon at bounding box center [289, 138] width 10 height 10
click at [289, 137] on rect at bounding box center [289, 138] width 1 height 6
click at [186, 274] on icon "button" at bounding box center [189, 275] width 6 height 6
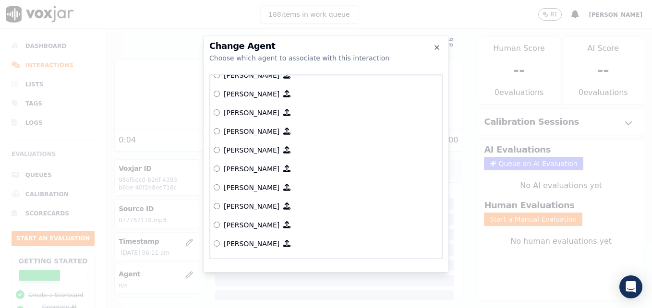
scroll to position [492, 0]
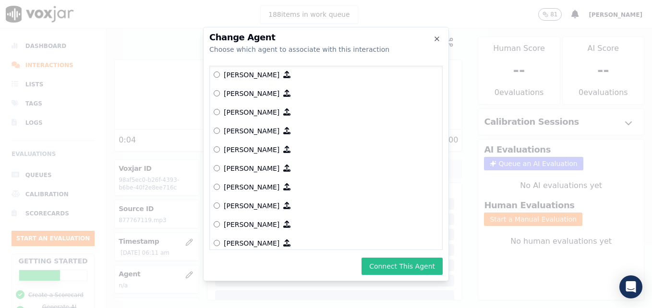
click at [409, 266] on button "Connect This Agent" at bounding box center [402, 266] width 81 height 17
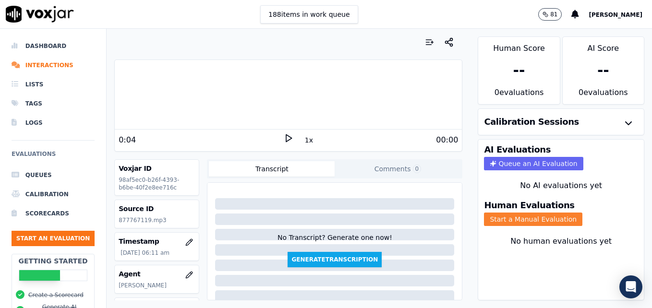
click at [518, 218] on button "Start a Manual Evaluation" at bounding box center [533, 219] width 98 height 13
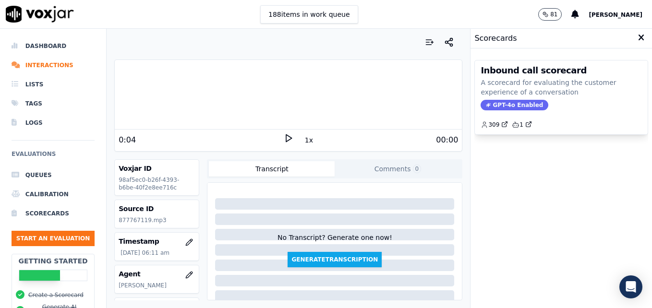
click at [495, 100] on span "GPT-4o Enabled" at bounding box center [515, 105] width 68 height 11
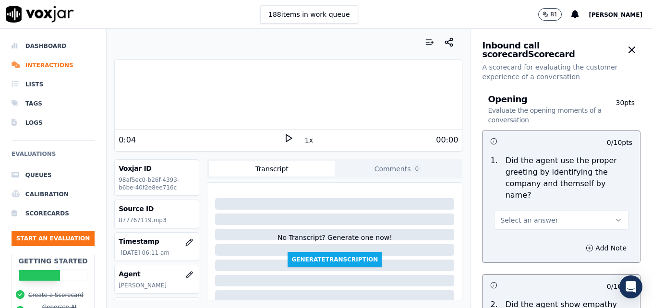
drag, startPoint x: 595, startPoint y: 206, endPoint x: 578, endPoint y: 214, distance: 18.7
click at [615, 217] on icon "button" at bounding box center [619, 221] width 8 height 8
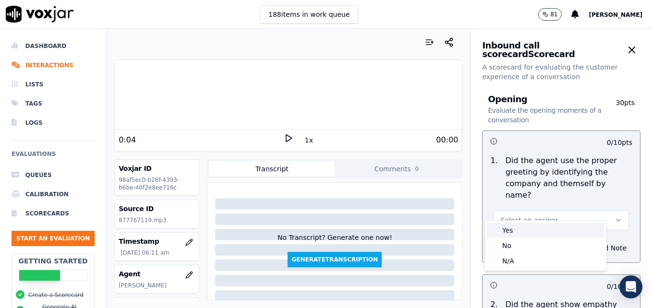
click at [503, 232] on div "Yes" at bounding box center [546, 230] width 118 height 15
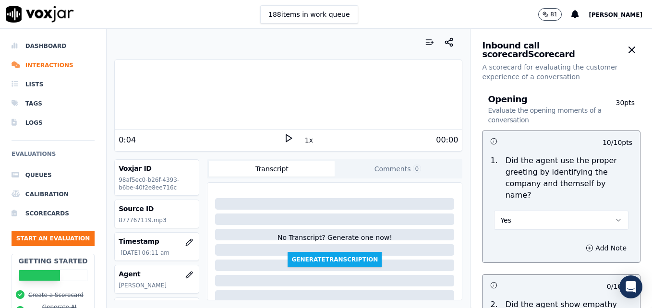
click at [284, 138] on icon at bounding box center [289, 138] width 10 height 10
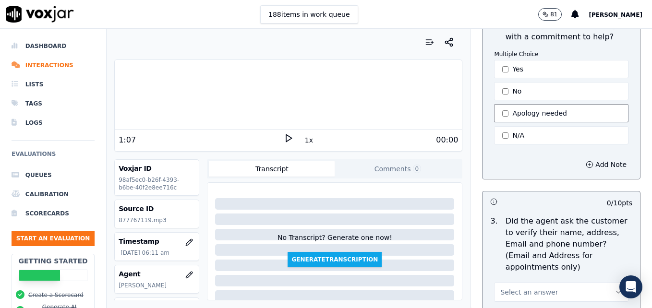
scroll to position [288, 0]
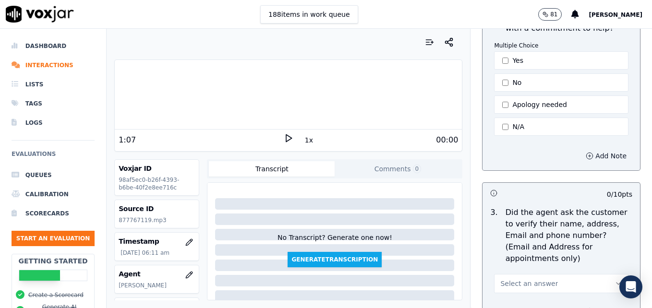
click at [586, 152] on icon "button" at bounding box center [590, 156] width 8 height 8
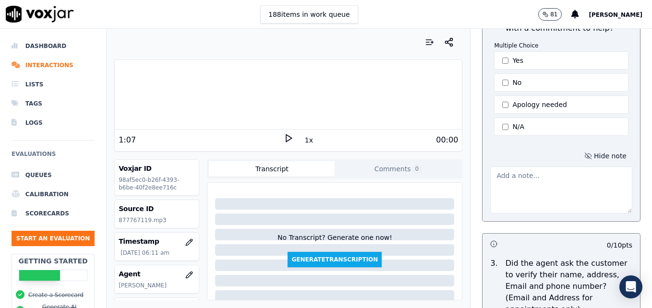
click at [546, 176] on textarea at bounding box center [561, 190] width 142 height 47
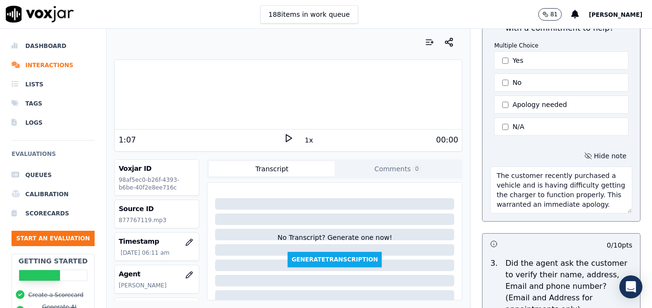
type textarea "The customer recently purchased a vehicle and is having difficulty getting the …"
click at [284, 139] on icon at bounding box center [289, 138] width 10 height 10
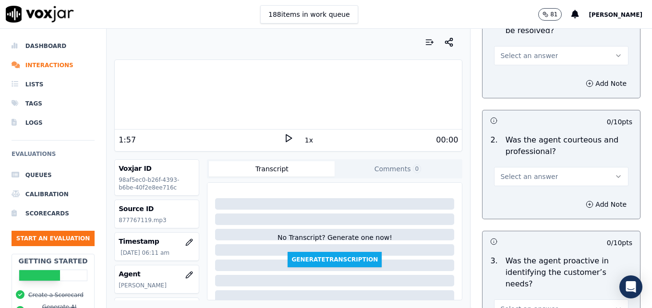
scroll to position [768, 0]
click at [615, 172] on icon "button" at bounding box center [619, 176] width 8 height 8
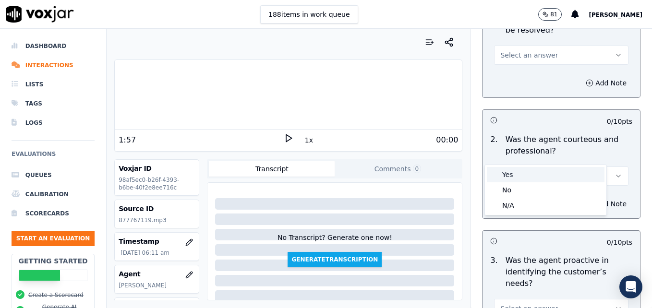
click at [511, 174] on div "Yes" at bounding box center [546, 174] width 118 height 15
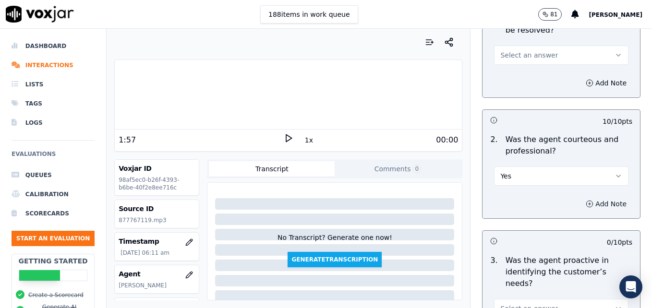
click at [586, 200] on icon "button" at bounding box center [590, 204] width 8 height 8
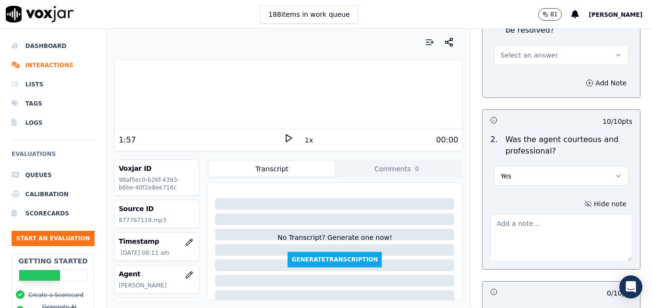
click at [562, 215] on textarea at bounding box center [561, 238] width 142 height 47
paste textarea "Avoid negative phrasing that tells a customer what they HAVE to do, as this can…"
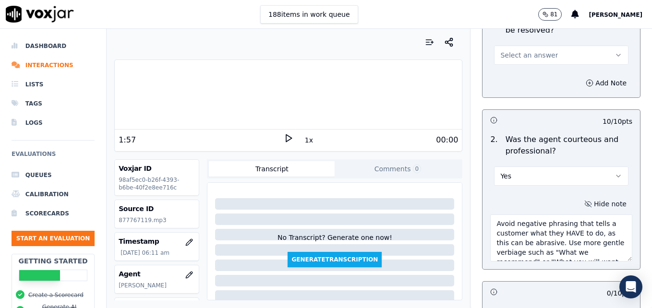
scroll to position [15, 0]
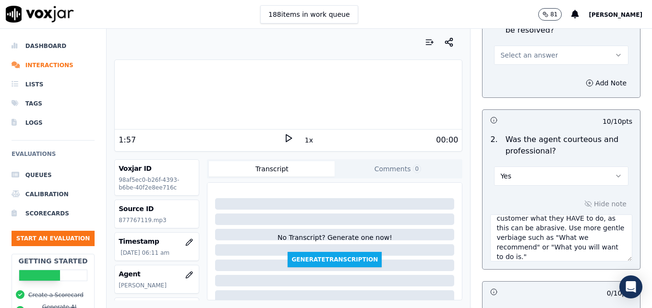
click at [284, 139] on icon at bounding box center [289, 138] width 10 height 10
click at [528, 239] on div "Hide note Avoid negative phrasing that tells a customer what they HAVE to do, a…" at bounding box center [562, 230] width 158 height 80
click at [530, 233] on textarea "Avoid negative phrasing that tells a customer what they HAVE to do, as this can…" at bounding box center [561, 238] width 142 height 47
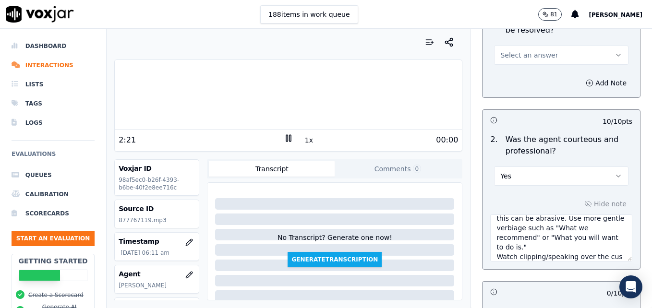
scroll to position [34, 0]
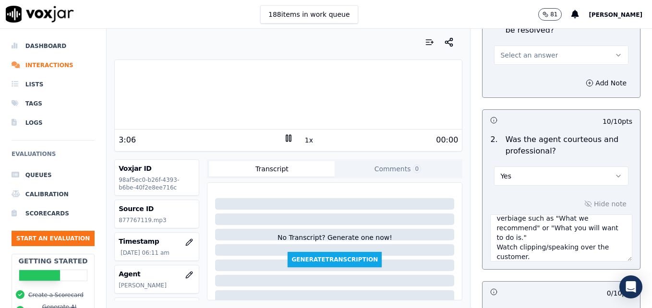
click at [289, 135] on rect at bounding box center [289, 138] width 1 height 6
click at [539, 235] on textarea "Avoid negative phrasing that tells a customer what they HAVE to do, as this can…" at bounding box center [561, 238] width 142 height 47
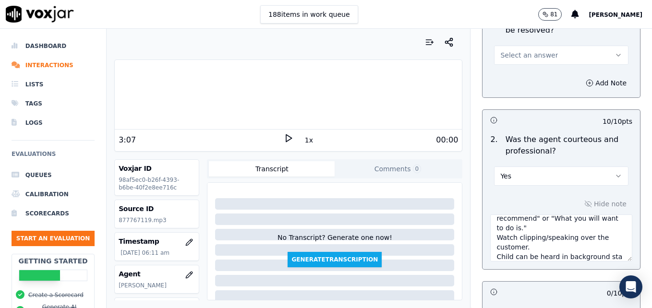
scroll to position [53, 0]
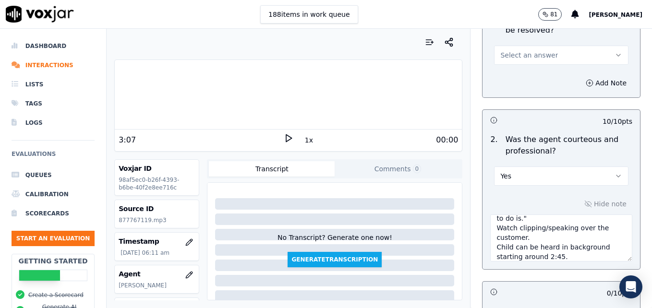
click at [284, 135] on icon at bounding box center [289, 138] width 10 height 10
click at [523, 216] on textarea "Avoid negative phrasing that tells a customer what they HAVE to do, as this can…" at bounding box center [561, 238] width 142 height 47
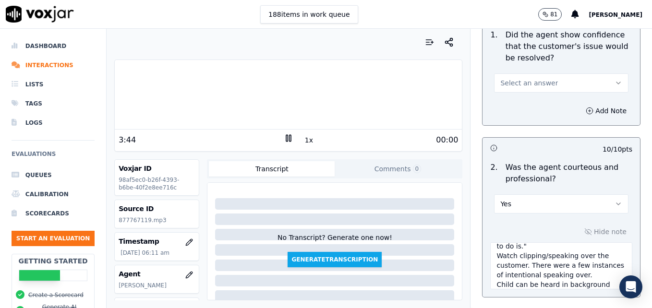
scroll to position [720, 0]
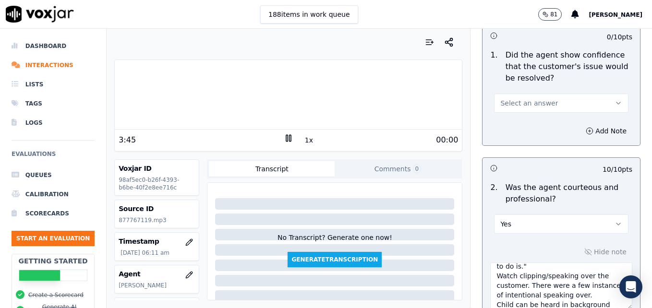
type textarea "Avoid negative phrasing that tells a customer what they HAVE to do, as this can…"
click at [615, 220] on icon "button" at bounding box center [619, 224] width 8 height 8
click at [525, 238] on div "No" at bounding box center [546, 238] width 118 height 15
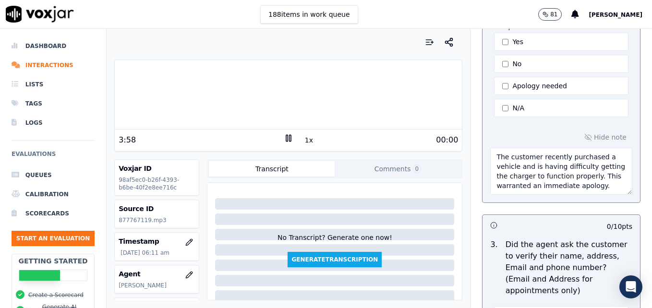
scroll to position [288, 0]
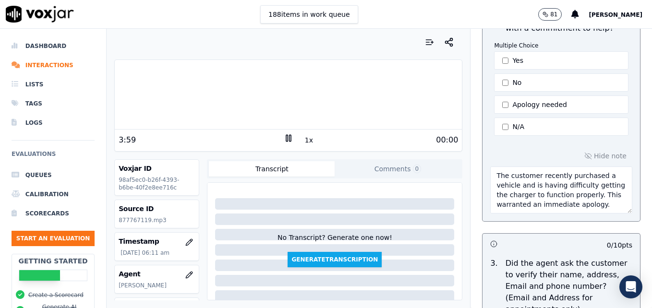
click at [593, 193] on textarea "The customer recently purchased a vehicle and is having difficulty getting the …" at bounding box center [561, 190] width 142 height 47
type textarea "The customer recently purchased a vehicle and is having difficulty getting the …"
click at [286, 136] on rect at bounding box center [286, 138] width 1 height 6
click at [284, 136] on icon at bounding box center [289, 138] width 10 height 10
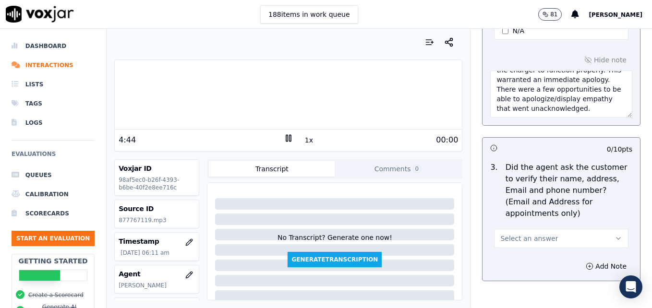
scroll to position [432, 0]
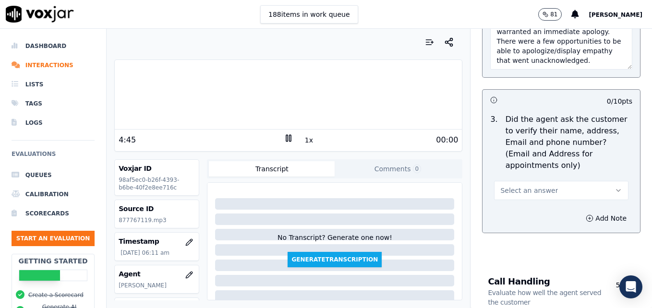
click at [615, 187] on icon "button" at bounding box center [619, 191] width 8 height 8
click at [522, 204] on div "No" at bounding box center [546, 204] width 118 height 15
click at [286, 138] on rect at bounding box center [286, 138] width 1 height 6
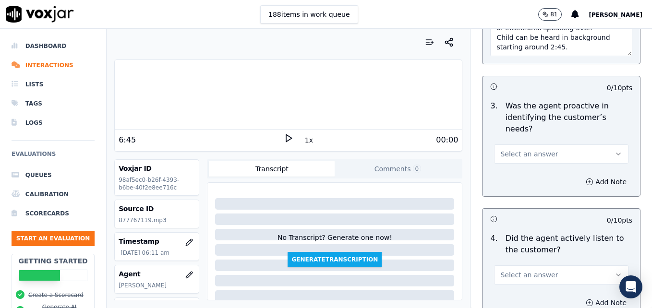
scroll to position [912, 0]
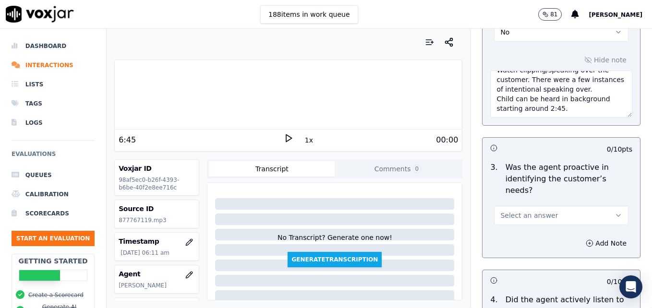
click at [601, 206] on button "Select an answer" at bounding box center [561, 215] width 134 height 19
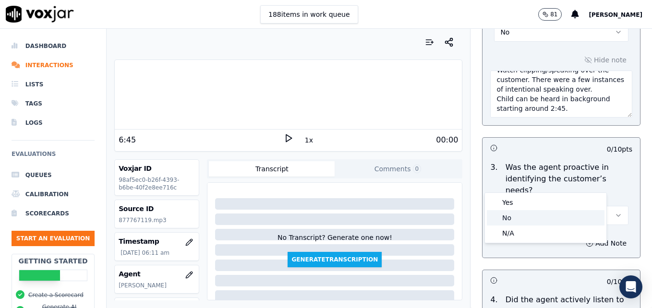
click at [522, 218] on div "No" at bounding box center [546, 217] width 118 height 15
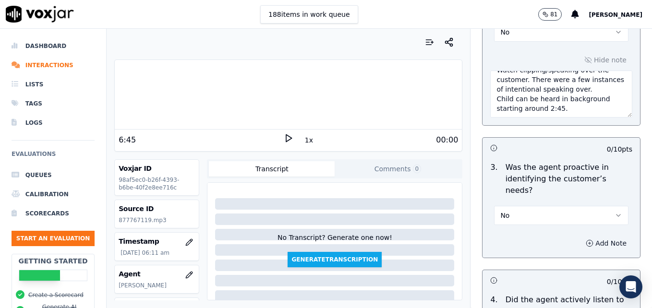
click at [586, 240] on icon "button" at bounding box center [590, 244] width 8 height 8
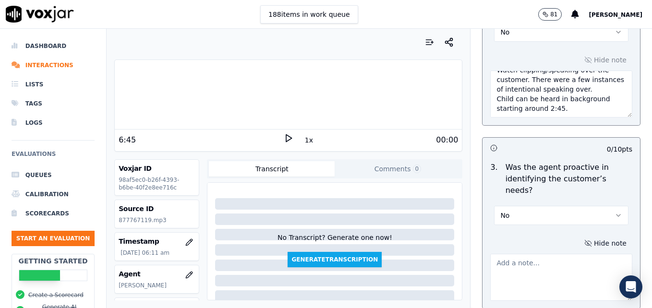
click at [554, 254] on textarea at bounding box center [561, 277] width 142 height 47
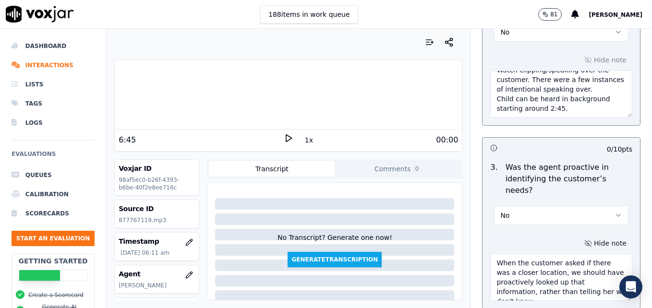
type textarea "When the customer asked if there was a closer location, we should have proactiv…"
click at [286, 137] on polygon at bounding box center [289, 138] width 6 height 7
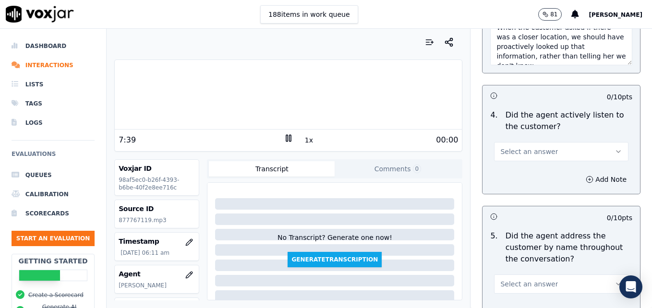
scroll to position [1153, 0]
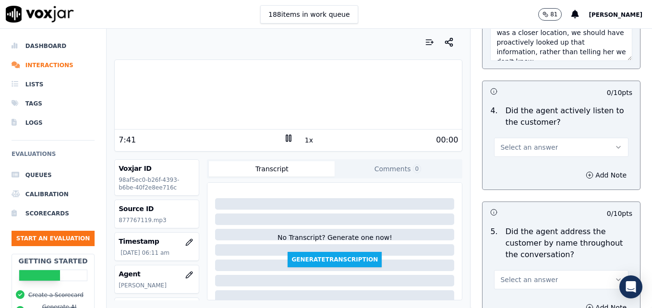
drag, startPoint x: 599, startPoint y: 113, endPoint x: 592, endPoint y: 121, distance: 10.5
click at [615, 144] on icon "button" at bounding box center [619, 148] width 8 height 8
click at [575, 133] on div "Yes" at bounding box center [546, 134] width 118 height 15
click at [615, 276] on icon "button" at bounding box center [619, 280] width 8 height 8
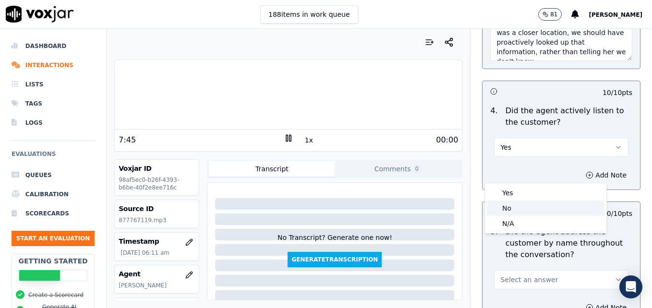
click at [511, 208] on div "No" at bounding box center [546, 208] width 118 height 15
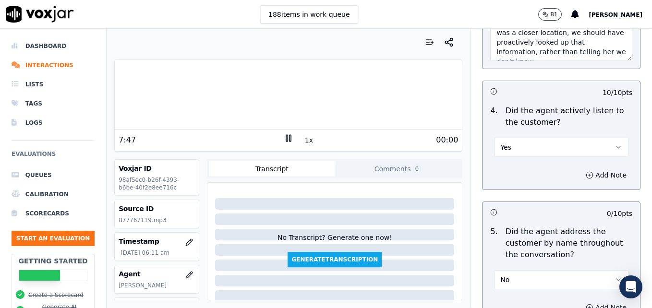
click at [586, 304] on icon "button" at bounding box center [590, 308] width 8 height 8
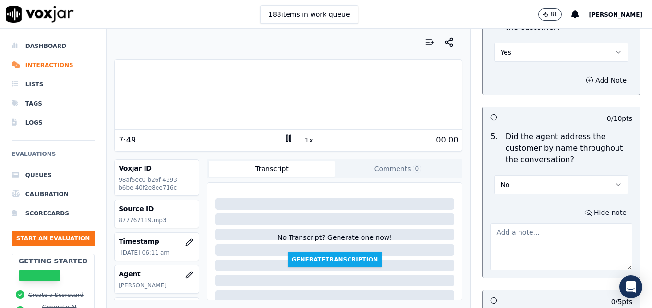
scroll to position [1249, 0]
click at [549, 222] on textarea at bounding box center [561, 245] width 142 height 47
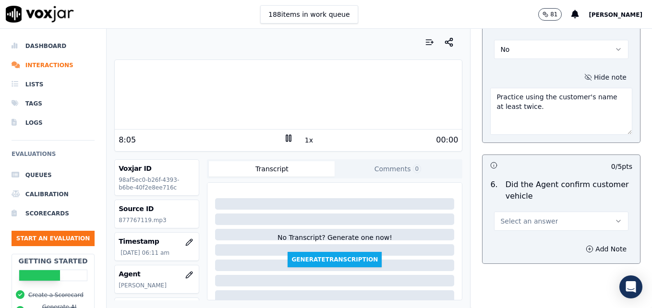
scroll to position [1393, 0]
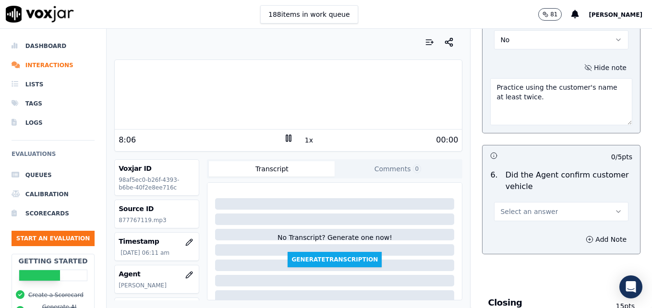
type textarea "Practice using the customer's name at least twice."
click at [615, 208] on icon "button" at bounding box center [619, 212] width 8 height 8
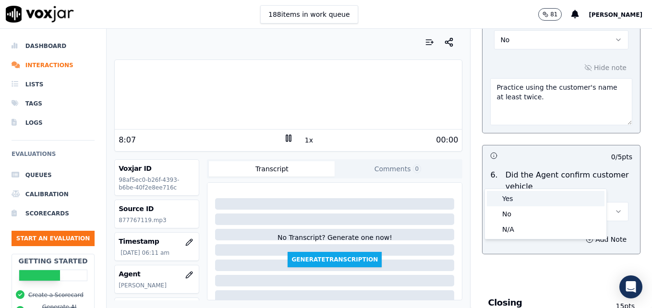
click at [536, 201] on div "Yes" at bounding box center [546, 198] width 118 height 15
click at [284, 140] on icon at bounding box center [289, 138] width 10 height 10
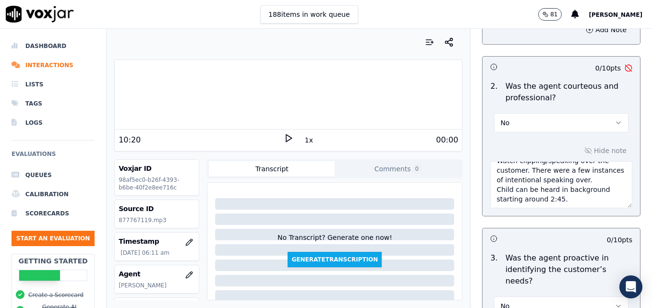
scroll to position [816, 0]
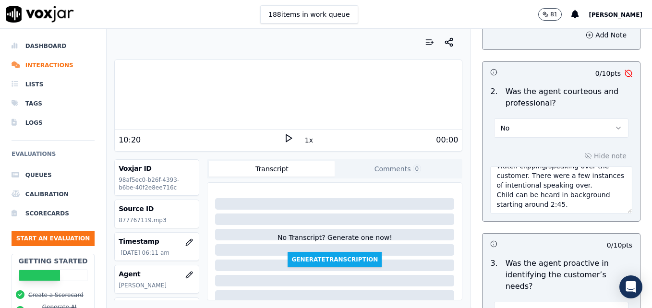
click at [566, 182] on textarea "Avoid negative phrasing that tells a customer what they HAVE to do, as this can…" at bounding box center [561, 190] width 142 height 47
type textarea "Avoid negative phrasing that tells a customer what they HAVE to do, as this can…"
click at [285, 136] on icon at bounding box center [289, 138] width 10 height 10
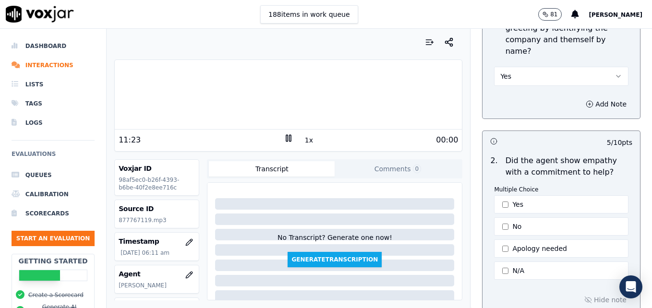
scroll to position [0, 0]
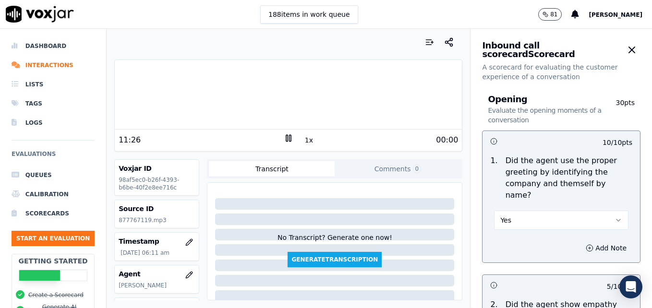
click at [284, 137] on icon at bounding box center [289, 138] width 10 height 10
click at [286, 137] on polygon at bounding box center [289, 138] width 6 height 7
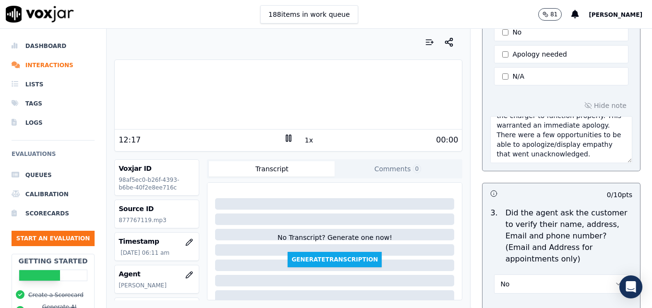
scroll to position [336, 0]
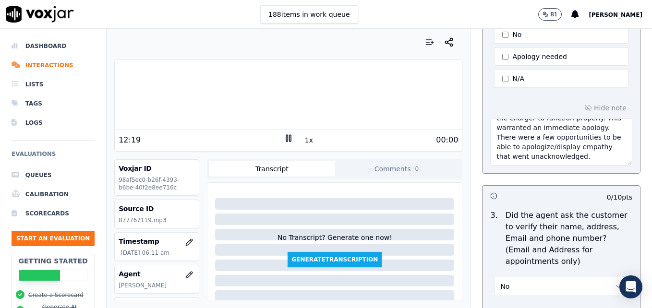
click at [557, 151] on textarea "The customer recently purchased a vehicle and is having difficulty getting the …" at bounding box center [561, 142] width 142 height 47
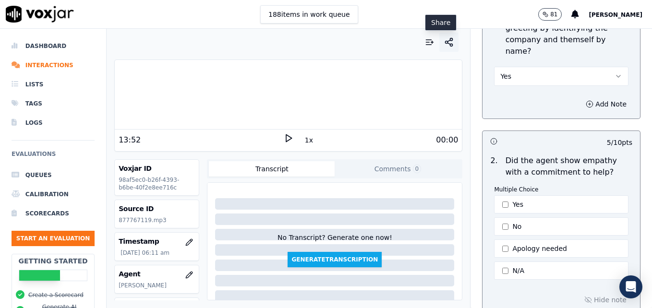
type textarea "The customer recently purchased a vehicle and is having difficulty getting the …"
click at [444, 41] on icon "button" at bounding box center [449, 42] width 10 height 10
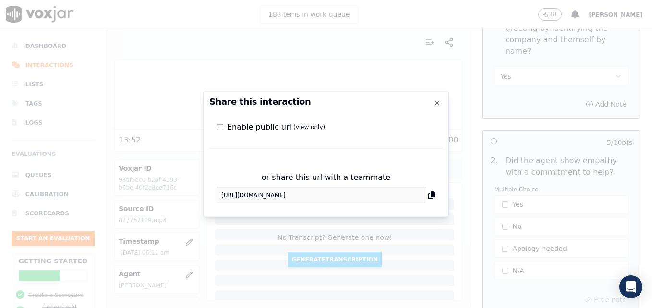
click at [217, 197] on div "or share this url with a teammate https://app.voxjar.com/interactions/98af5ec0-…" at bounding box center [325, 187] width 233 height 47
click at [433, 101] on h2 "Share this interaction" at bounding box center [325, 101] width 233 height 9
click at [437, 101] on icon "button" at bounding box center [437, 103] width 8 height 8
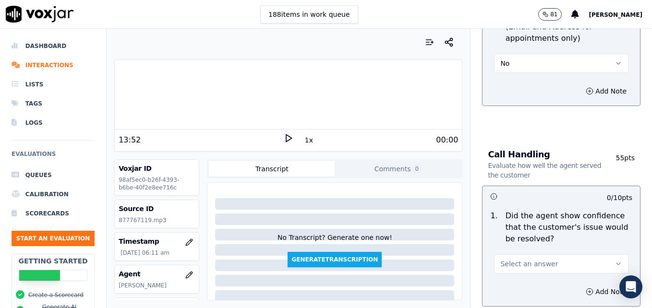
scroll to position [672, 0]
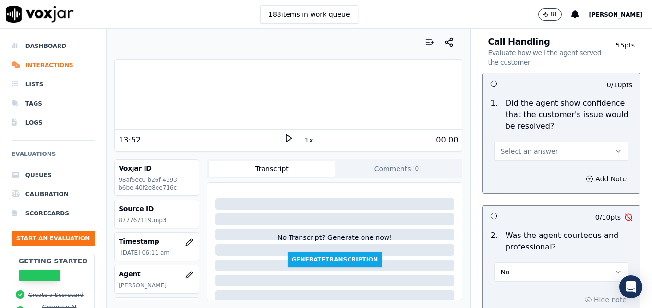
click at [615, 147] on icon "button" at bounding box center [619, 151] width 8 height 8
click at [514, 166] on div "No" at bounding box center [546, 165] width 118 height 15
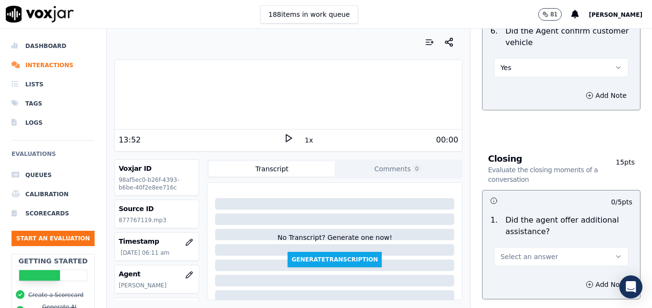
scroll to position [1585, 0]
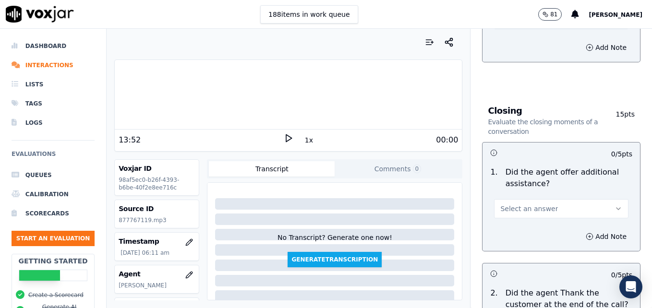
click at [592, 199] on button "Select an answer" at bounding box center [561, 208] width 134 height 19
click at [514, 196] on div "Yes" at bounding box center [546, 195] width 118 height 15
click at [586, 233] on icon "button" at bounding box center [590, 237] width 8 height 8
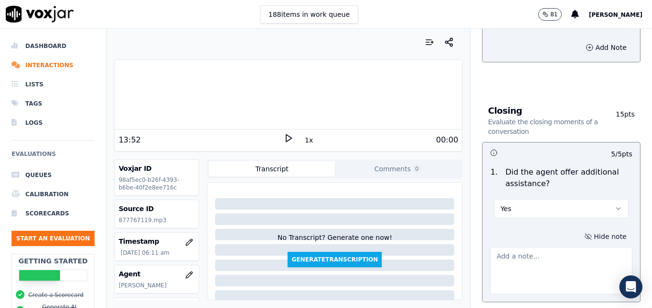
click at [520, 247] on textarea at bounding box center [561, 270] width 142 height 47
type textarea "No additional assistance offered."
click at [432, 131] on div "13:52 1x 00:00" at bounding box center [288, 140] width 347 height 21
click at [286, 136] on polygon at bounding box center [289, 138] width 6 height 7
drag, startPoint x: 221, startPoint y: 131, endPoint x: 361, endPoint y: 134, distance: 139.8
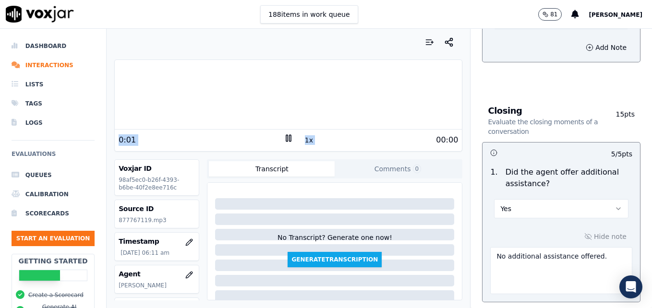
click at [361, 134] on div "0:01 1x 00:00" at bounding box center [288, 140] width 347 height 21
click at [359, 135] on div "00:00" at bounding box center [375, 140] width 165 height 12
click at [303, 140] on button "1x" at bounding box center [309, 139] width 12 height 13
click at [303, 140] on button "1.5x" at bounding box center [312, 139] width 19 height 13
click at [303, 140] on button "2x" at bounding box center [309, 139] width 12 height 13
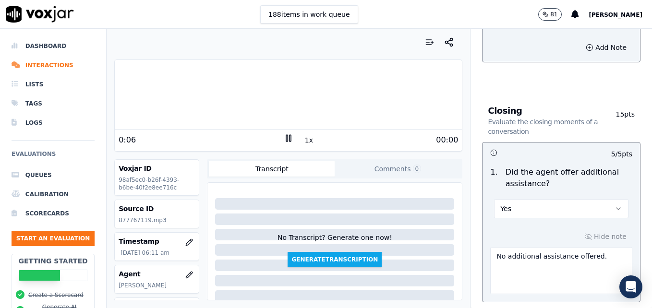
click at [303, 140] on button "1x" at bounding box center [309, 139] width 12 height 13
click at [303, 140] on button "1.5x" at bounding box center [312, 139] width 19 height 13
click at [286, 137] on rect at bounding box center [286, 138] width 1 height 6
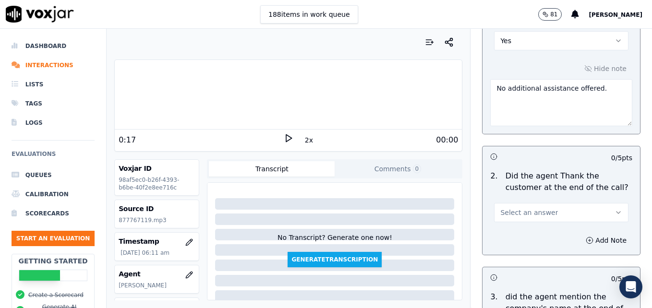
scroll to position [1777, 0]
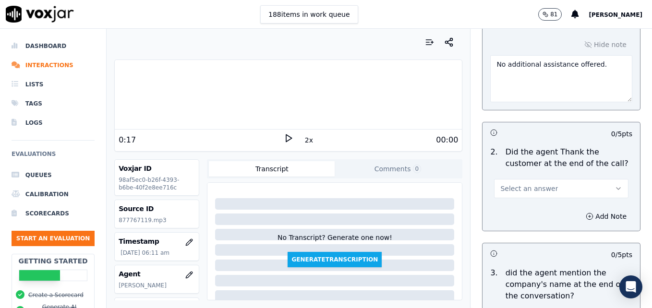
click at [615, 185] on icon "button" at bounding box center [619, 189] width 8 height 8
click at [530, 173] on div "Yes" at bounding box center [546, 175] width 118 height 15
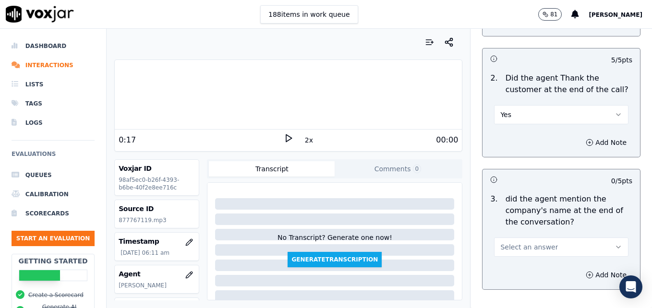
scroll to position [1877, 0]
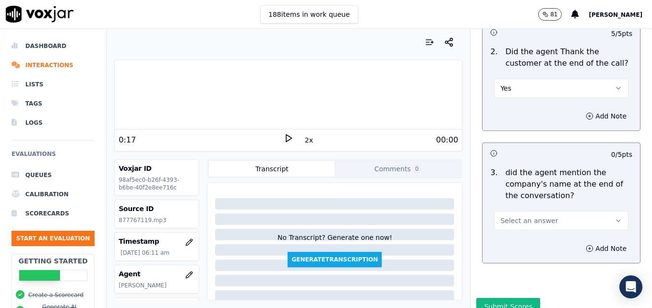
click at [615, 217] on icon "button" at bounding box center [619, 221] width 8 height 8
click at [521, 204] on div "Yes" at bounding box center [546, 207] width 118 height 15
click at [485, 298] on button "Submit Scores" at bounding box center [508, 306] width 64 height 17
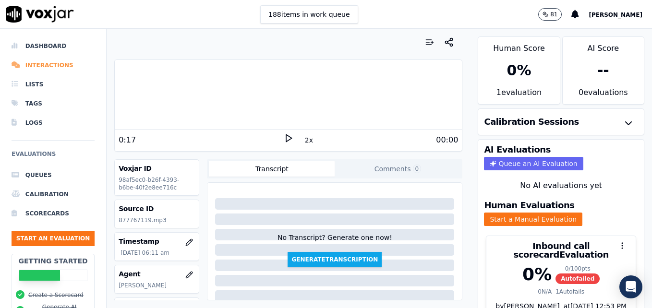
click at [44, 64] on li "Interactions" at bounding box center [53, 65] width 83 height 19
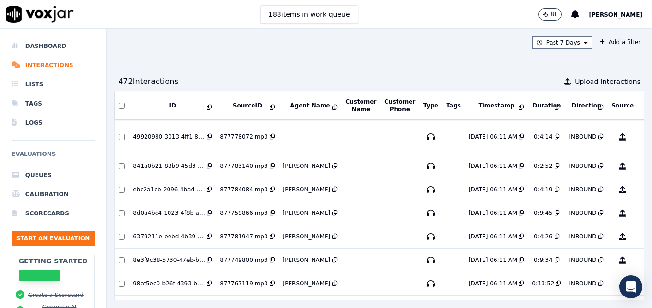
scroll to position [3956, 0]
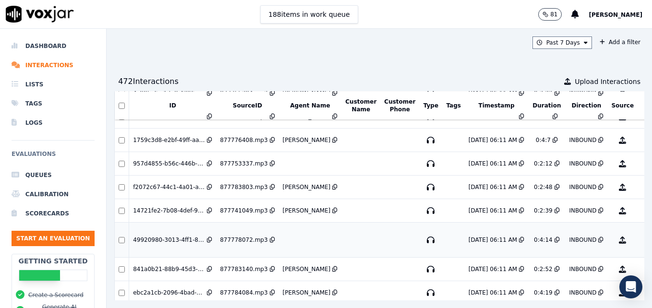
click at [642, 240] on button "No Evaluation Yet" at bounding box center [661, 240] width 38 height 27
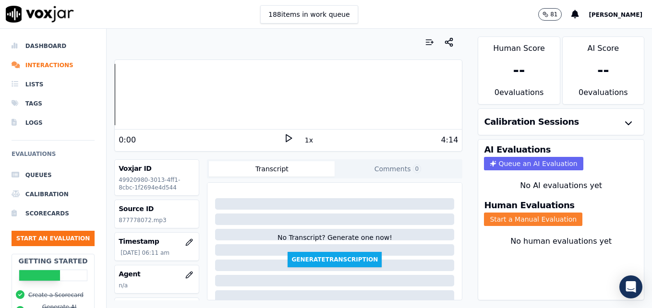
click at [515, 218] on button "Start a Manual Evaluation" at bounding box center [533, 219] width 98 height 13
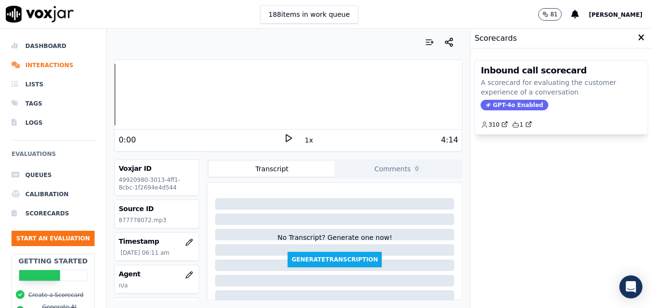
click at [496, 105] on span "GPT-4o Enabled" at bounding box center [515, 105] width 68 height 11
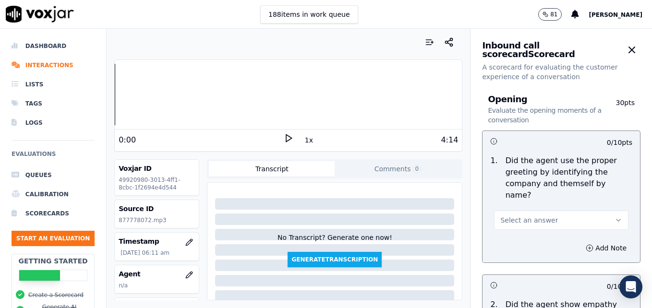
click at [284, 135] on icon at bounding box center [289, 138] width 10 height 10
click at [181, 270] on button "button" at bounding box center [189, 275] width 19 height 19
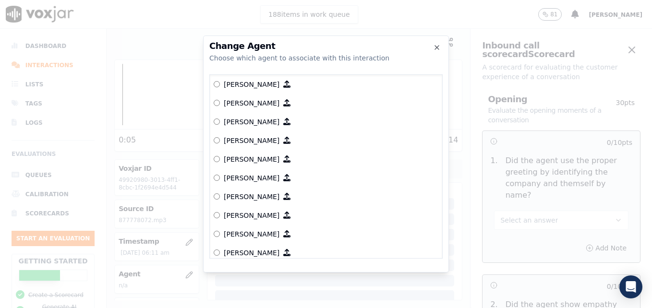
scroll to position [192, 0]
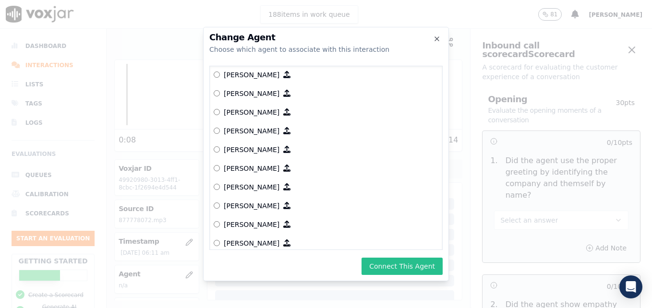
click at [385, 266] on button "Connect This Agent" at bounding box center [402, 266] width 81 height 17
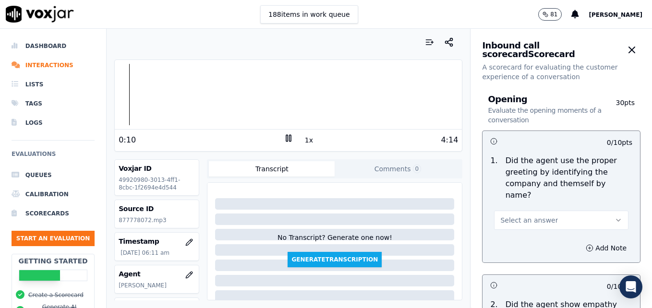
click at [615, 217] on icon "button" at bounding box center [619, 221] width 8 height 8
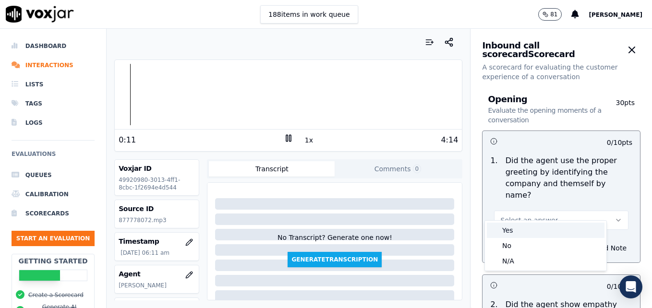
click at [514, 231] on div "Yes" at bounding box center [546, 230] width 118 height 15
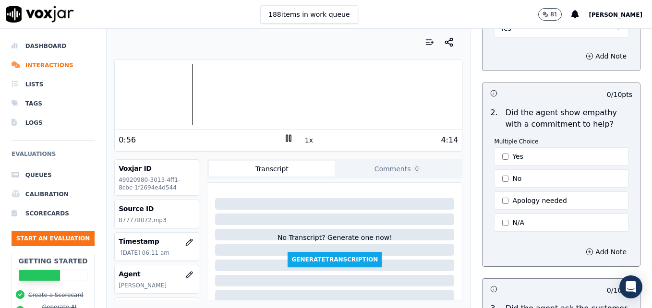
click at [154, 96] on div at bounding box center [288, 94] width 347 height 61
click at [284, 138] on icon at bounding box center [289, 138] width 10 height 10
click at [211, 91] on div at bounding box center [288, 94] width 347 height 61
click at [138, 97] on div at bounding box center [288, 94] width 347 height 61
click at [122, 95] on div at bounding box center [288, 94] width 347 height 61
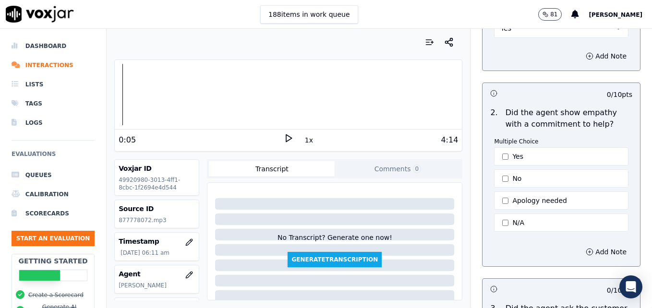
click at [284, 135] on icon at bounding box center [289, 138] width 10 height 10
click at [494, 147] on button "Yes" at bounding box center [561, 156] width 134 height 18
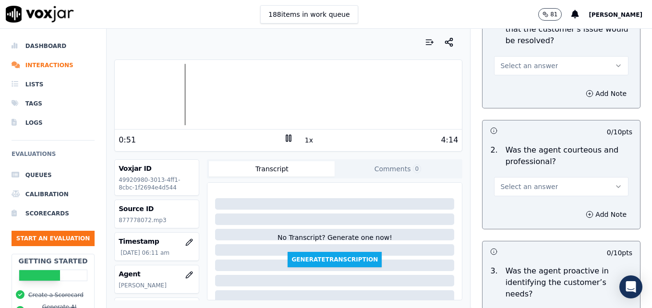
scroll to position [768, 0]
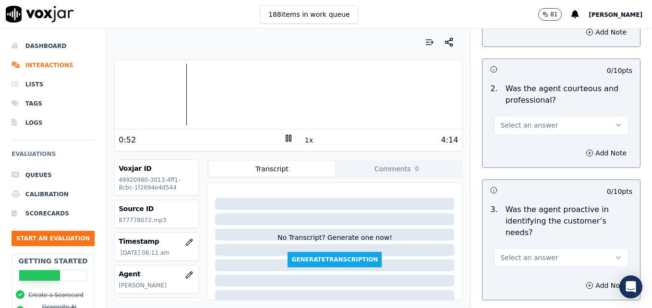
click at [615, 121] on icon "button" at bounding box center [619, 125] width 8 height 8
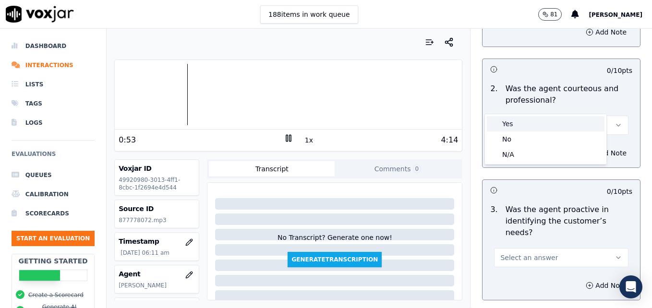
click at [537, 127] on div "Yes" at bounding box center [546, 123] width 118 height 15
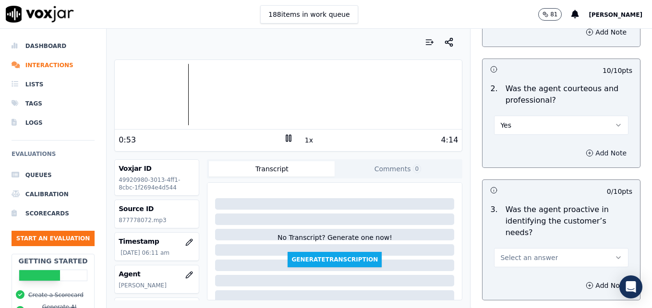
click at [589, 153] on icon "button" at bounding box center [590, 153] width 2 height 0
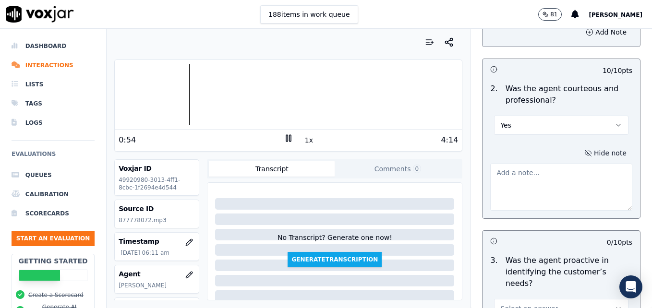
click at [554, 164] on textarea at bounding box center [561, 187] width 142 height 47
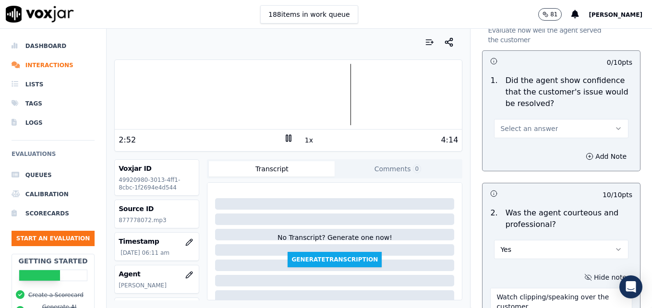
scroll to position [624, 0]
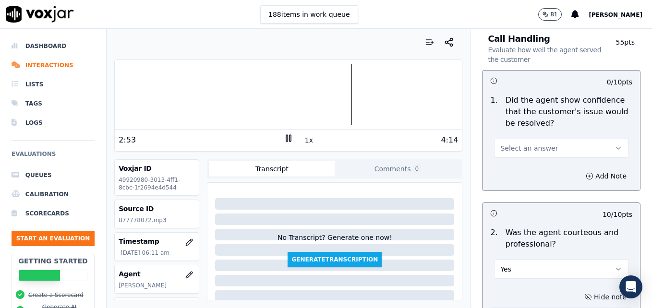
type textarea "Watch clipping/speaking over the customer. Nice conversational tone and good ra…"
click at [615, 145] on icon "button" at bounding box center [619, 149] width 8 height 8
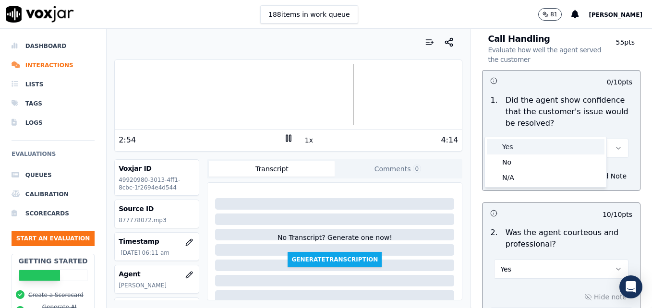
click at [542, 145] on div "Yes" at bounding box center [546, 146] width 118 height 15
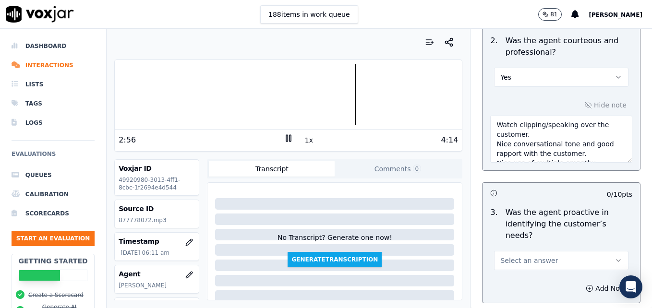
scroll to position [864, 0]
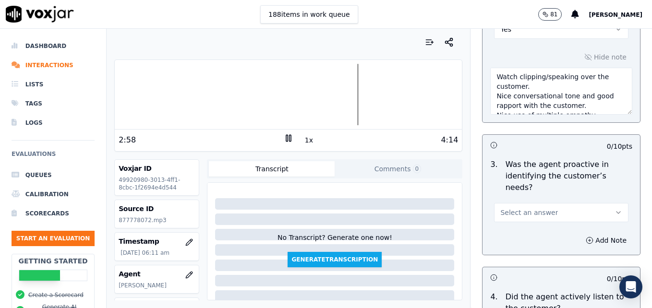
click at [615, 209] on icon "button" at bounding box center [619, 213] width 8 height 8
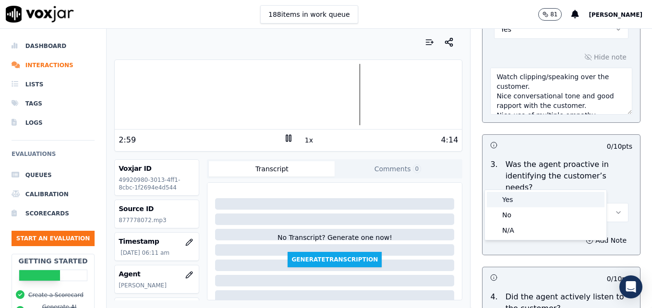
click at [550, 196] on div "Yes" at bounding box center [546, 199] width 118 height 15
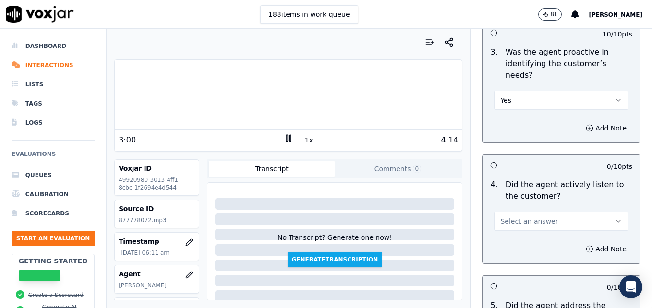
scroll to position [1008, 0]
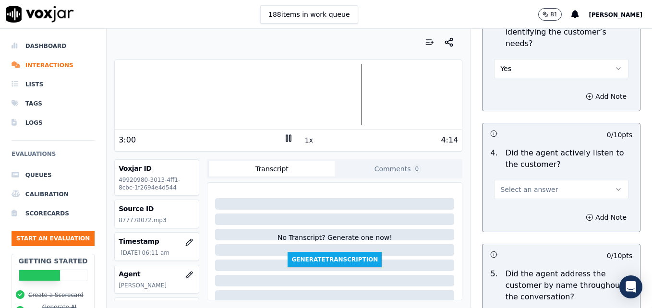
click at [615, 186] on icon "button" at bounding box center [619, 190] width 8 height 8
click at [544, 179] on div "Yes" at bounding box center [546, 176] width 118 height 15
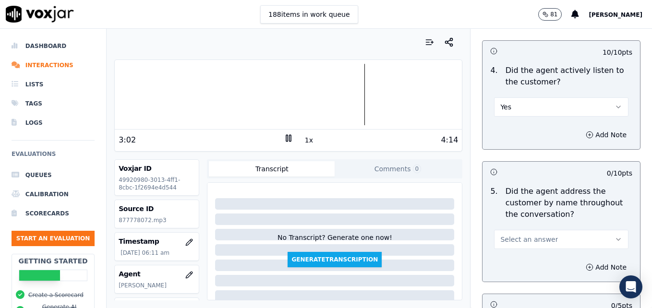
scroll to position [1104, 0]
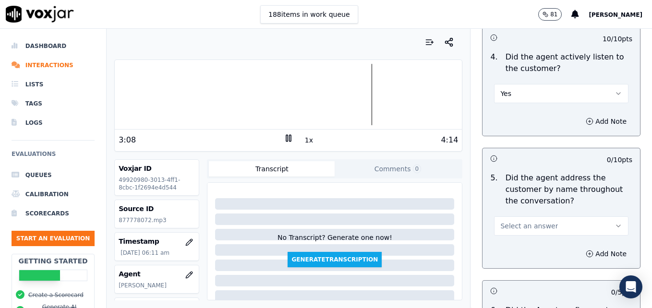
click at [123, 93] on div at bounding box center [288, 94] width 347 height 61
click at [617, 225] on icon "button" at bounding box center [619, 226] width 4 height 2
click at [528, 210] on div "Yes" at bounding box center [546, 213] width 118 height 15
click at [586, 250] on icon "button" at bounding box center [590, 254] width 8 height 8
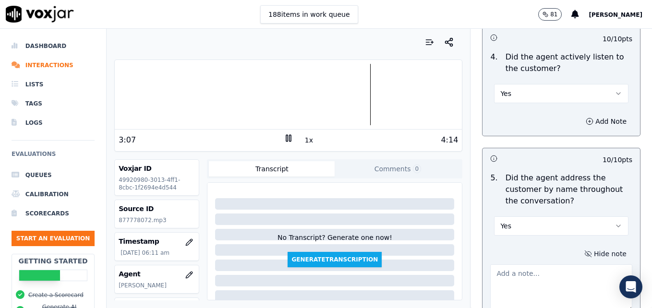
click at [565, 265] on textarea at bounding box center [561, 288] width 142 height 47
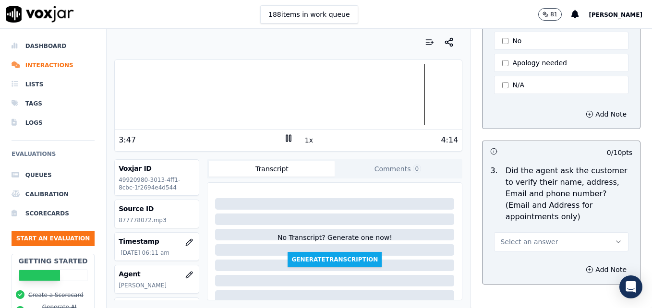
scroll to position [336, 0]
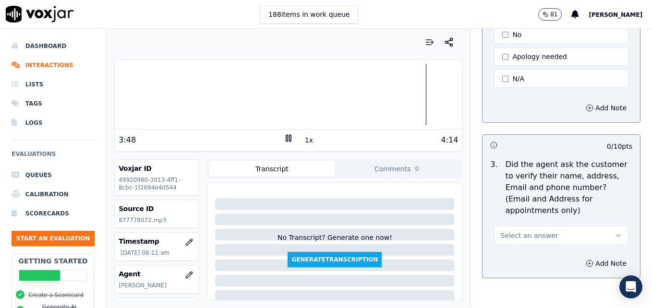
type textarea "Good use of the customer's name during the call, but practice using it at least…"
click at [615, 232] on icon "button" at bounding box center [619, 236] width 8 height 8
click at [539, 248] on div "No" at bounding box center [546, 249] width 118 height 15
click at [586, 260] on icon "button" at bounding box center [590, 264] width 8 height 8
click at [544, 274] on textarea at bounding box center [561, 297] width 142 height 47
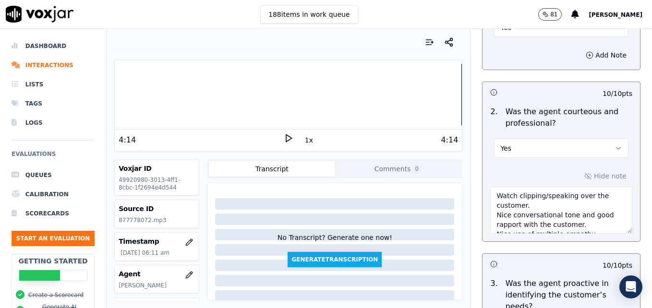
scroll to position [823, 0]
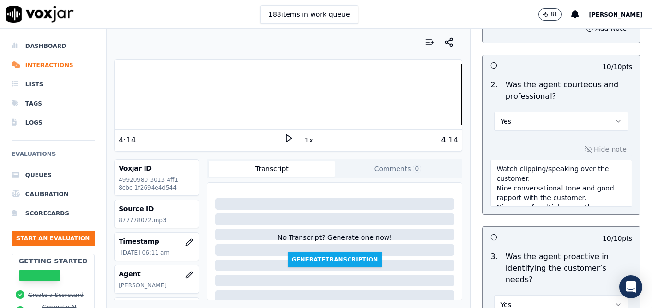
click at [432, 92] on div at bounding box center [288, 94] width 347 height 61
type textarea "Customer phone number, email/mailing address not verified. Wait/drop-off not co…"
click at [286, 135] on icon at bounding box center [289, 138] width 10 height 10
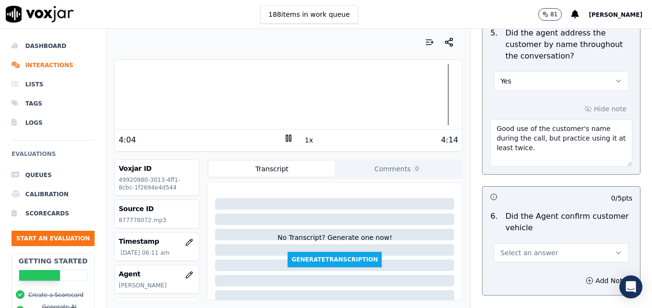
scroll to position [1303, 0]
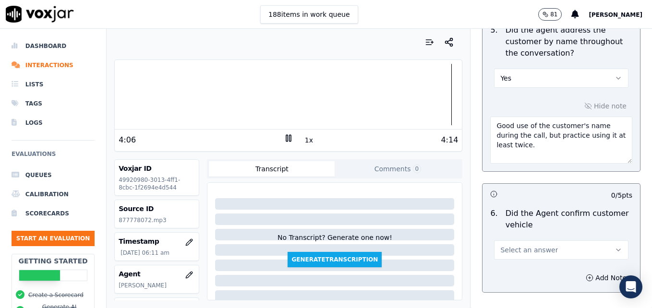
click at [615, 246] on icon "button" at bounding box center [619, 250] width 8 height 8
click at [526, 237] on div "Yes" at bounding box center [546, 237] width 118 height 15
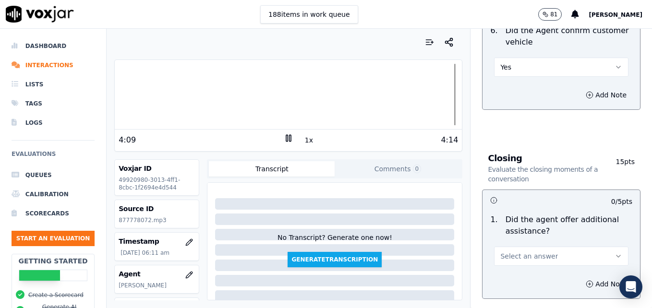
scroll to position [1495, 0]
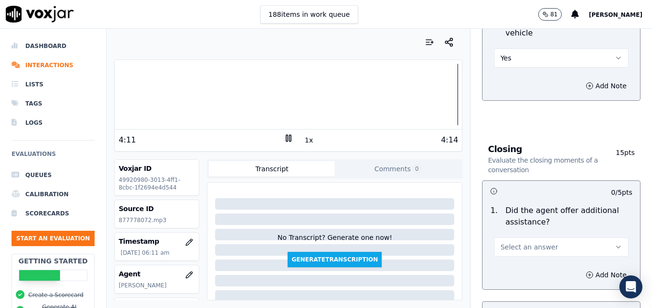
click at [615, 243] on icon "button" at bounding box center [619, 247] width 8 height 8
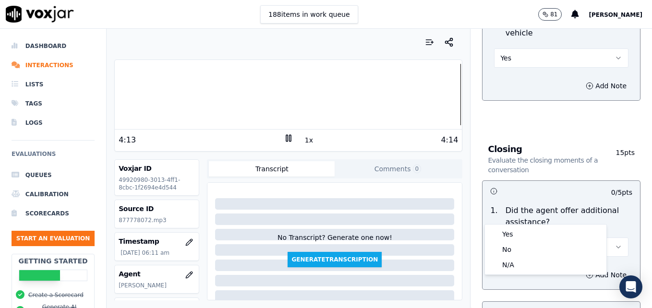
click at [285, 138] on icon at bounding box center [289, 138] width 10 height 10
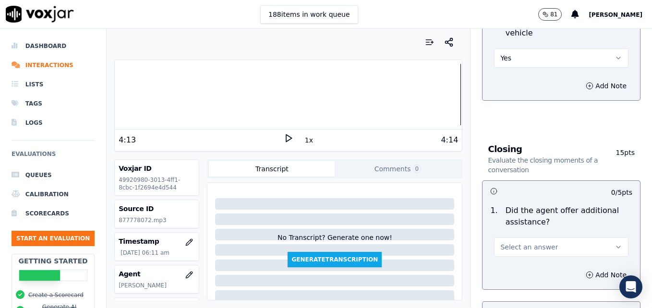
click at [615, 243] on icon "button" at bounding box center [619, 247] width 8 height 8
click at [509, 231] on div "Yes" at bounding box center [546, 234] width 118 height 15
click at [586, 271] on icon "button" at bounding box center [590, 275] width 8 height 8
click at [537, 286] on textarea at bounding box center [561, 309] width 142 height 47
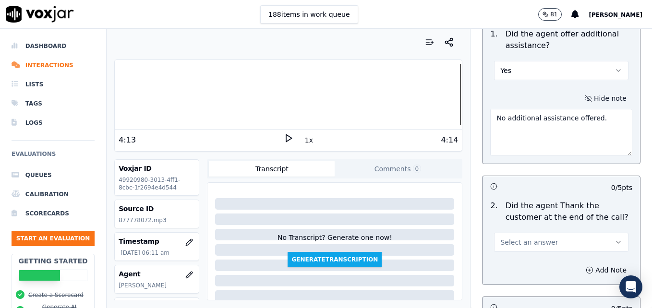
scroll to position [1687, 0]
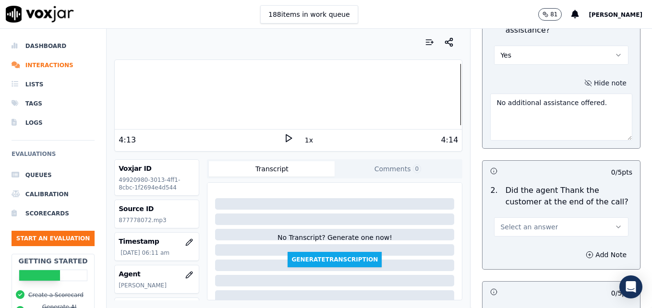
type textarea "No additional assistance offered."
click at [615, 223] on icon "button" at bounding box center [619, 227] width 8 height 8
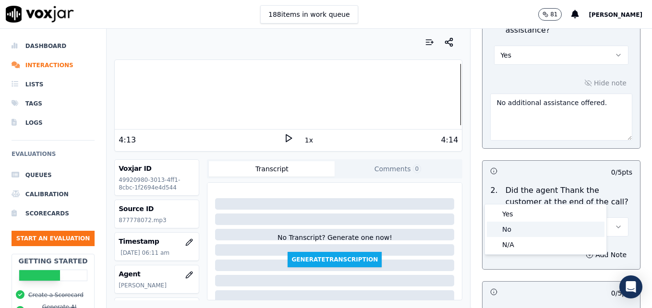
click at [513, 228] on div "No" at bounding box center [546, 229] width 118 height 15
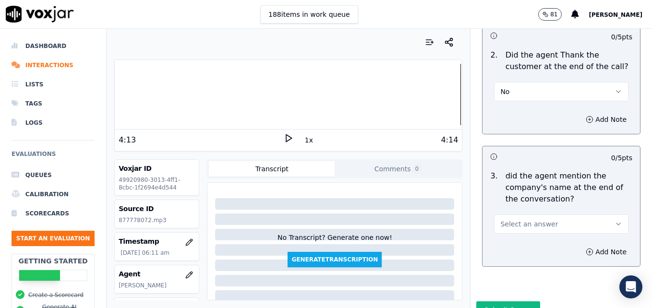
scroll to position [1826, 0]
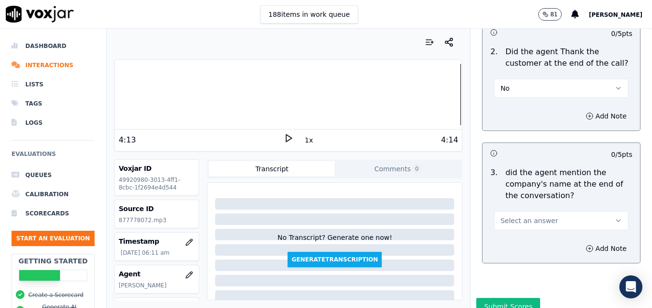
click at [602, 211] on button "Select an answer" at bounding box center [561, 220] width 134 height 19
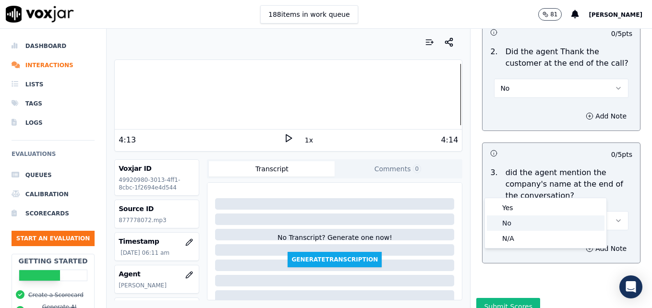
click at [513, 224] on div "No" at bounding box center [546, 223] width 118 height 15
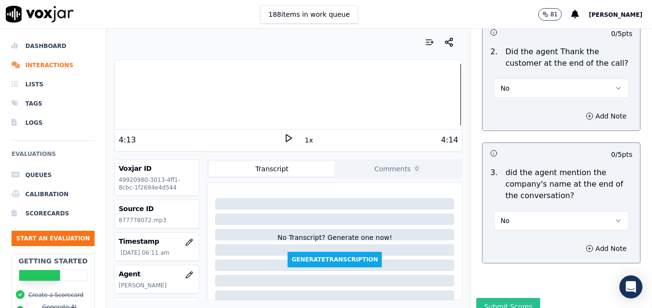
click at [504, 298] on button "Submit Scores" at bounding box center [508, 306] width 64 height 17
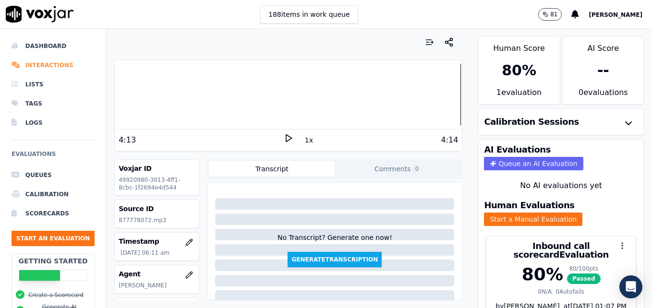
click at [50, 62] on li "Interactions" at bounding box center [53, 65] width 83 height 19
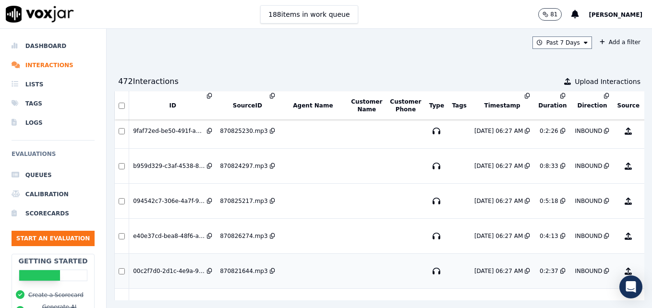
scroll to position [6989, 0]
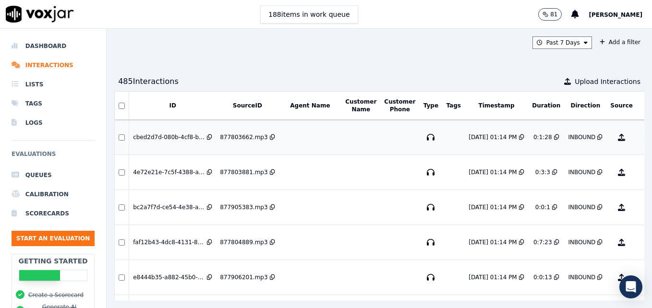
click at [641, 136] on button "No Evaluation Yet" at bounding box center [660, 137] width 38 height 27
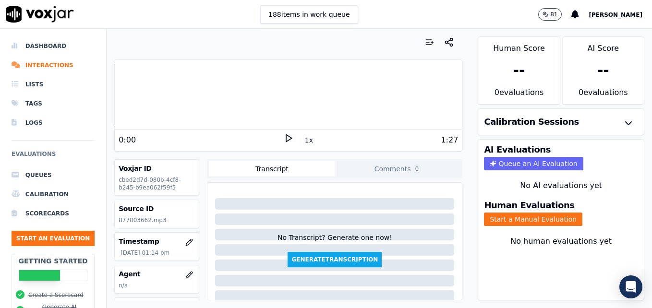
click at [284, 136] on icon at bounding box center [289, 138] width 10 height 10
click at [286, 136] on rect at bounding box center [286, 138] width 1 height 6
click at [180, 275] on button "button" at bounding box center [189, 275] width 19 height 19
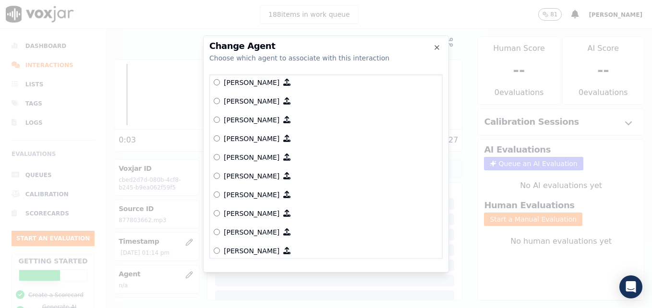
scroll to position [288, 0]
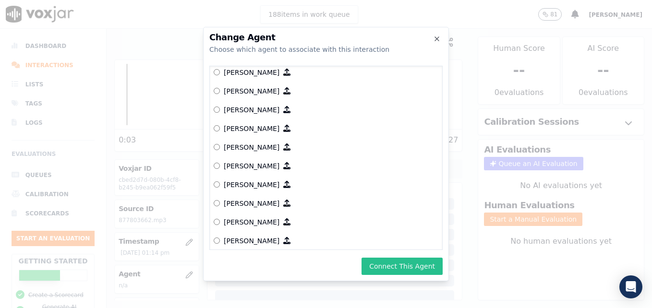
click at [397, 264] on button "Connect This Agent" at bounding box center [402, 266] width 81 height 17
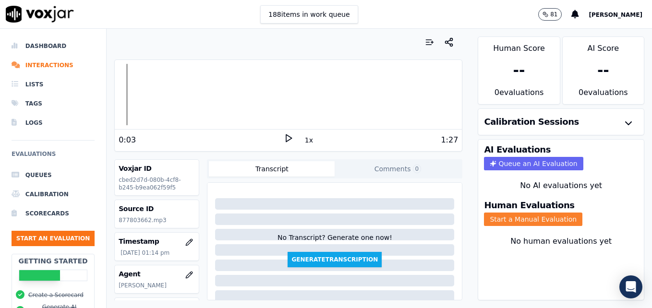
click at [516, 220] on button "Start a Manual Evaluation" at bounding box center [533, 219] width 98 height 13
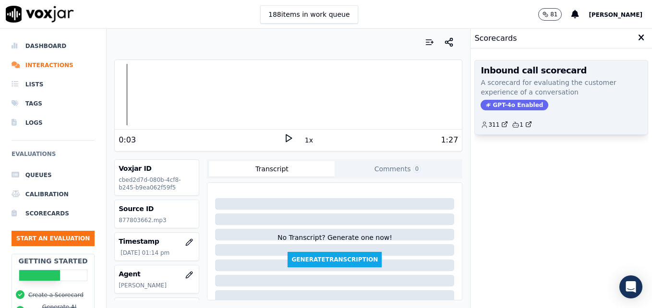
click at [504, 102] on span "GPT-4o Enabled" at bounding box center [515, 105] width 68 height 11
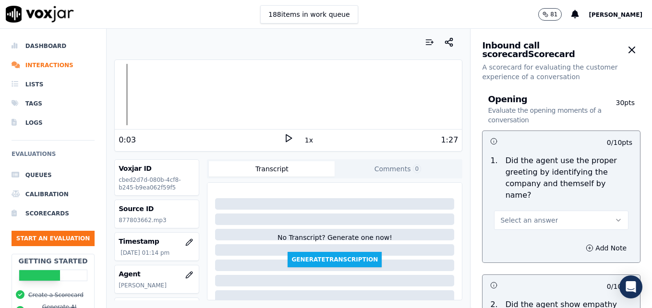
click at [113, 96] on div "Your browser does not support the audio element. 0:03 1x 1:27 Voxjar ID cbed2d7…" at bounding box center [289, 168] width 364 height 279
click at [116, 96] on div at bounding box center [288, 94] width 347 height 61
click at [284, 137] on icon at bounding box center [289, 138] width 10 height 10
click at [597, 211] on button "Select an answer" at bounding box center [561, 220] width 134 height 19
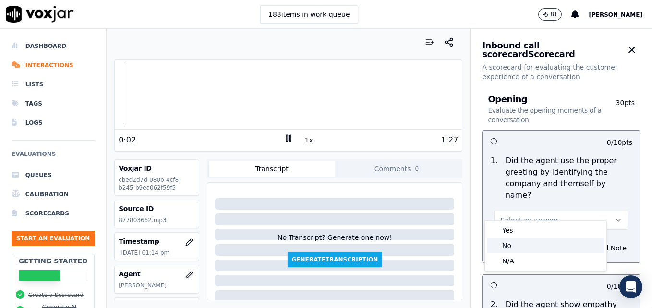
click at [526, 242] on div "No" at bounding box center [546, 245] width 118 height 15
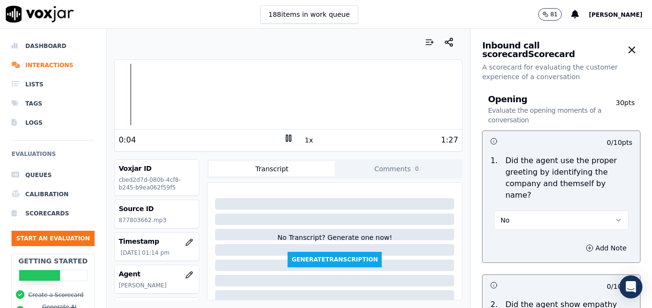
click at [287, 136] on icon at bounding box center [289, 138] width 10 height 10
click at [586, 244] on icon "button" at bounding box center [590, 248] width 8 height 8
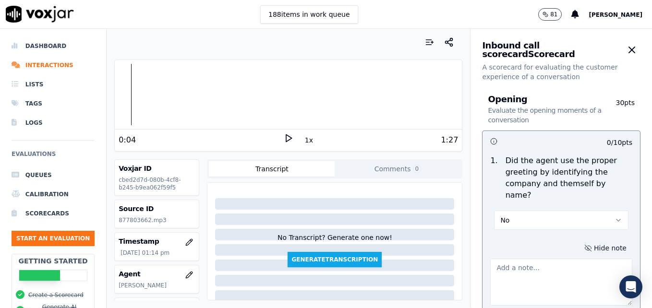
click at [562, 267] on textarea at bounding box center [561, 282] width 142 height 47
type textarea "a"
type textarea "Agent is still not asking for the customer's name as part of the intro."
click at [285, 133] on div "0:04 1x 1:27" at bounding box center [288, 140] width 347 height 21
click at [284, 139] on icon at bounding box center [289, 138] width 10 height 10
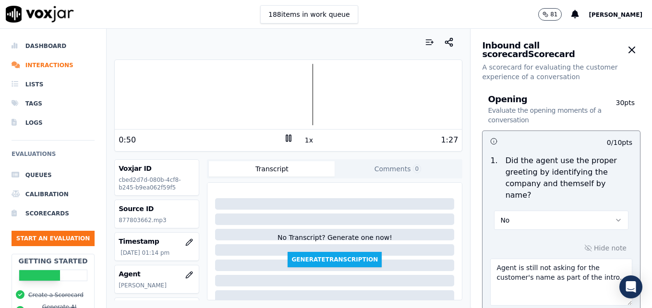
click at [284, 136] on icon at bounding box center [289, 138] width 10 height 10
click at [286, 137] on polygon at bounding box center [289, 138] width 6 height 7
click at [285, 137] on icon at bounding box center [289, 138] width 10 height 10
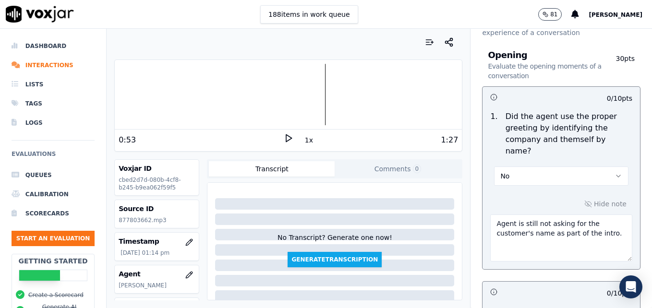
scroll to position [192, 0]
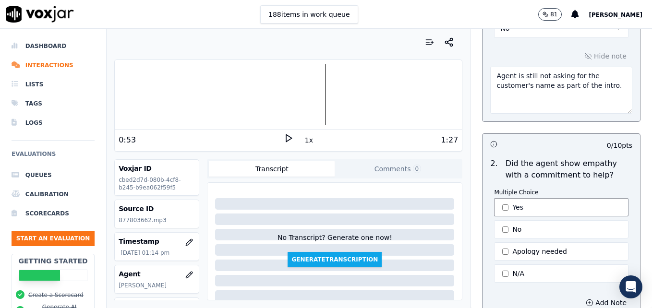
click at [499, 198] on button "Yes" at bounding box center [561, 207] width 134 height 18
click at [494, 243] on button "Apology needed" at bounding box center [561, 252] width 134 height 18
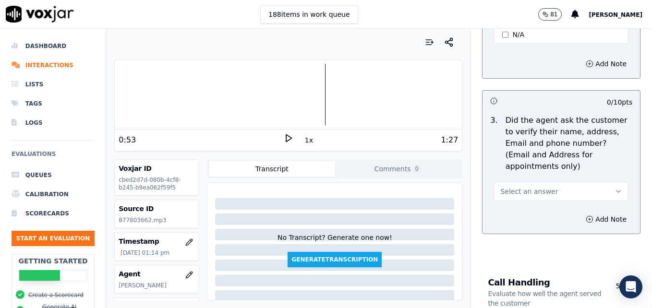
scroll to position [432, 0]
click at [617, 190] on icon "button" at bounding box center [619, 191] width 4 height 2
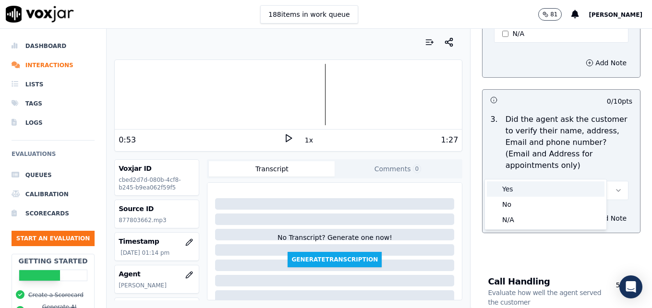
click at [528, 188] on div "Yes" at bounding box center [546, 189] width 118 height 15
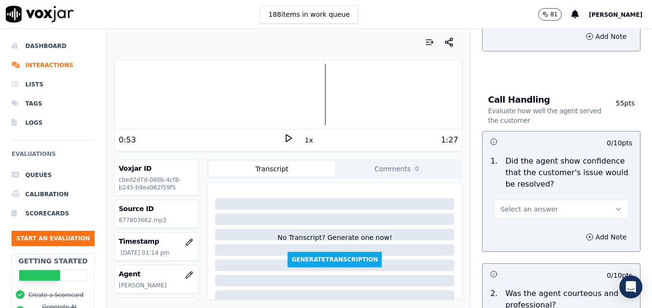
scroll to position [672, 0]
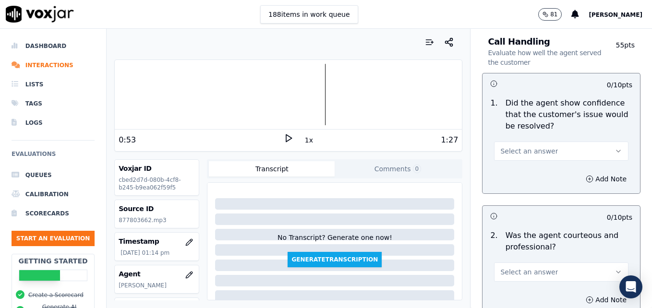
click at [615, 147] on icon "button" at bounding box center [619, 151] width 8 height 8
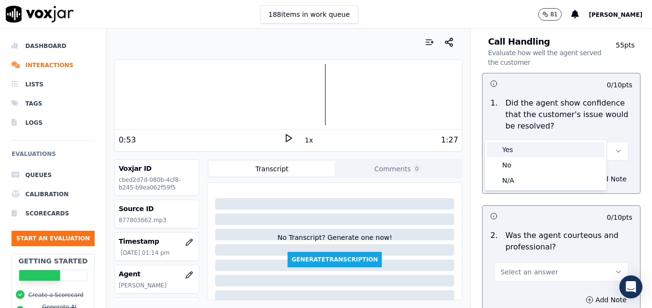
click at [518, 152] on div "Yes" at bounding box center [546, 149] width 118 height 15
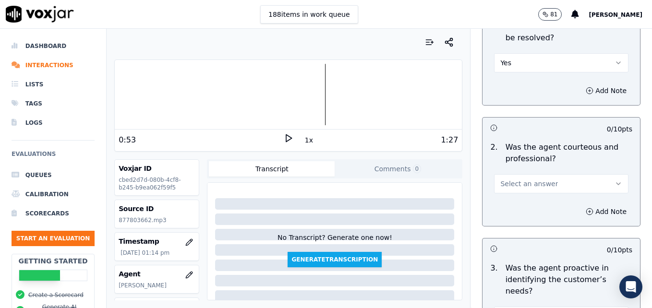
scroll to position [768, 0]
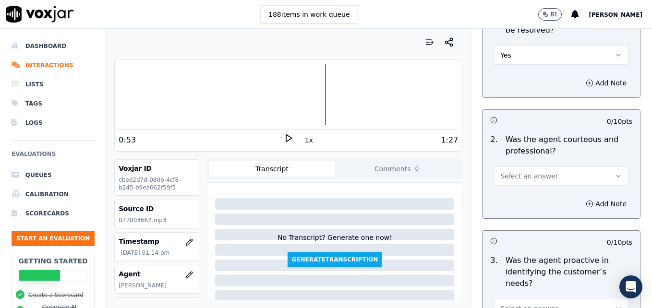
click at [615, 172] on icon "button" at bounding box center [619, 176] width 8 height 8
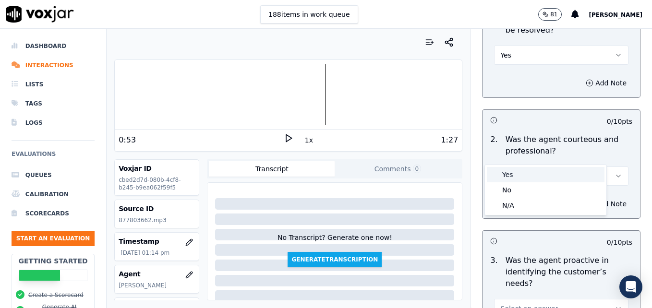
click at [542, 178] on div "Yes" at bounding box center [546, 174] width 118 height 15
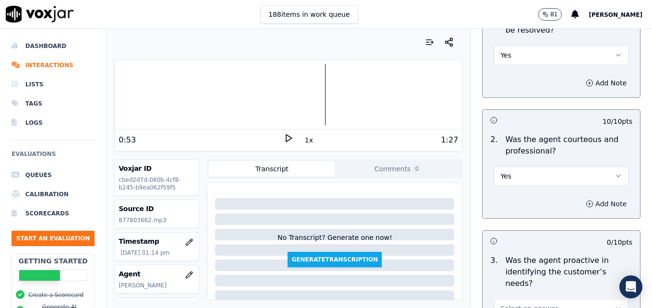
click at [580, 197] on button "Add Note" at bounding box center [606, 203] width 52 height 13
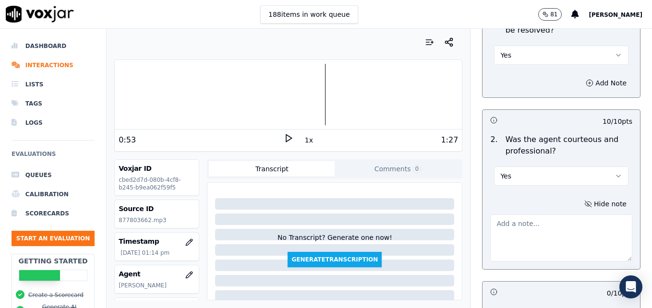
click at [198, 97] on div at bounding box center [288, 94] width 347 height 61
click at [284, 137] on icon at bounding box center [289, 138] width 10 height 10
click at [514, 215] on textarea at bounding box center [561, 238] width 142 height 47
paste textarea "Watch negative phrasing such as telling a customer what you will HAVE to do. We…"
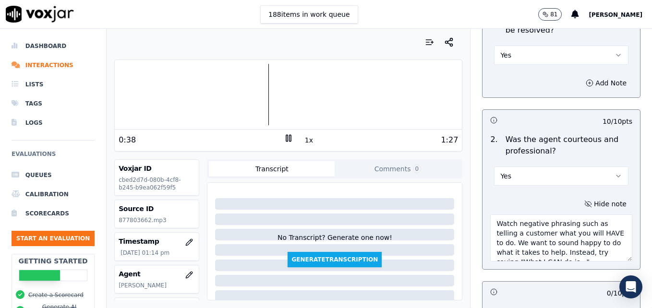
scroll to position [24, 0]
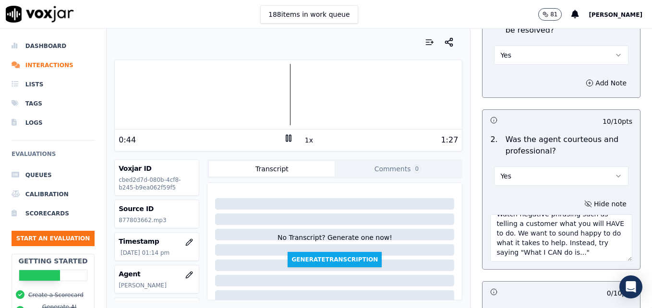
type textarea "Watch negative phrasing such as telling a customer what you will HAVE to do. We…"
click at [284, 137] on icon at bounding box center [289, 138] width 10 height 10
